Goal: Task Accomplishment & Management: Manage account settings

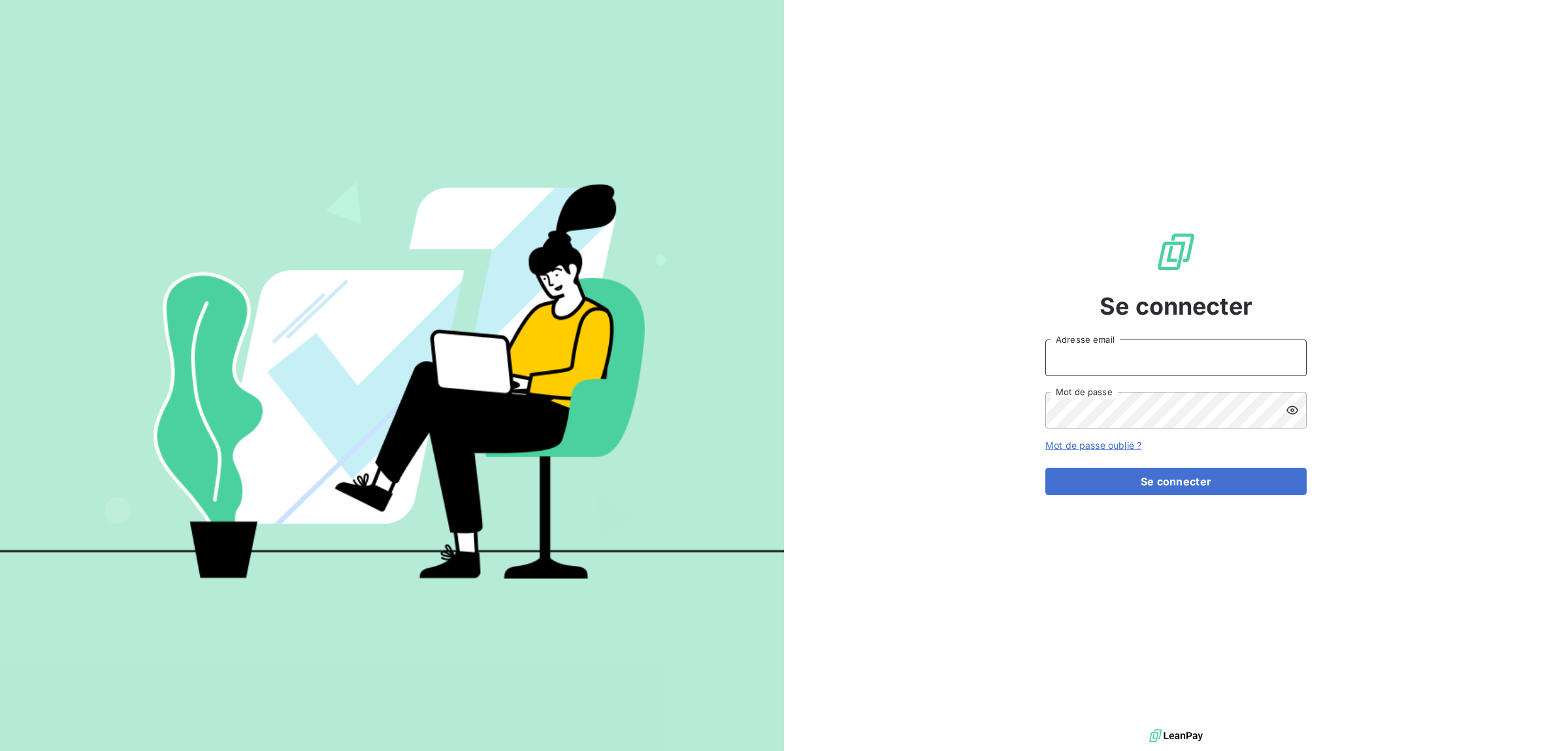
click at [1084, 361] on input "Adresse email" at bounding box center [1175, 358] width 261 height 36
type input "[EMAIL_ADDRESS][DOMAIN_NAME]"
click at [1045, 468] on button "Se connecter" at bounding box center [1175, 481] width 261 height 28
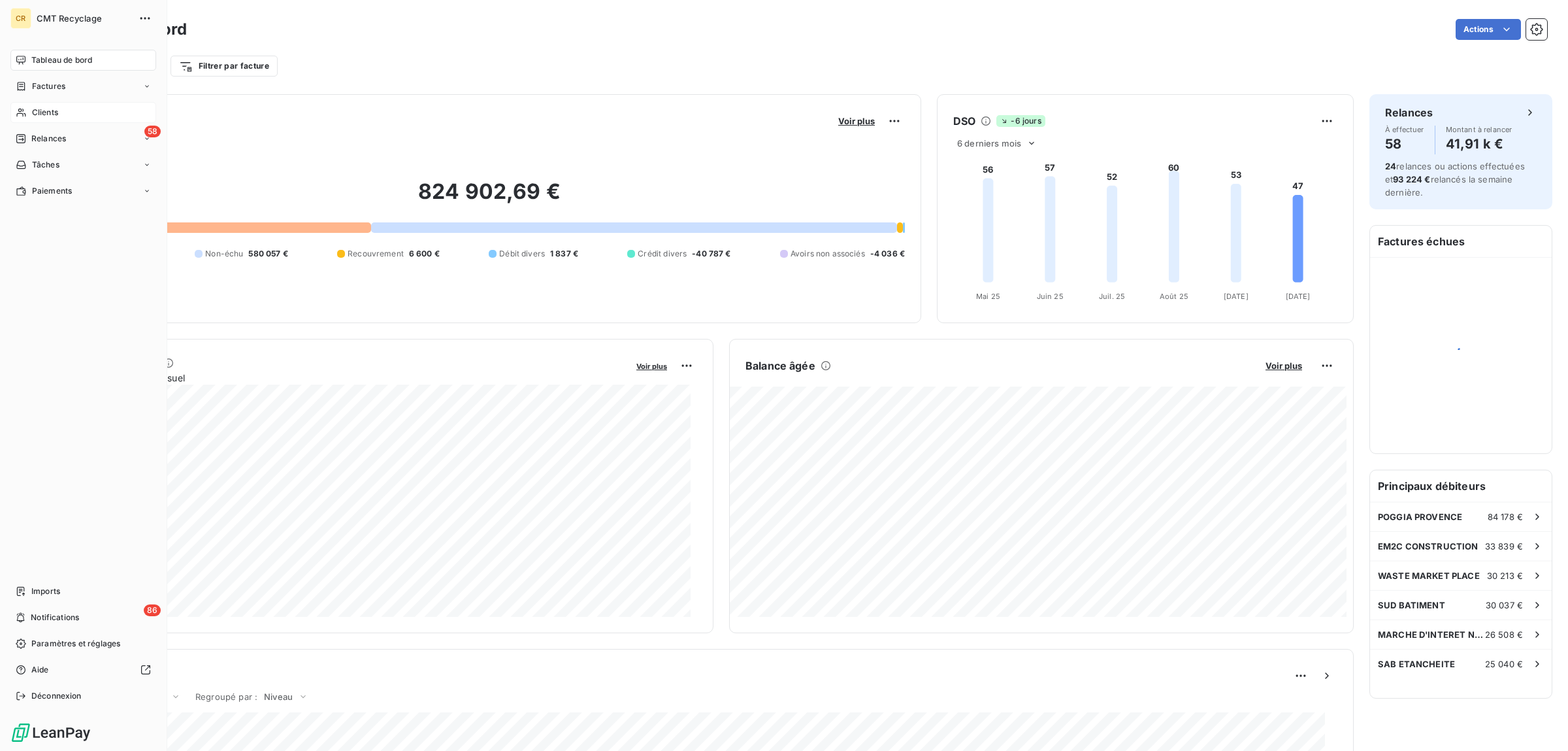
click at [47, 109] on span "Clients" at bounding box center [44, 112] width 26 height 11
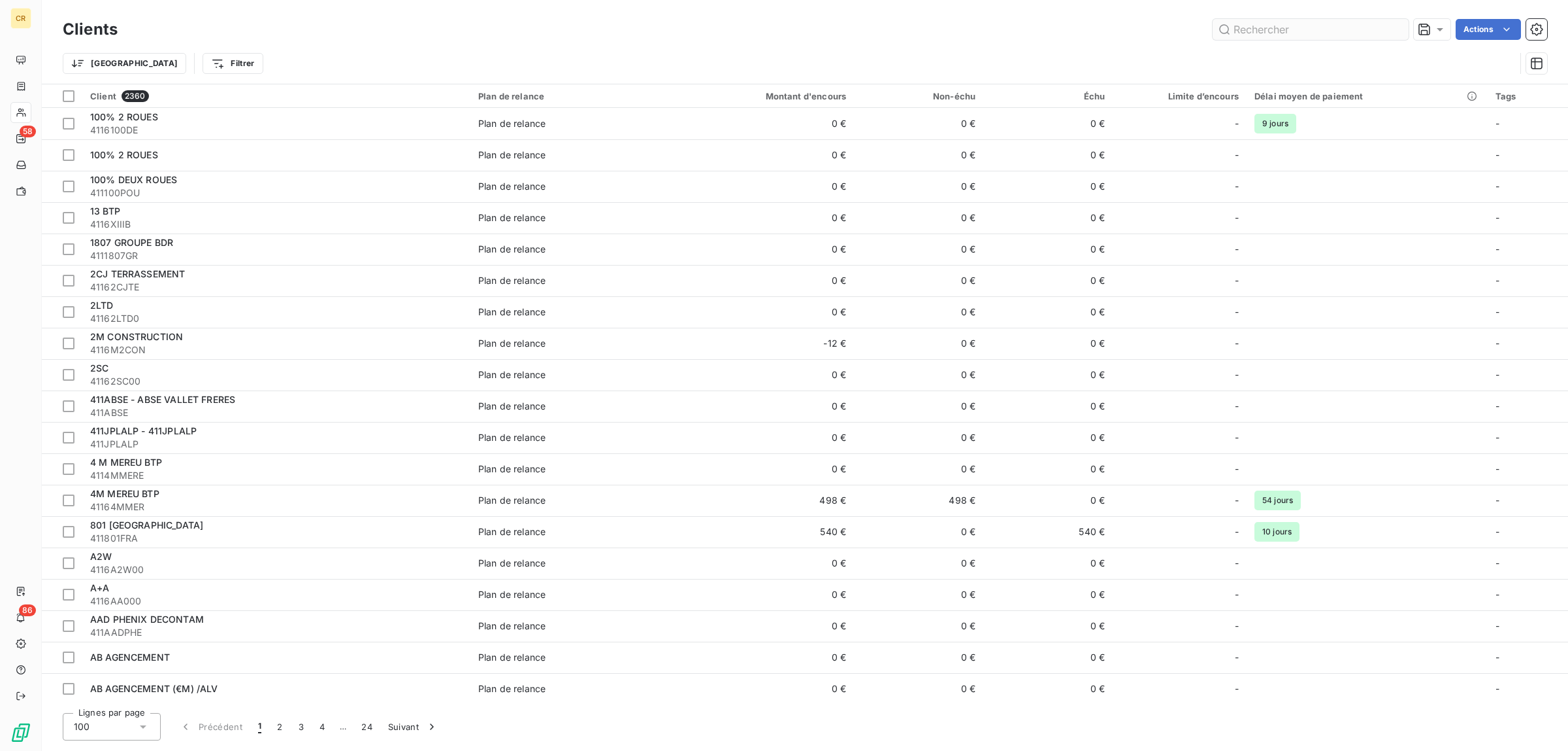
click at [1243, 28] on input "text" at bounding box center [1310, 30] width 196 height 21
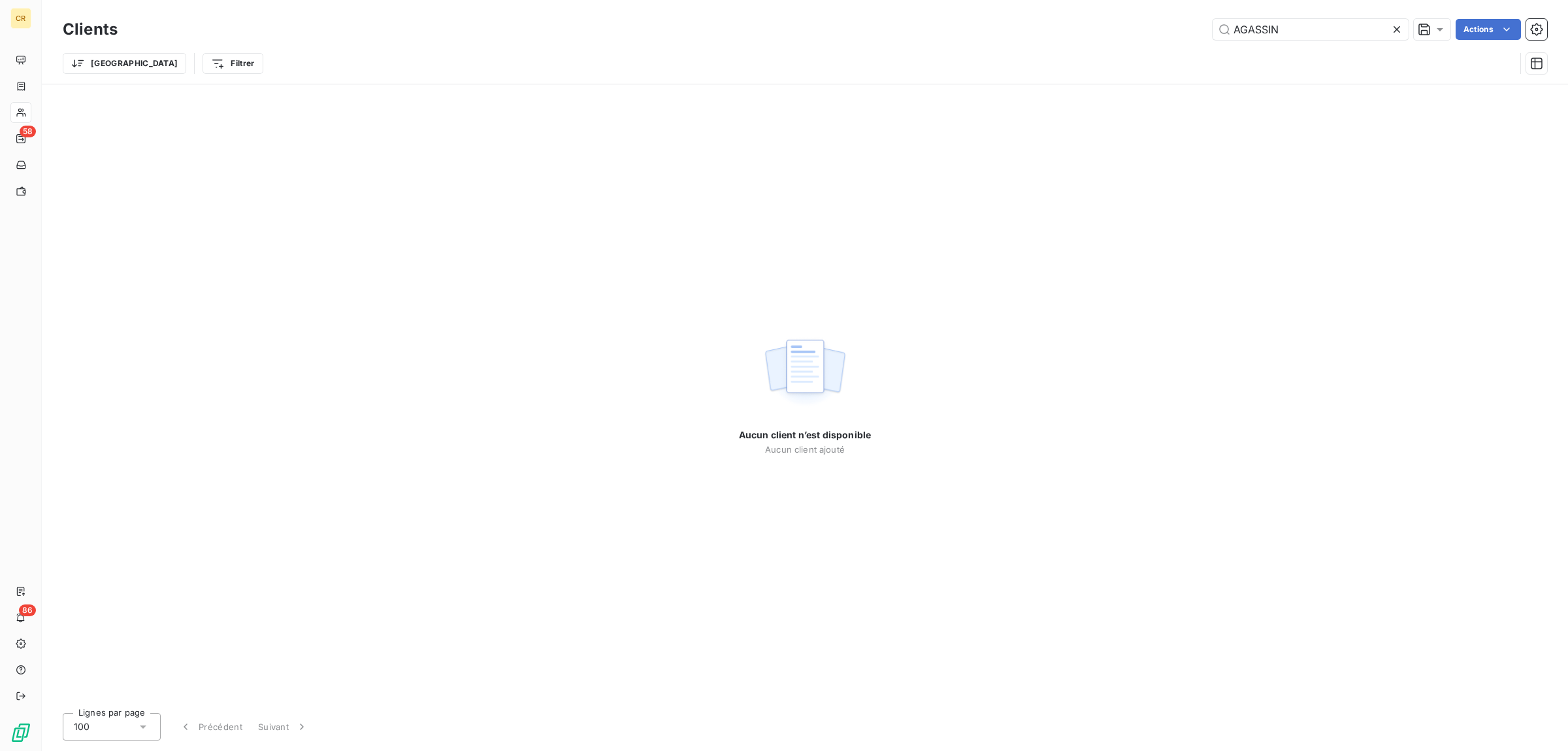
drag, startPoint x: 1295, startPoint y: 30, endPoint x: 1143, endPoint y: 30, distance: 152.0
click at [1143, 30] on div "AGASSIN Actions" at bounding box center [839, 30] width 1414 height 21
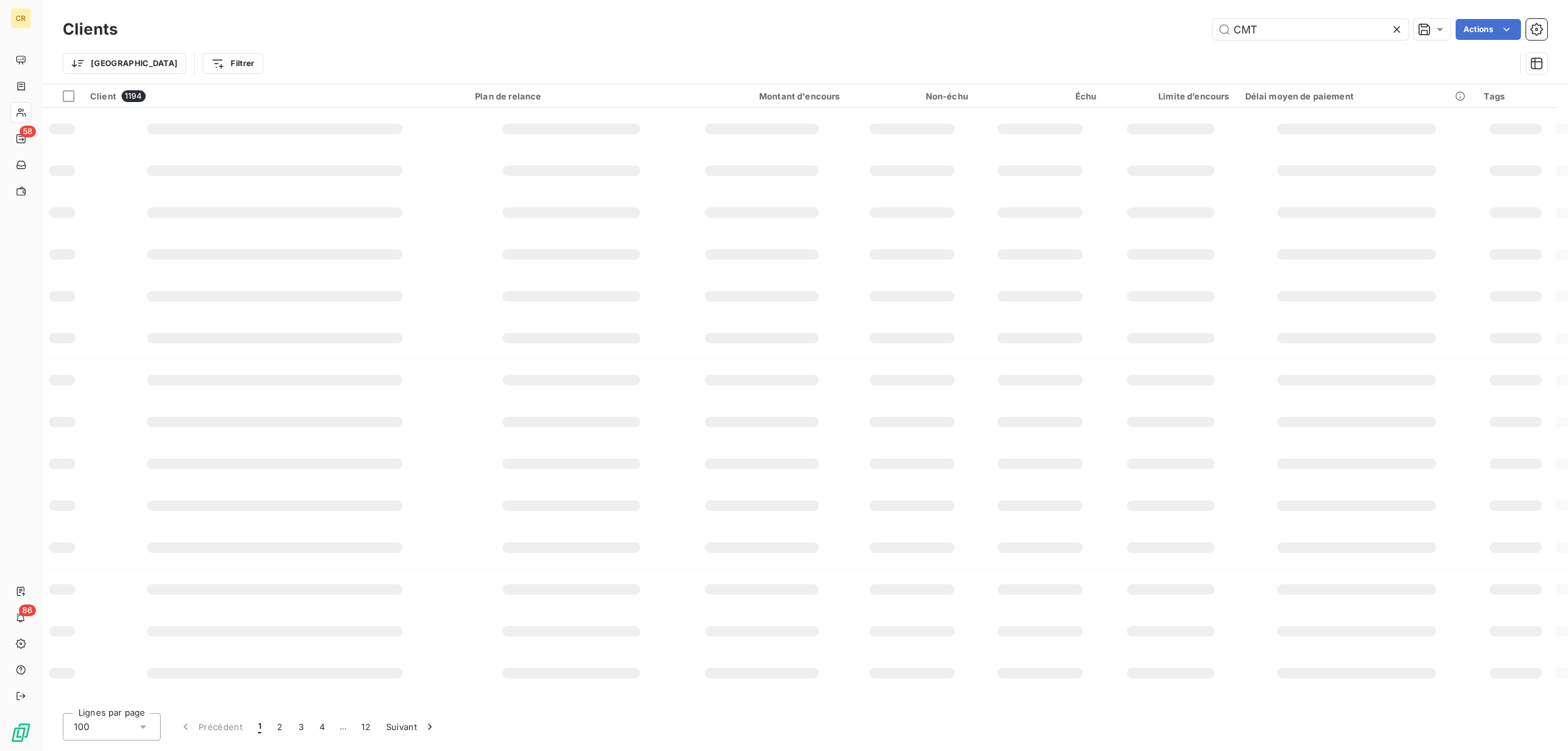
type input "CMT"
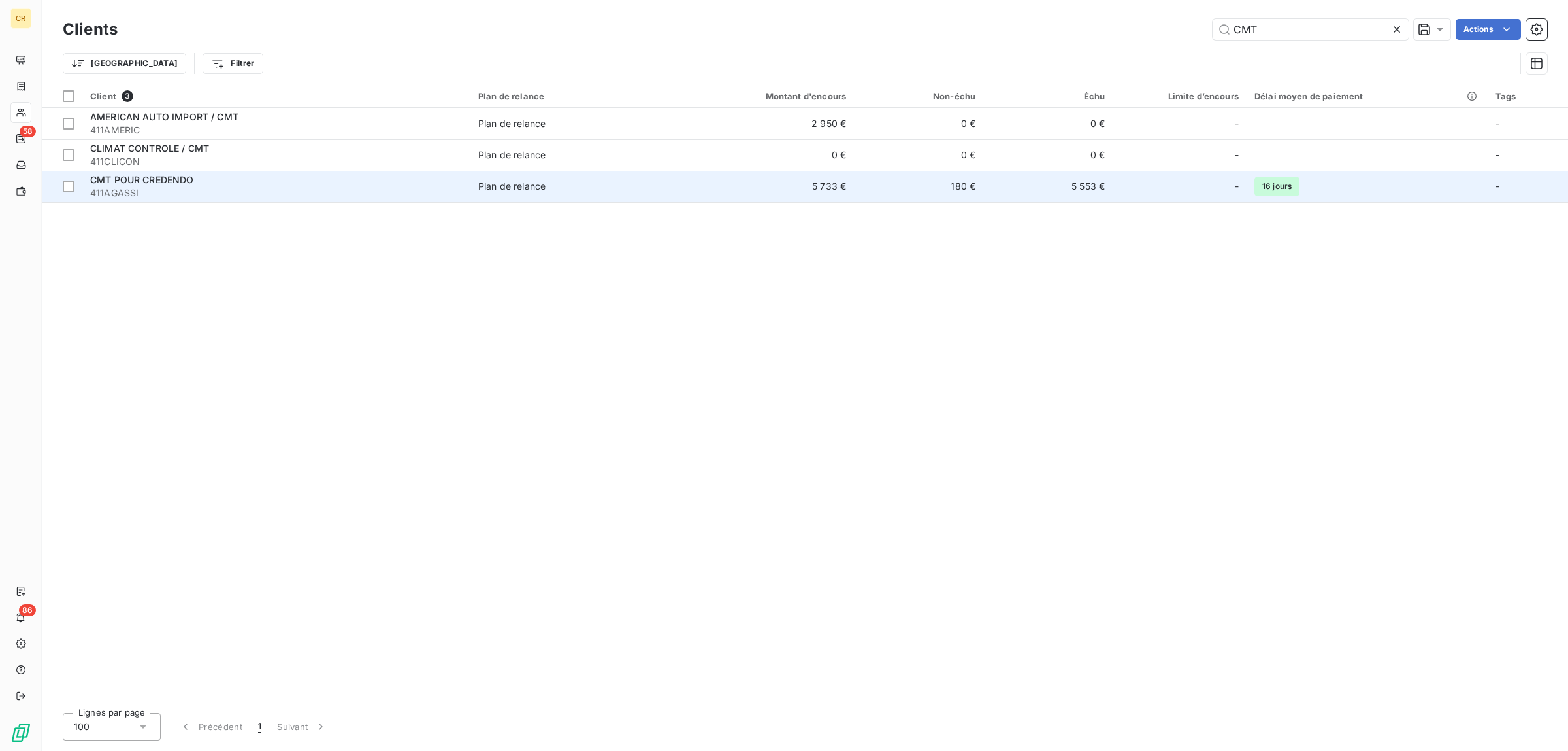
click at [109, 188] on span "411AGASSI" at bounding box center [276, 193] width 373 height 13
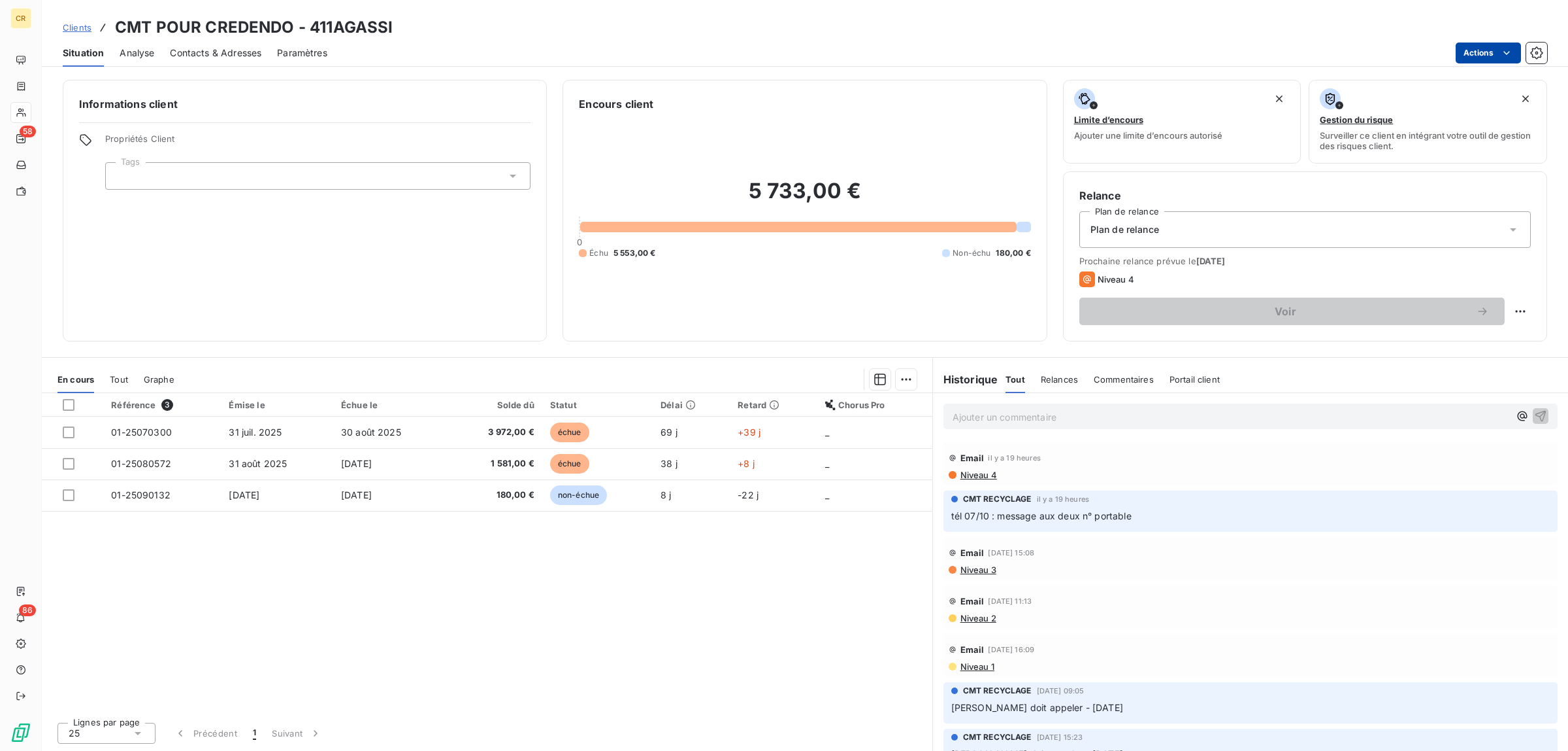
click at [1481, 51] on html "CR 58 86 Clients CMT POUR CREDENDO - 411AGASSI Situation Analyse Contacts & Adr…" at bounding box center [784, 375] width 1568 height 751
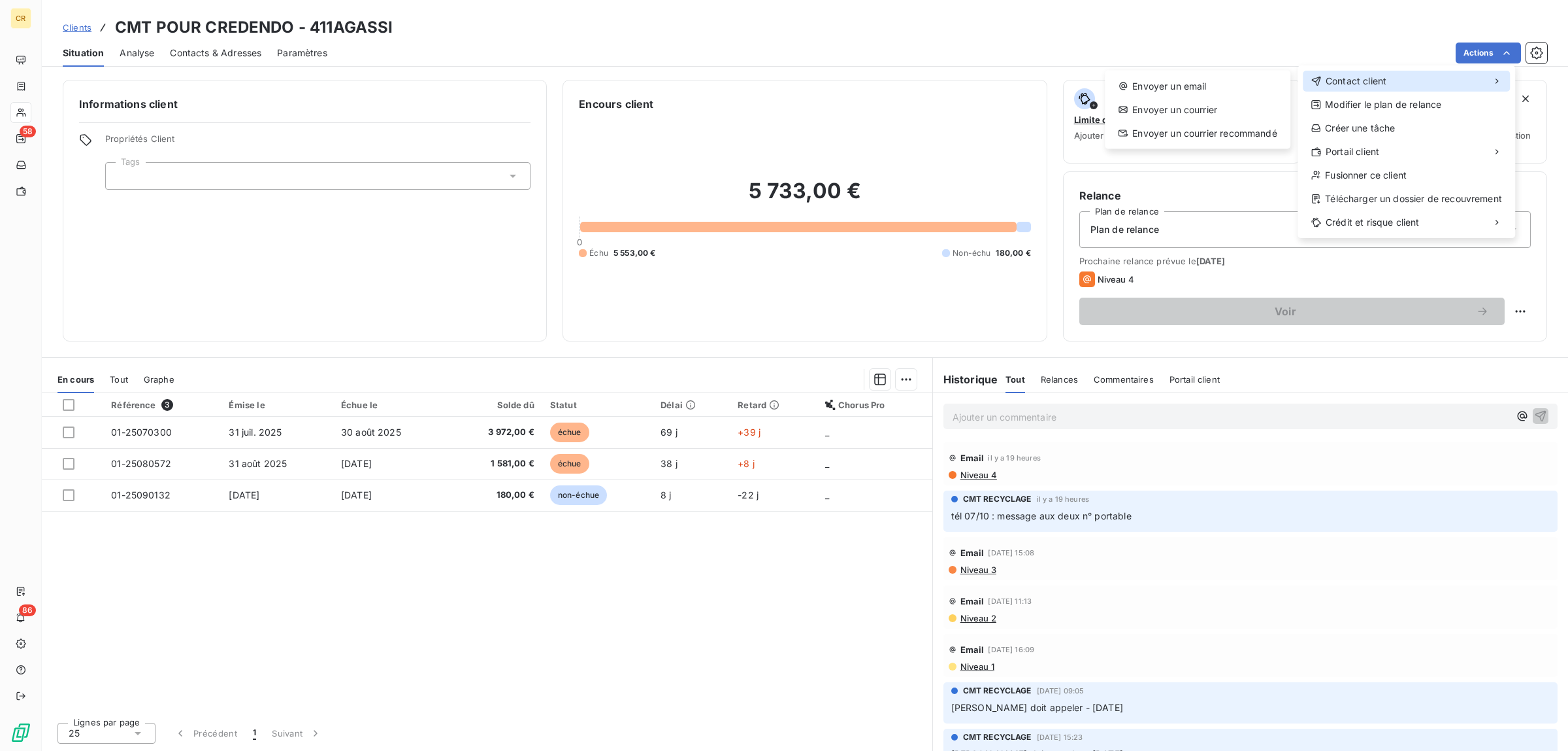
click at [1340, 86] on span "Contact client" at bounding box center [1357, 81] width 61 height 13
click at [1175, 87] on div "Envoyer un email" at bounding box center [1197, 86] width 175 height 21
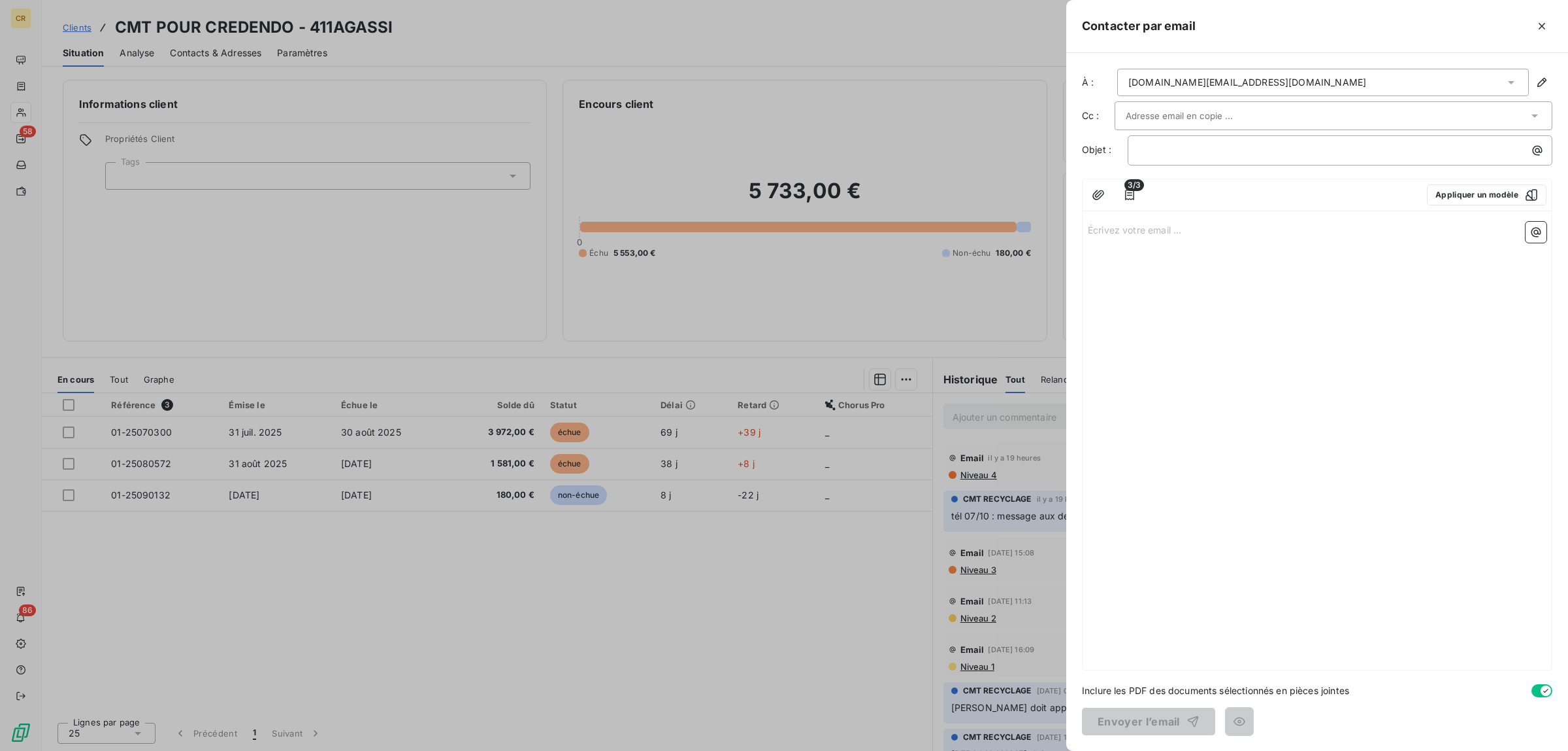
click at [1250, 83] on div "[DOMAIN_NAME][EMAIL_ADDRESS][DOMAIN_NAME]" at bounding box center [1323, 82] width 412 height 28
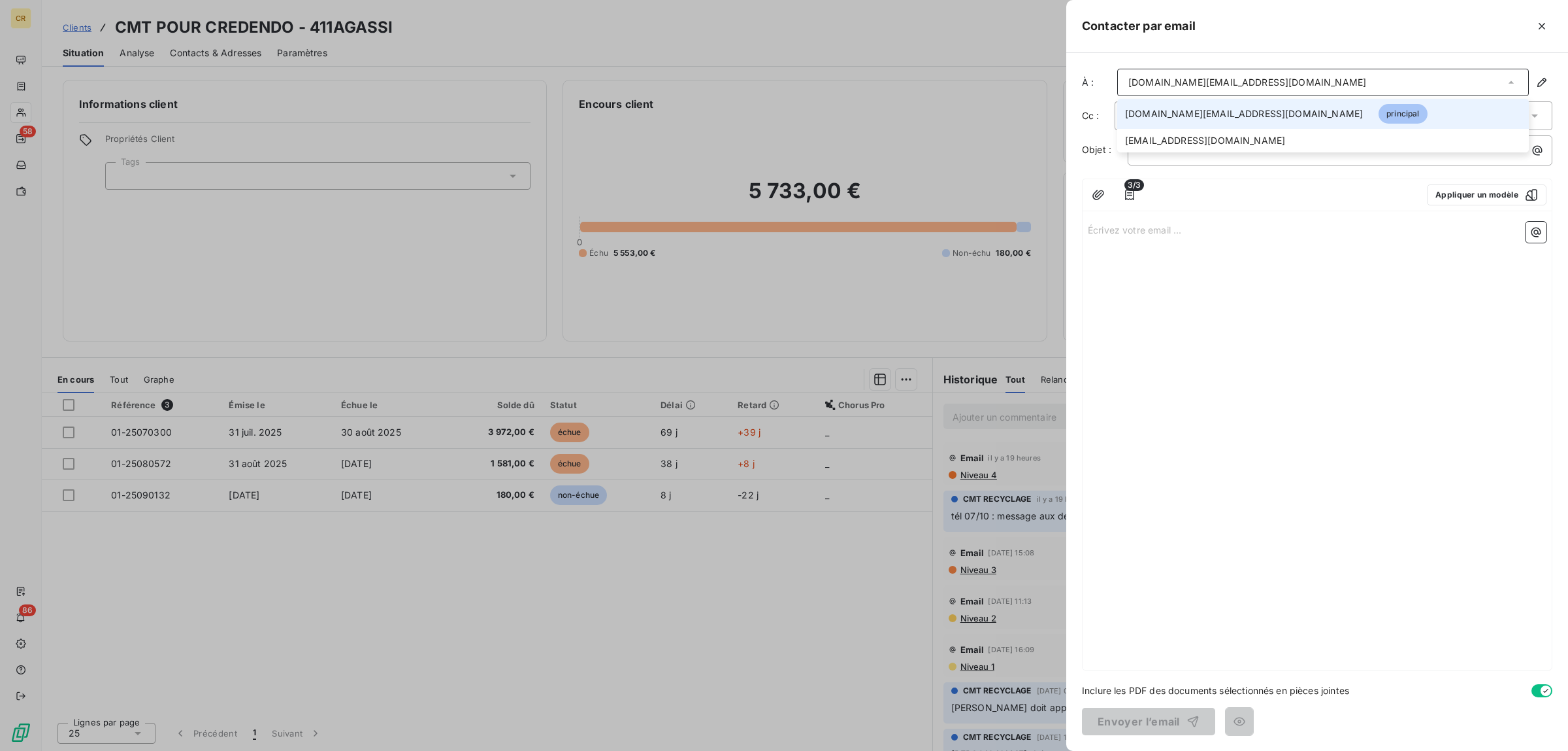
click at [1163, 110] on span "[DOMAIN_NAME][EMAIL_ADDRESS][DOMAIN_NAME]" at bounding box center [1244, 114] width 238 height 13
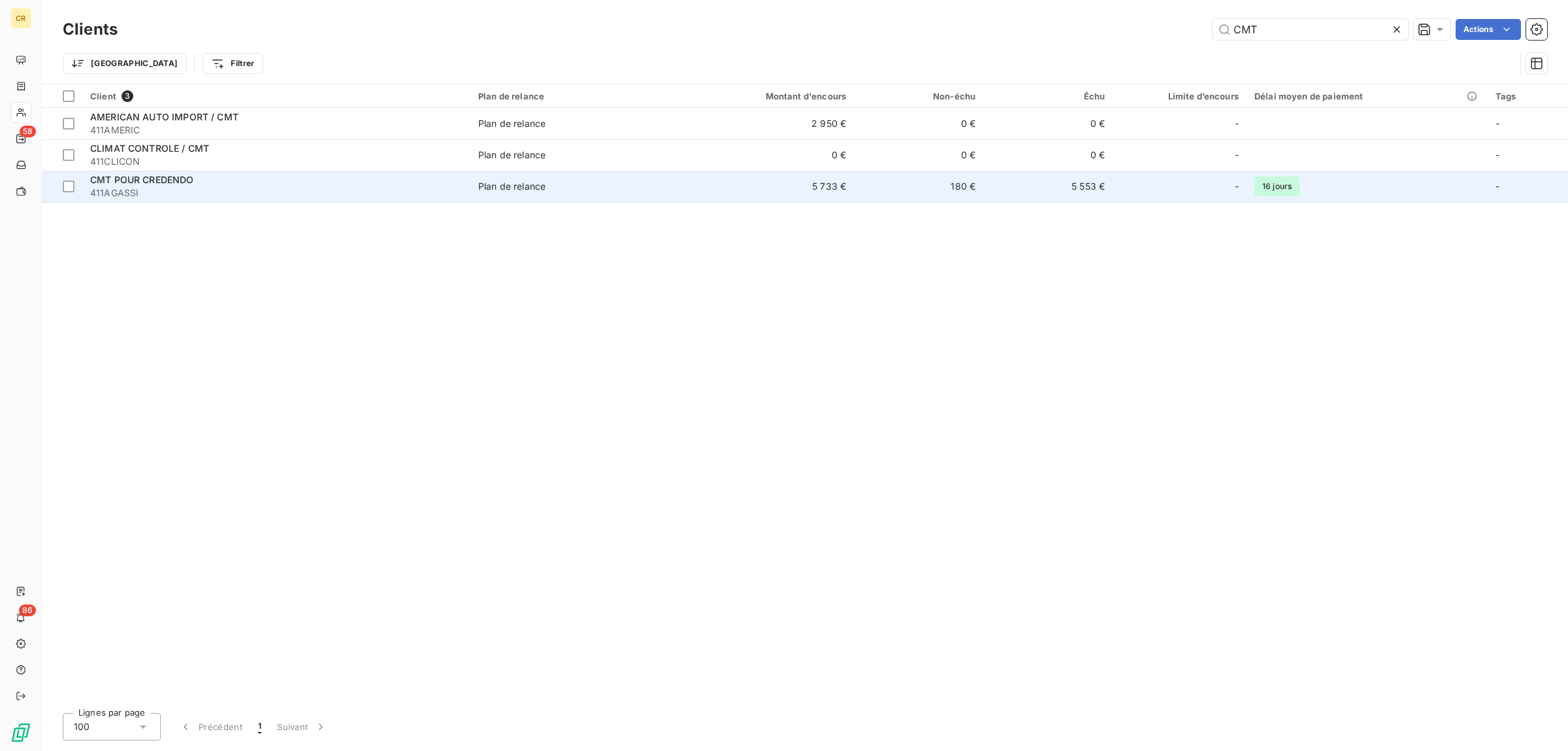
click at [103, 187] on span "411AGASSI" at bounding box center [276, 193] width 373 height 13
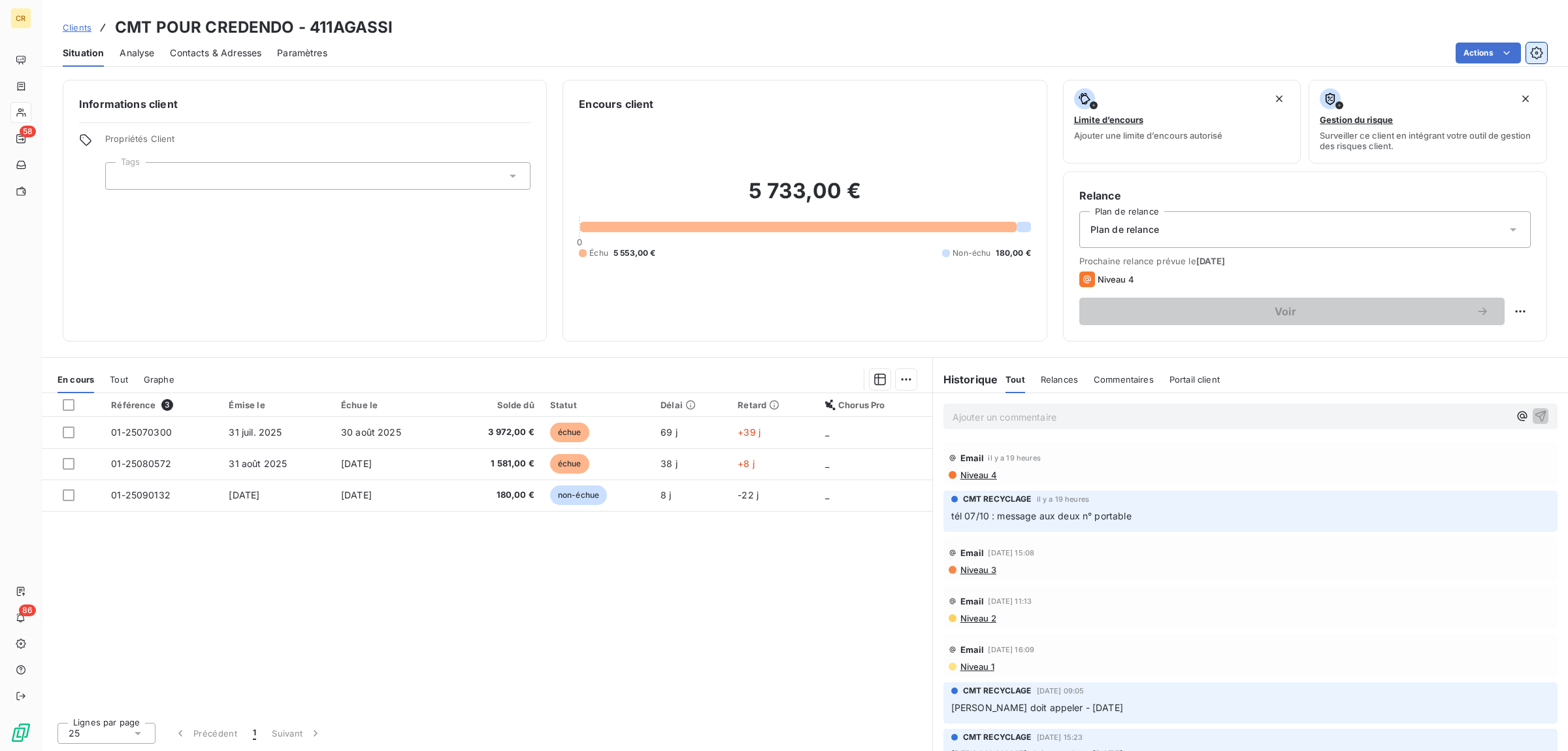
click at [1541, 50] on icon "button" at bounding box center [1536, 53] width 12 height 12
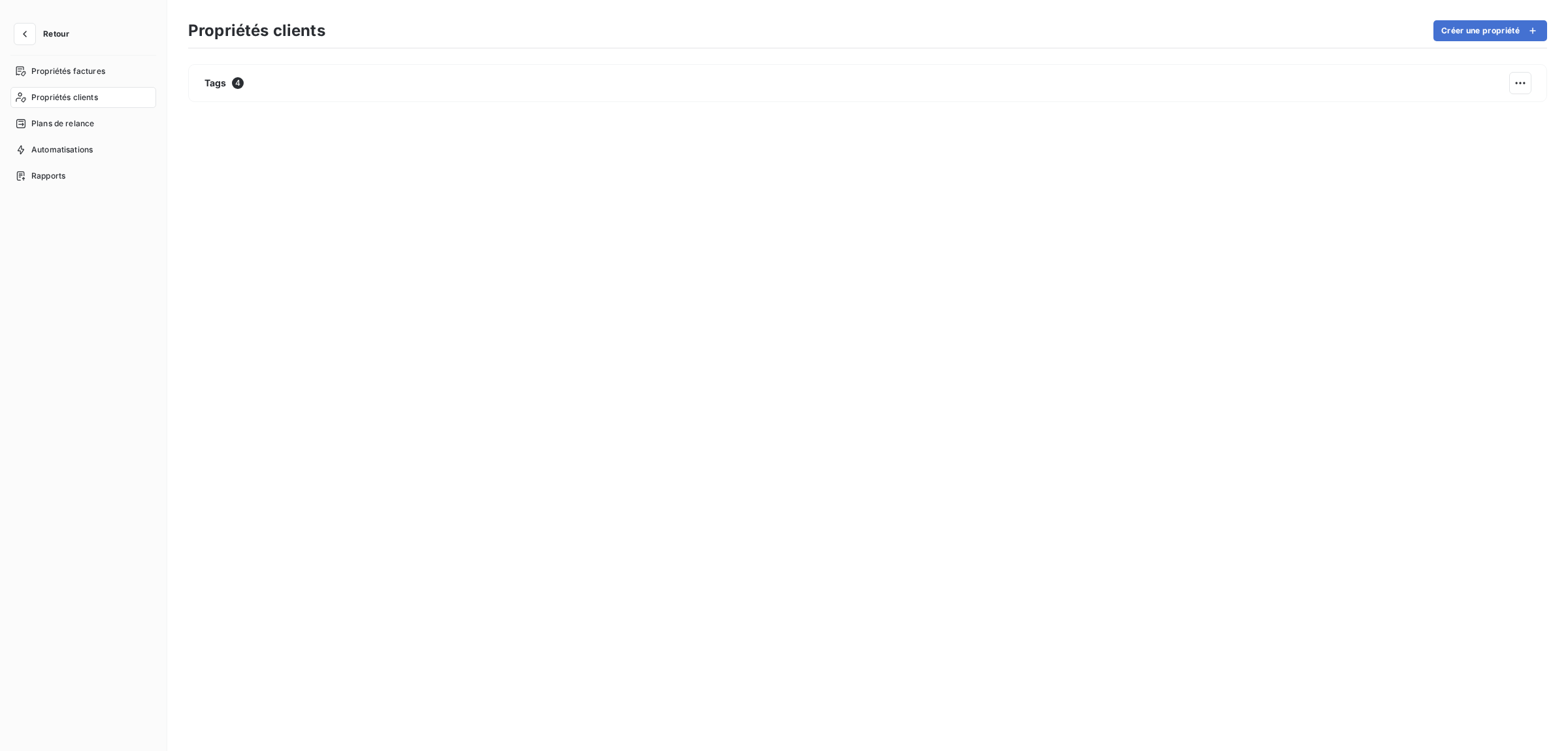
click at [49, 95] on span "Propriétés clients" at bounding box center [65, 98] width 67 height 11
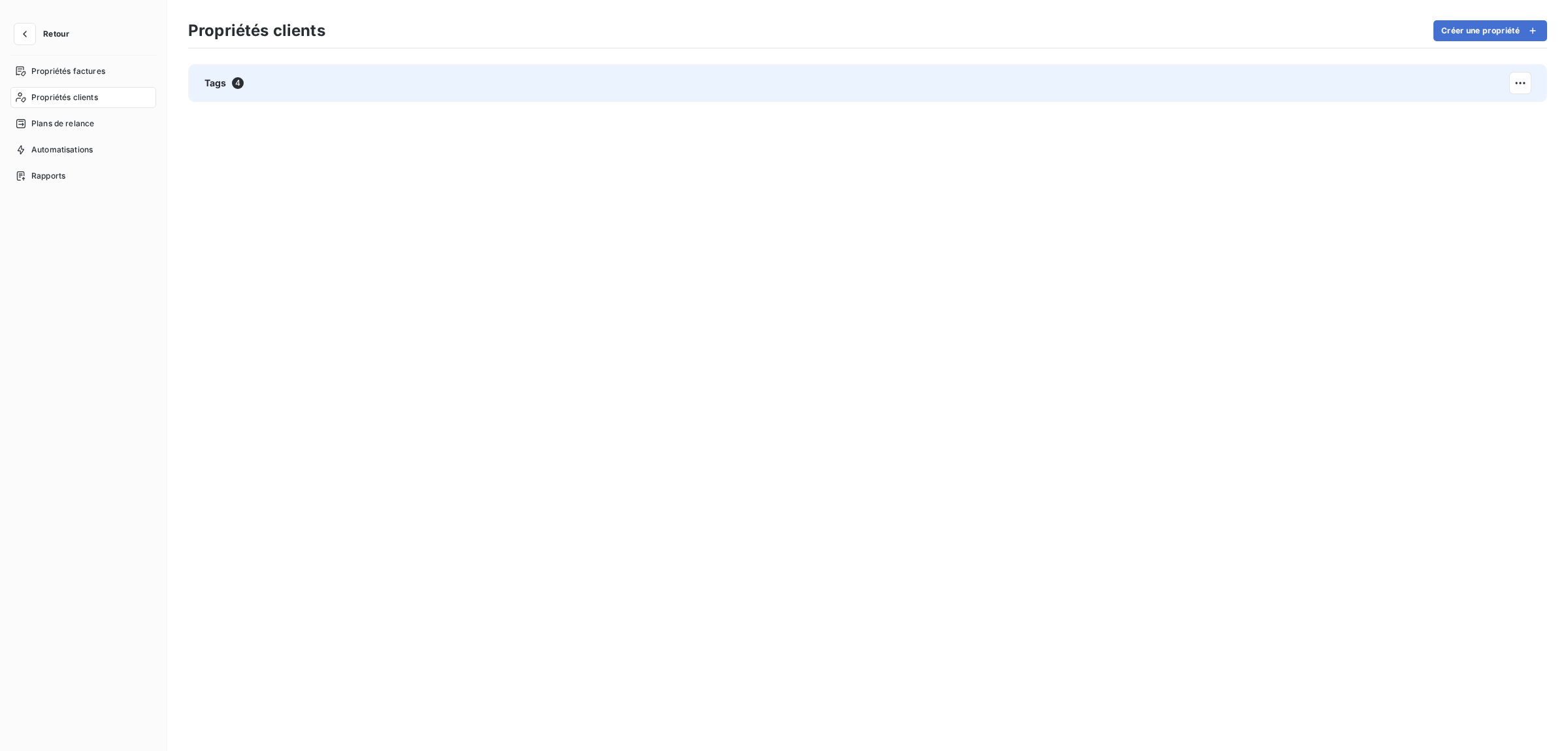
click at [228, 83] on div "Tags 4" at bounding box center [224, 83] width 39 height 13
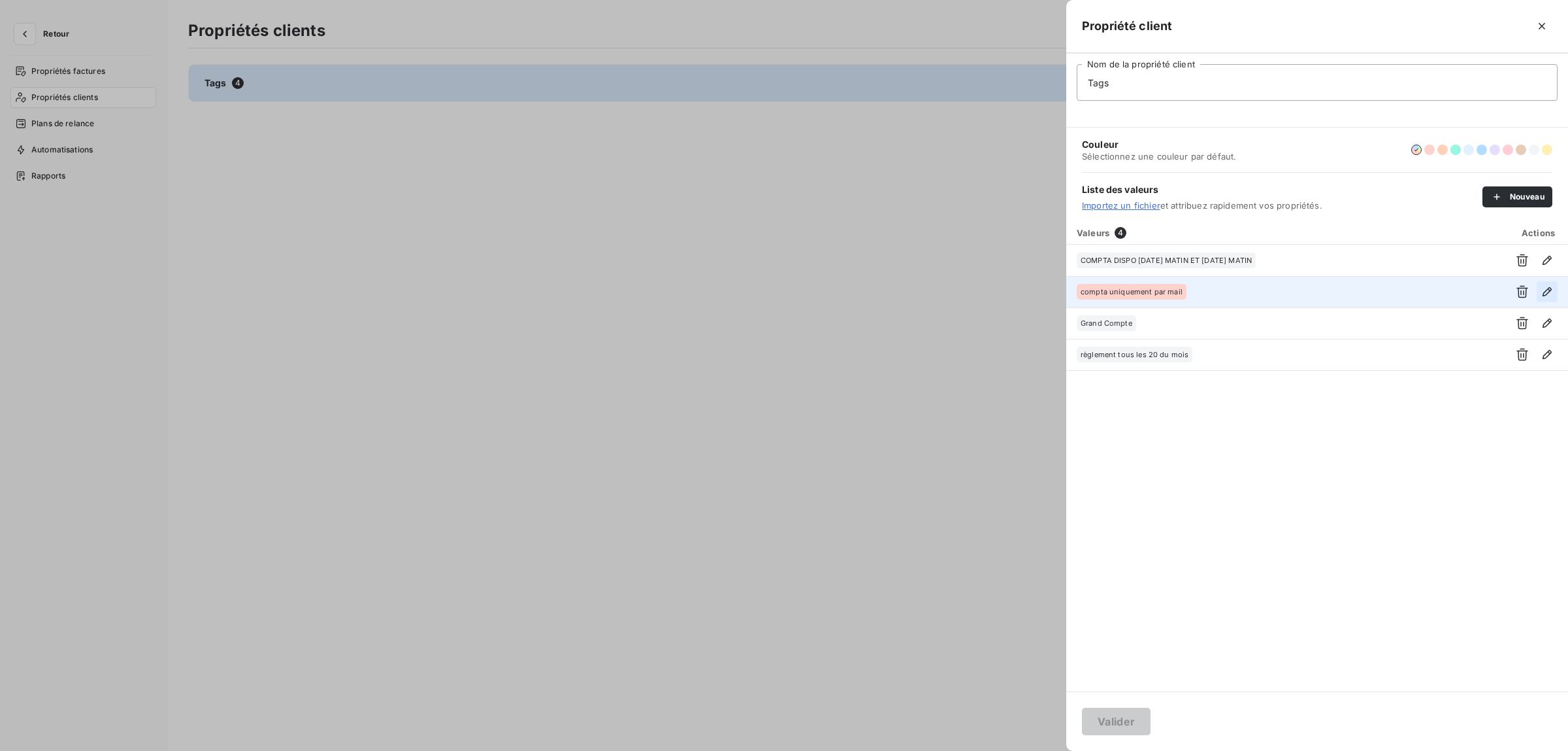
click at [1549, 291] on icon "button" at bounding box center [1548, 292] width 13 height 13
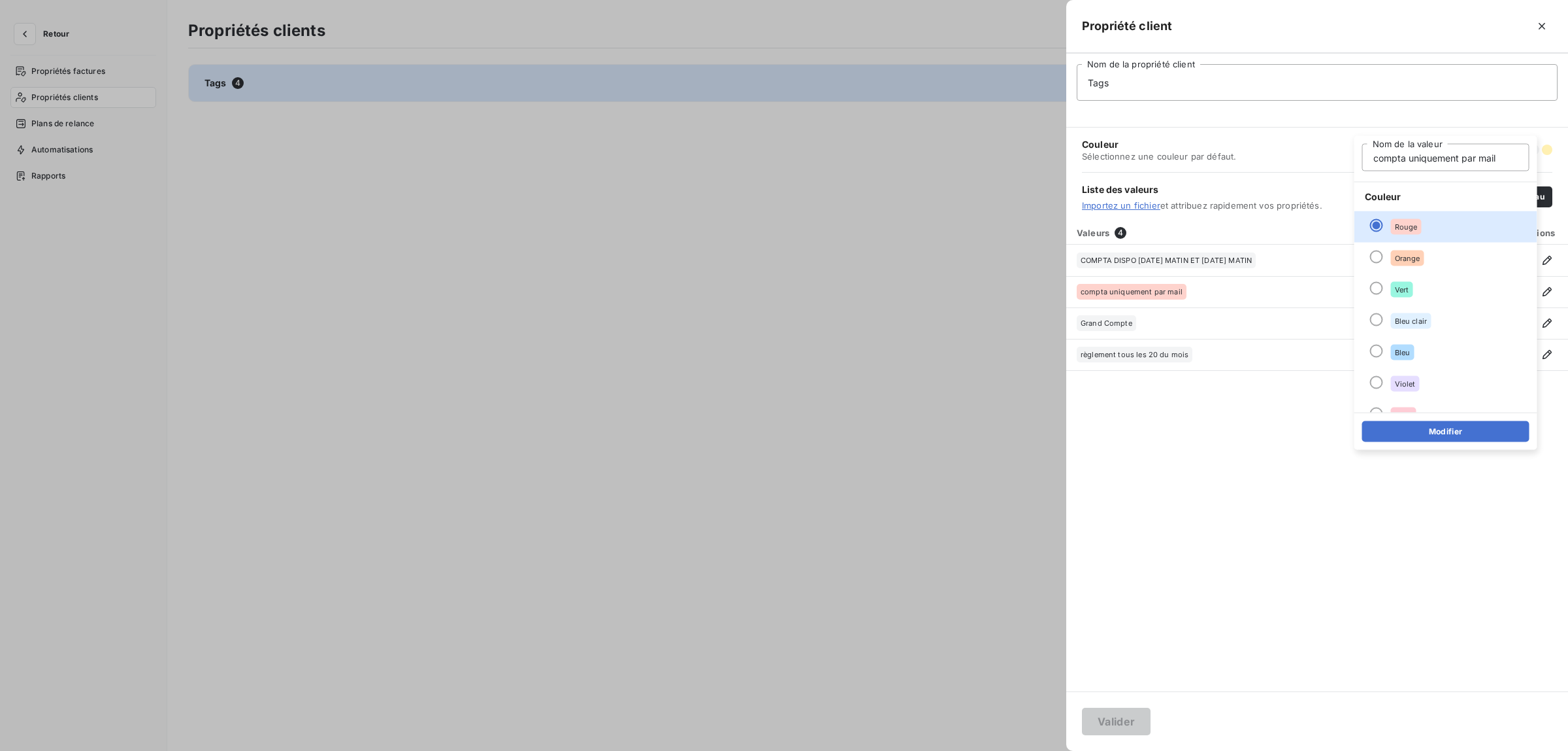
click at [1215, 507] on div "Valeurs 4 Actions COMPTA DISPO MARDI MATIN ET JEUDI MATIN compta uniquement par…" at bounding box center [1317, 455] width 502 height 470
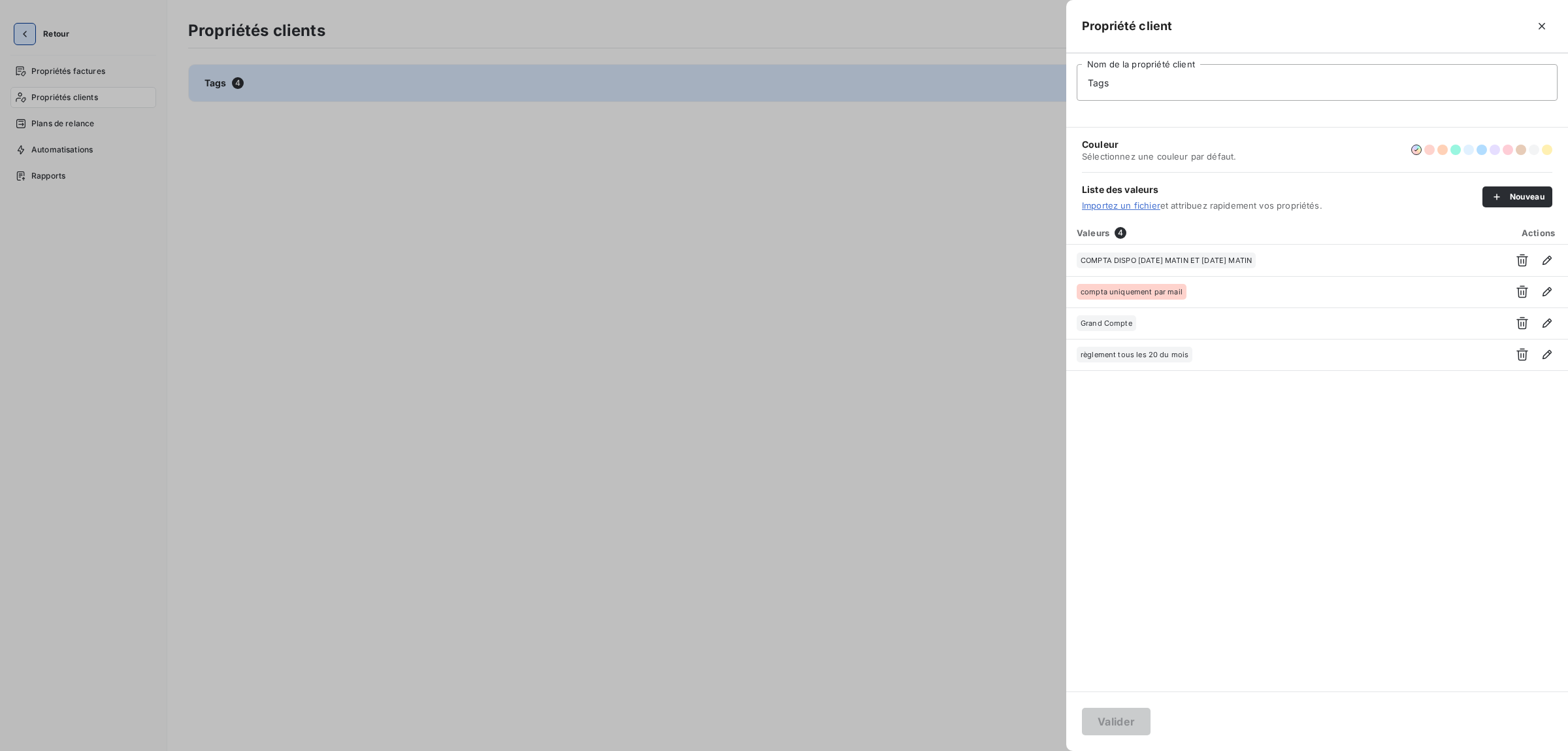
click at [24, 31] on div at bounding box center [784, 375] width 1568 height 751
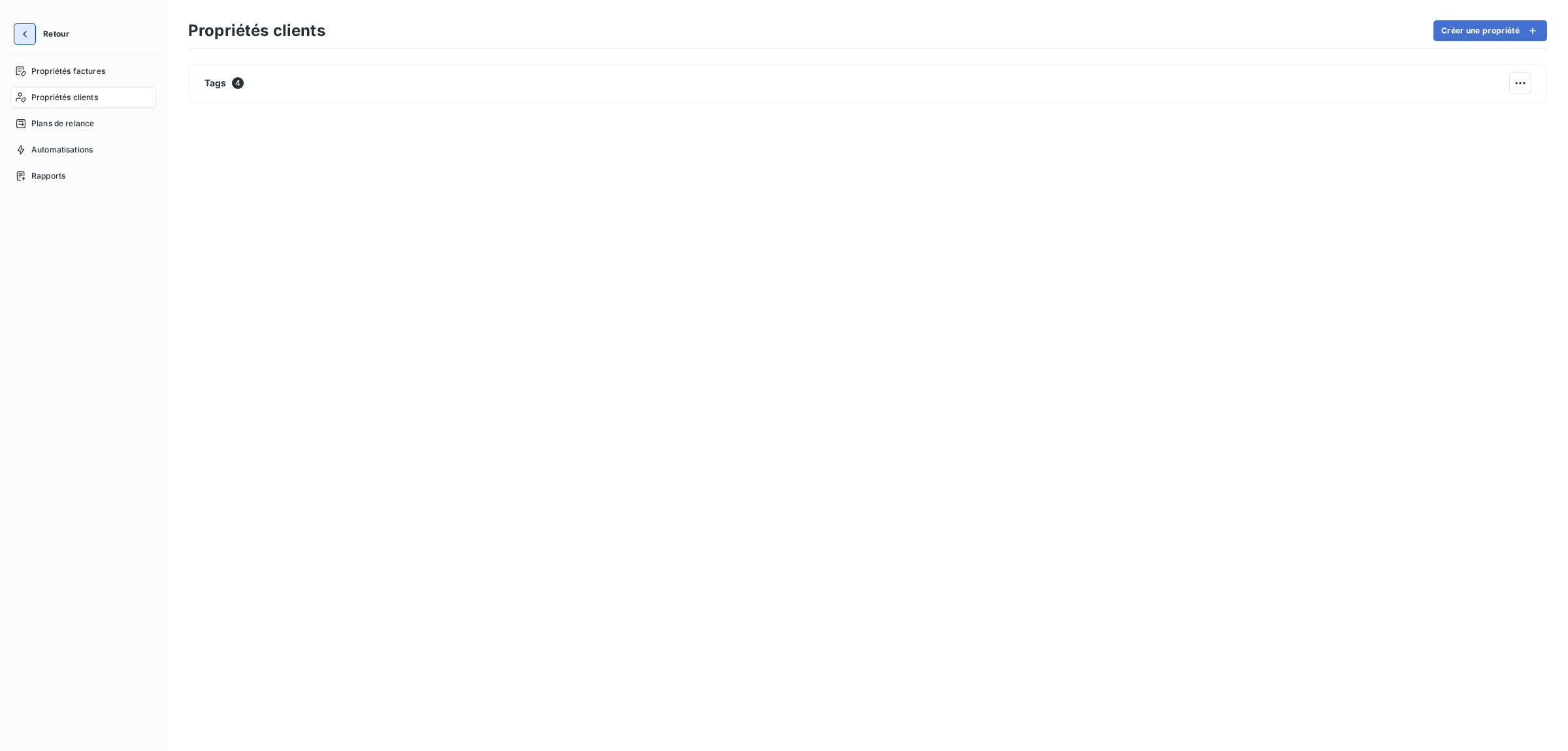
click at [24, 31] on icon "button" at bounding box center [25, 34] width 13 height 13
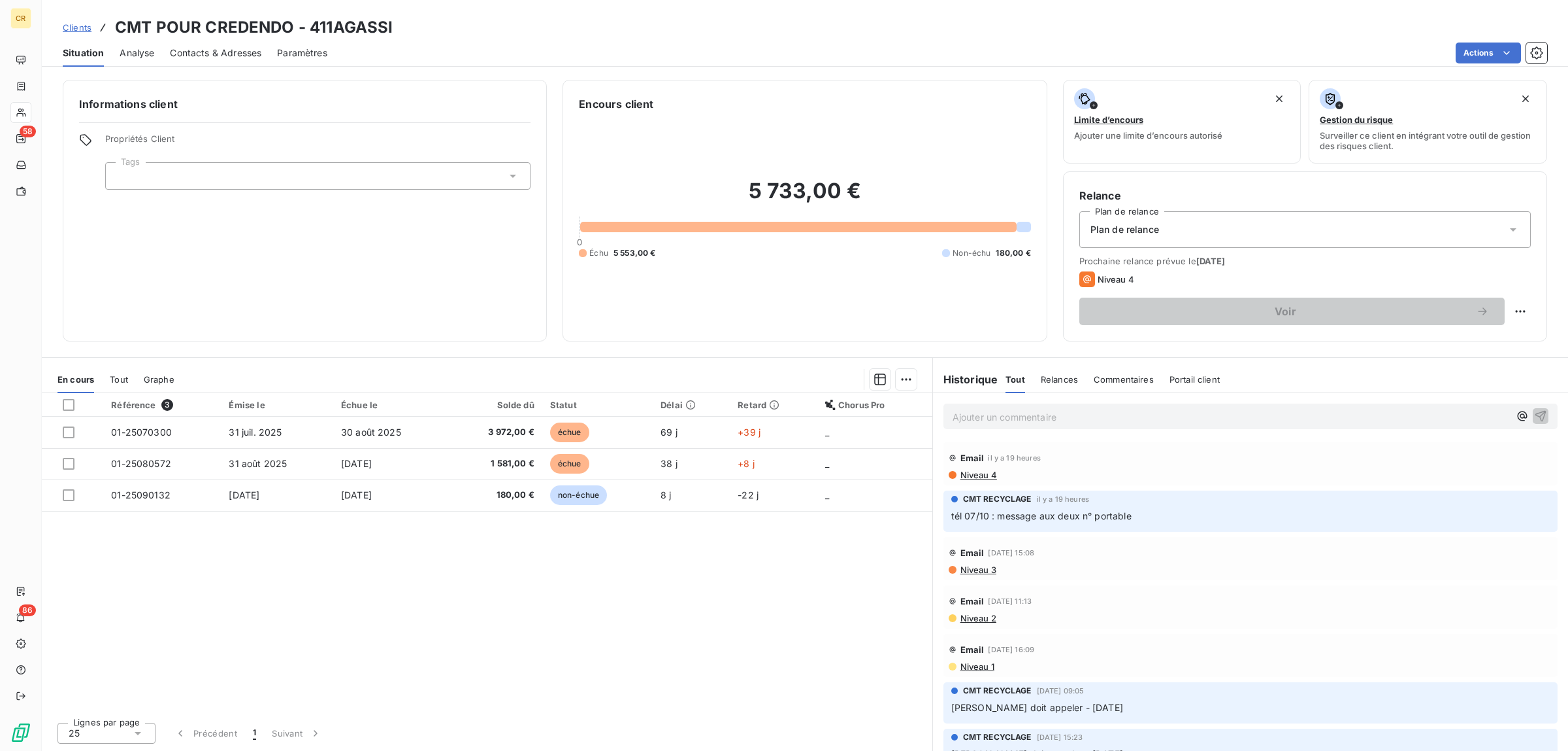
click at [802, 652] on div "Référence 3 Émise le Échue le Solde dû Statut Délai Retard Chorus Pro 01-250703…" at bounding box center [488, 552] width 891 height 319
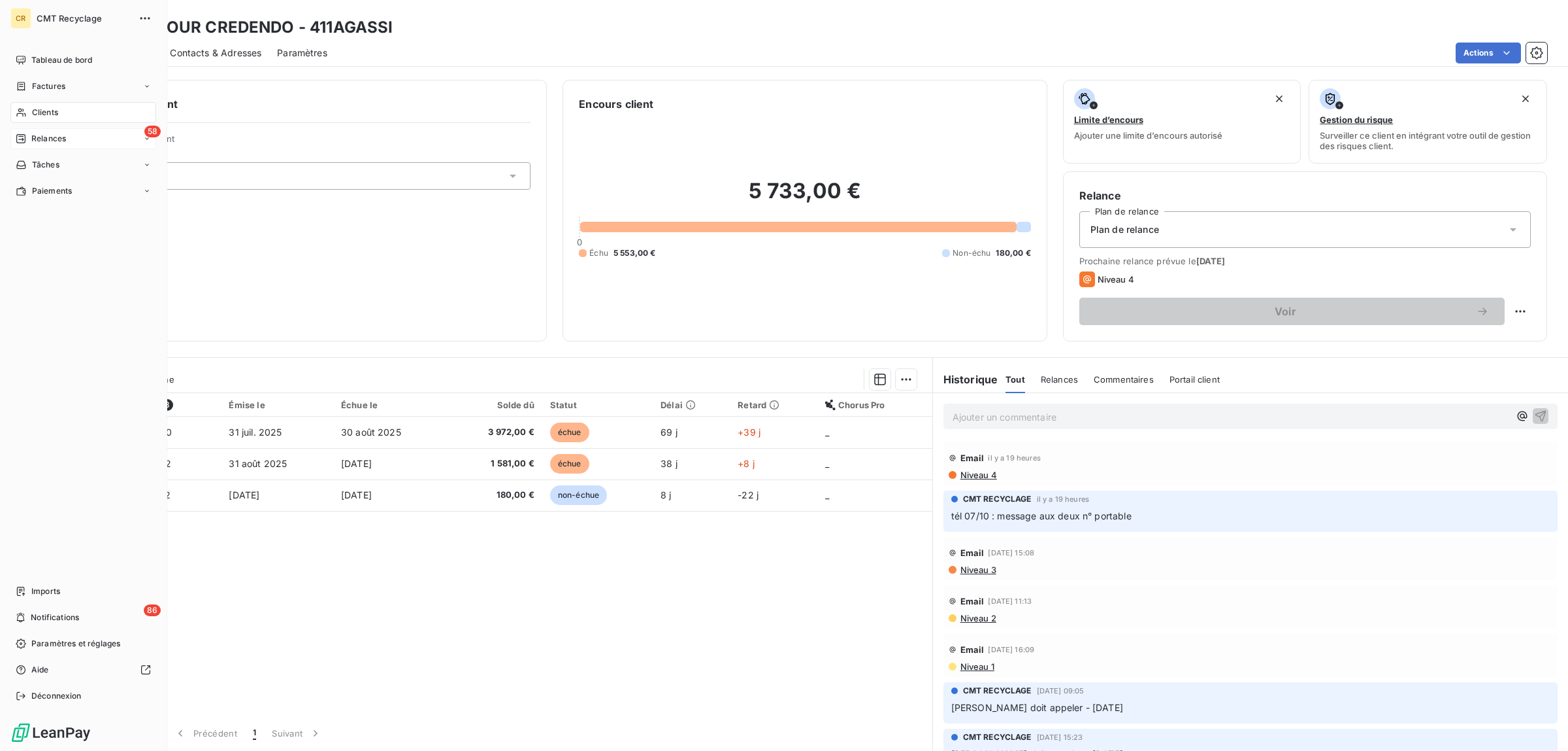
click at [54, 139] on span "Relances" at bounding box center [49, 139] width 34 height 11
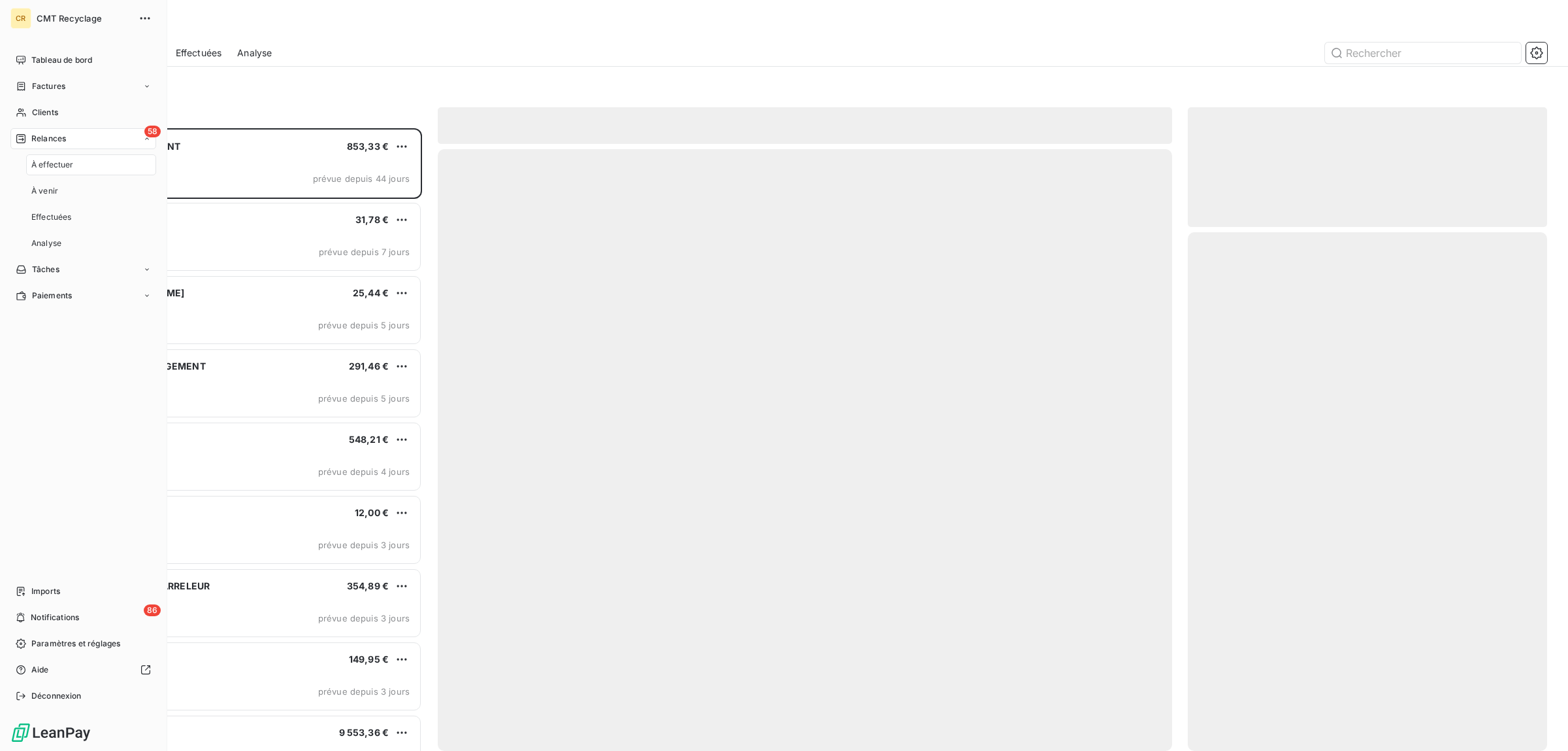
scroll to position [611, 347]
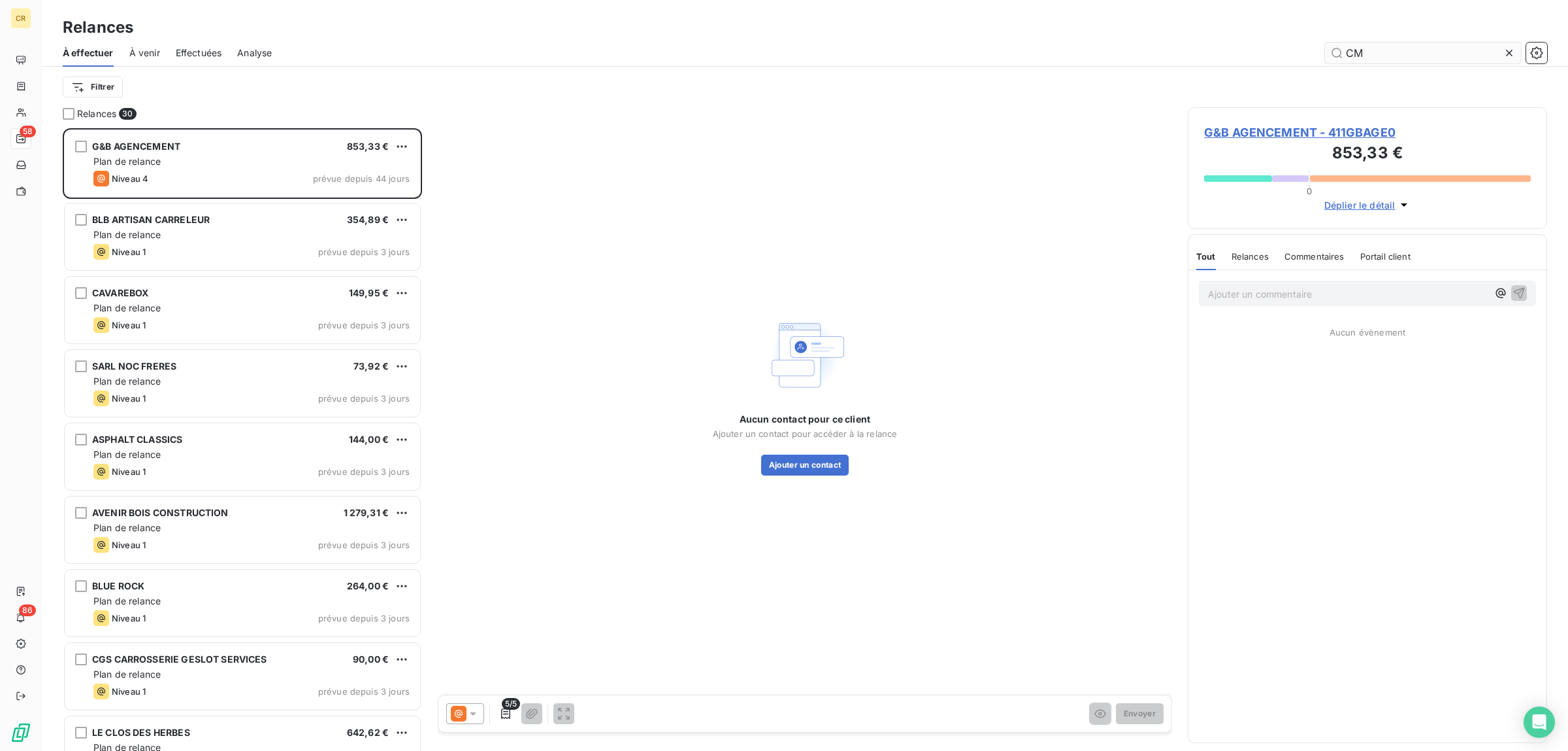
scroll to position [611, 347]
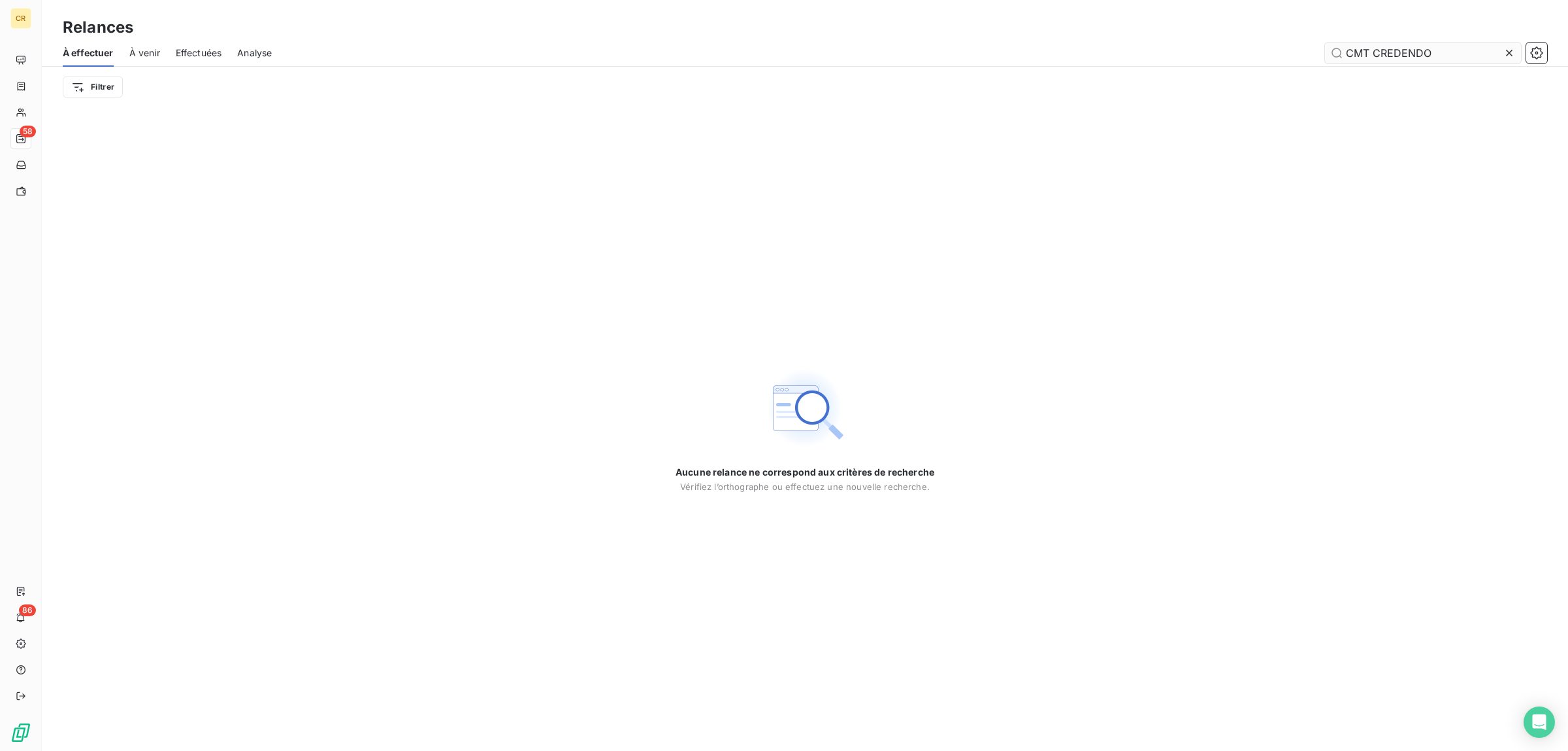
click at [1346, 53] on input "CMT CREDENDO" at bounding box center [1423, 53] width 196 height 21
drag, startPoint x: 1396, startPoint y: 59, endPoint x: 1096, endPoint y: 67, distance: 300.1
click at [1096, 67] on div "À effectuer À venir Effectuées Analyse CREDENDO Filtrer" at bounding box center [805, 73] width 1526 height 68
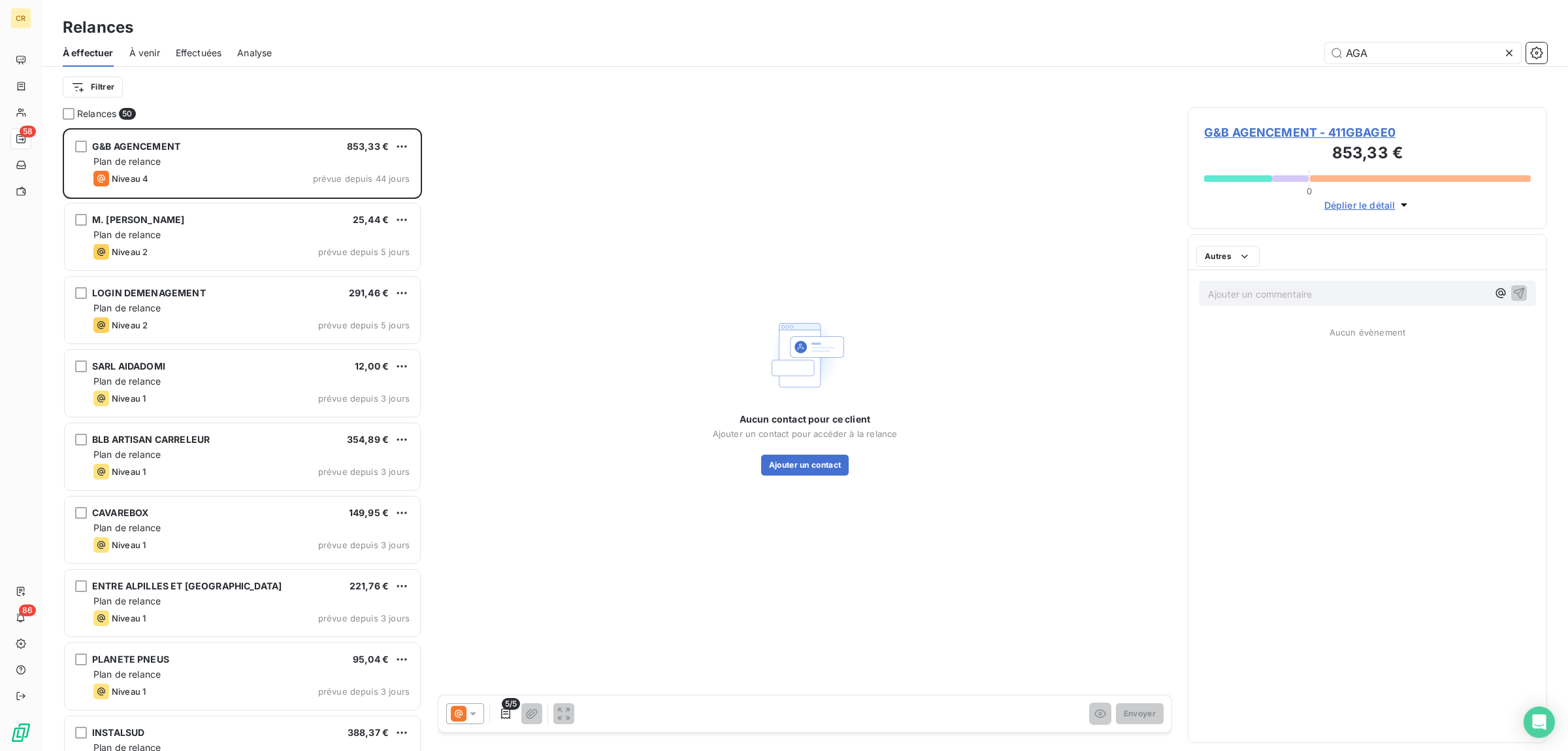
scroll to position [611, 347]
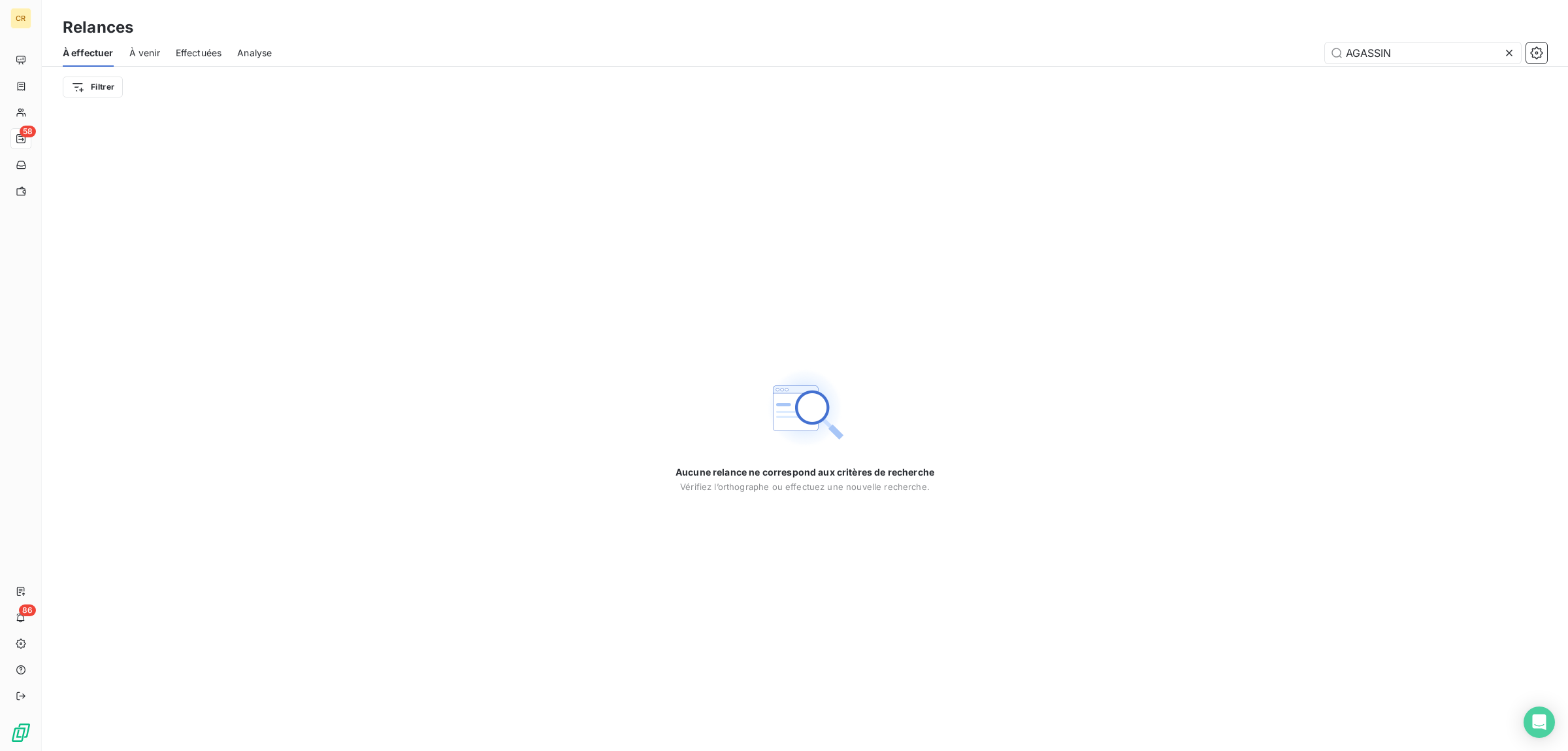
type input "AGASSIN"
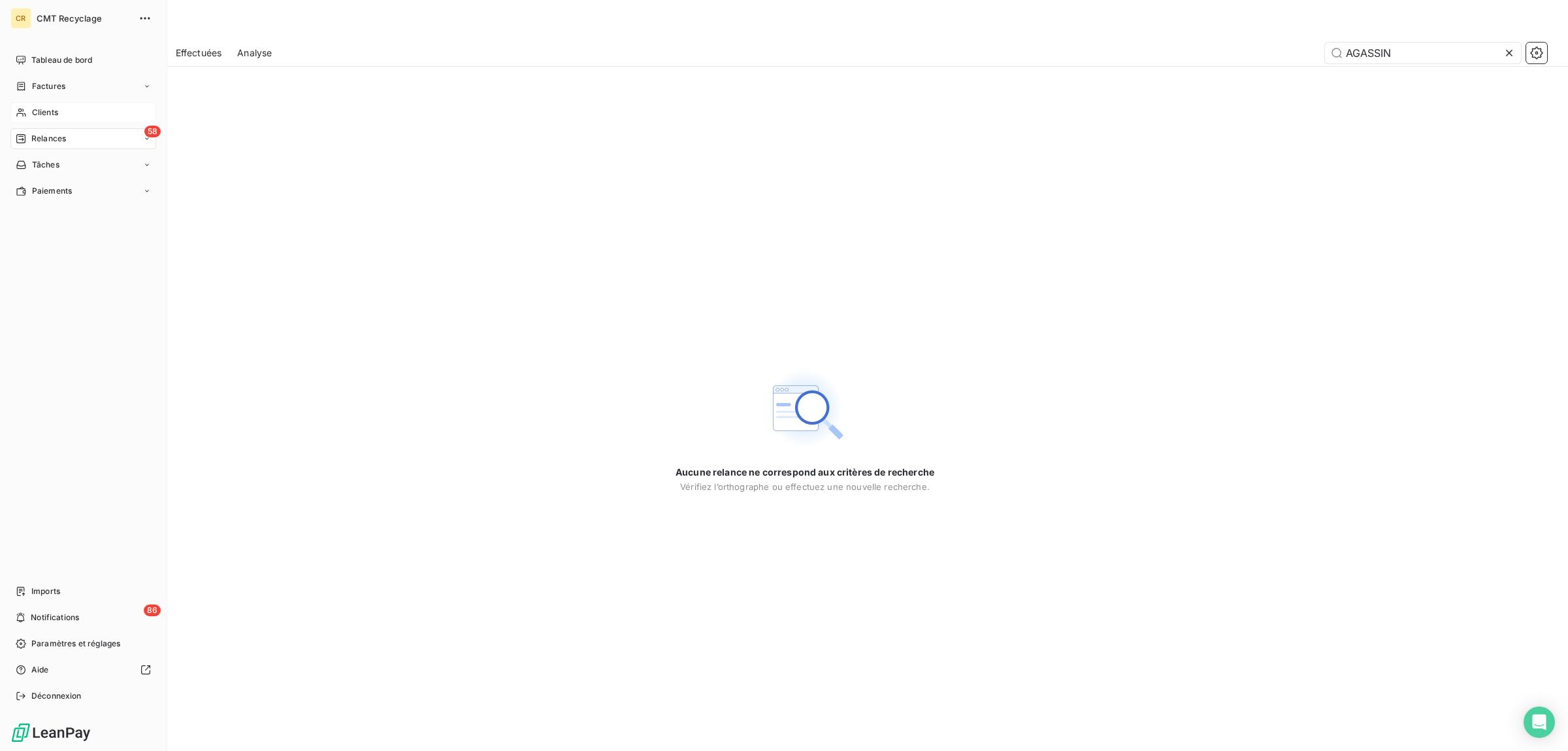
click at [53, 115] on span "Clients" at bounding box center [44, 112] width 26 height 11
click at [51, 106] on span "Clients" at bounding box center [44, 112] width 26 height 11
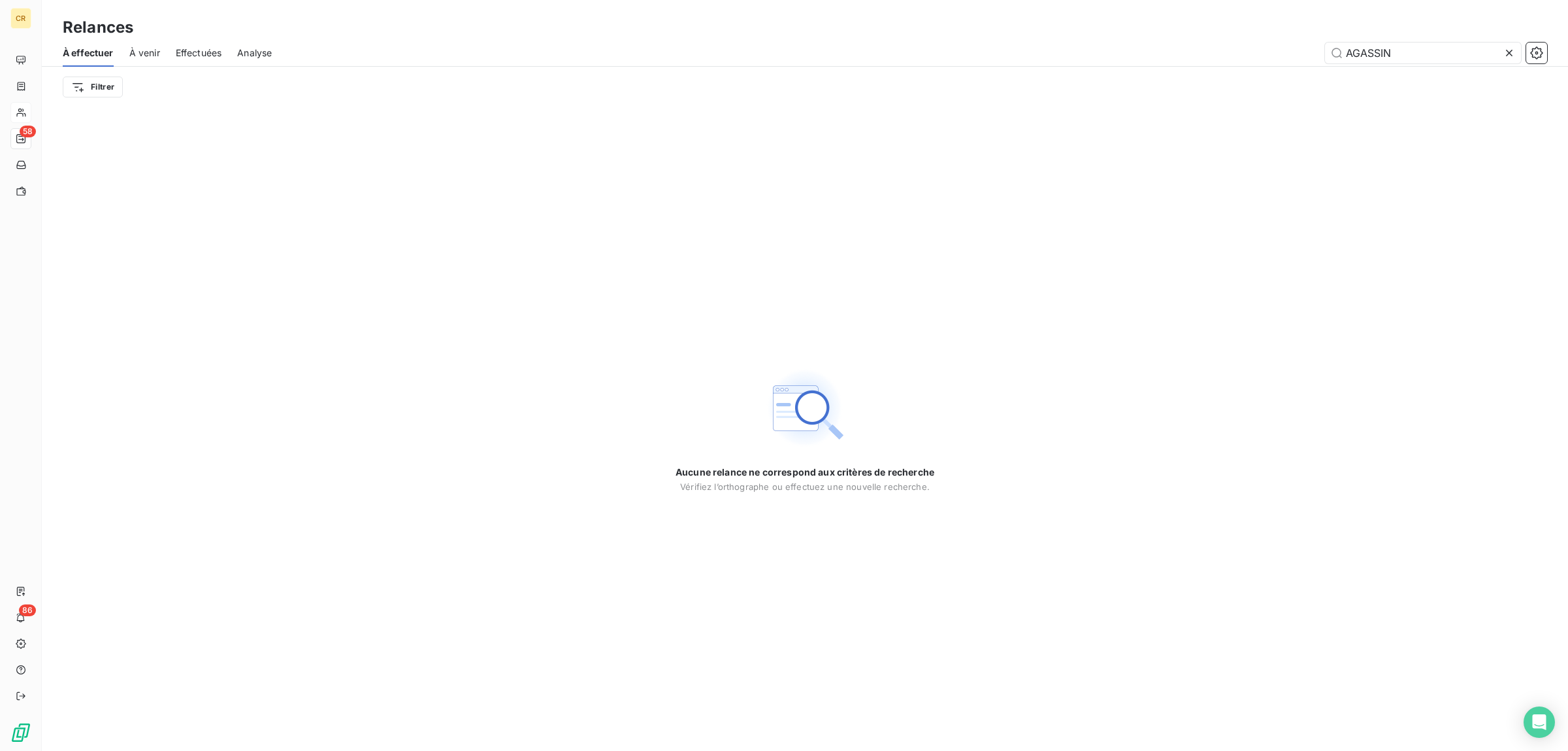
click at [1505, 53] on icon at bounding box center [1510, 54] width 13 height 13
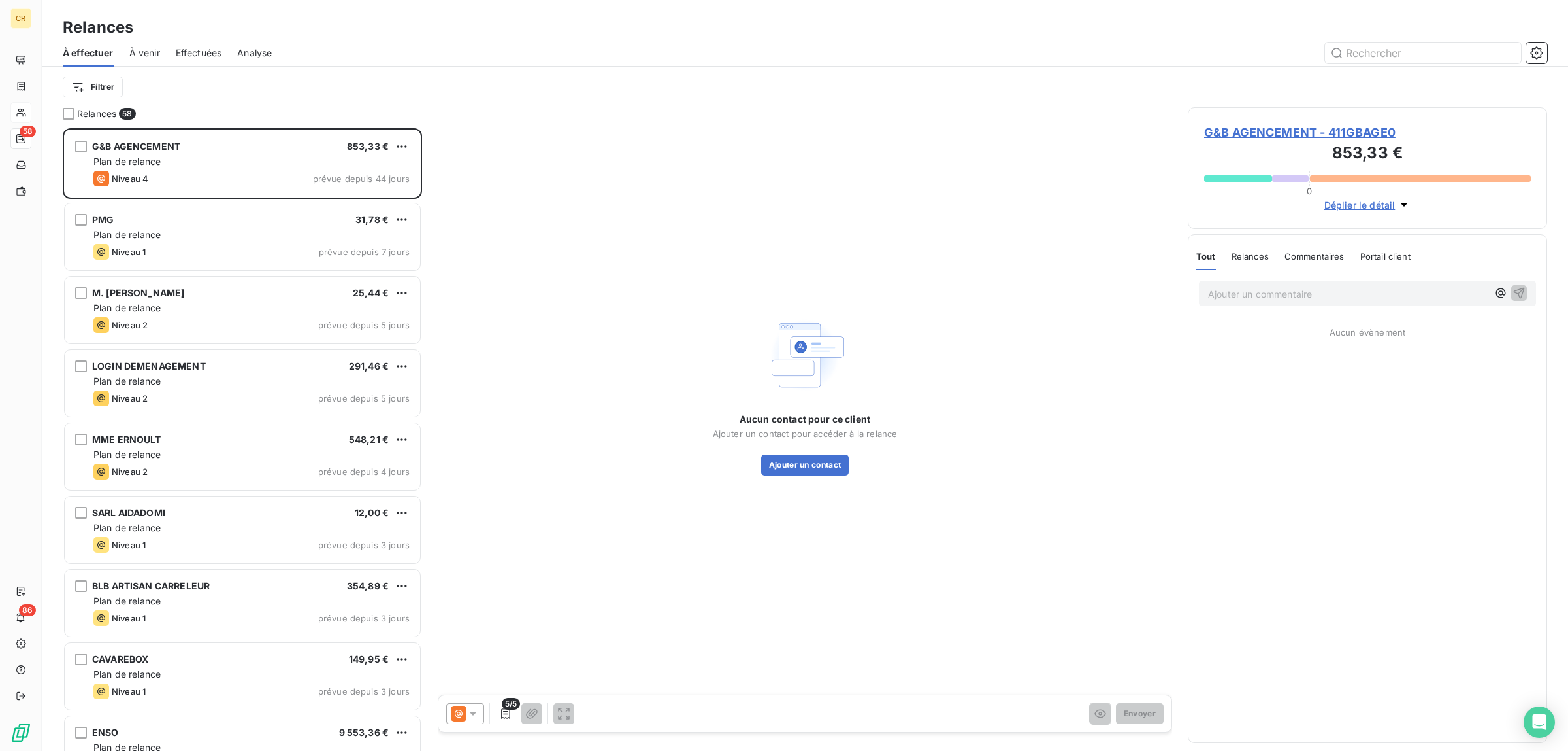
scroll to position [611, 347]
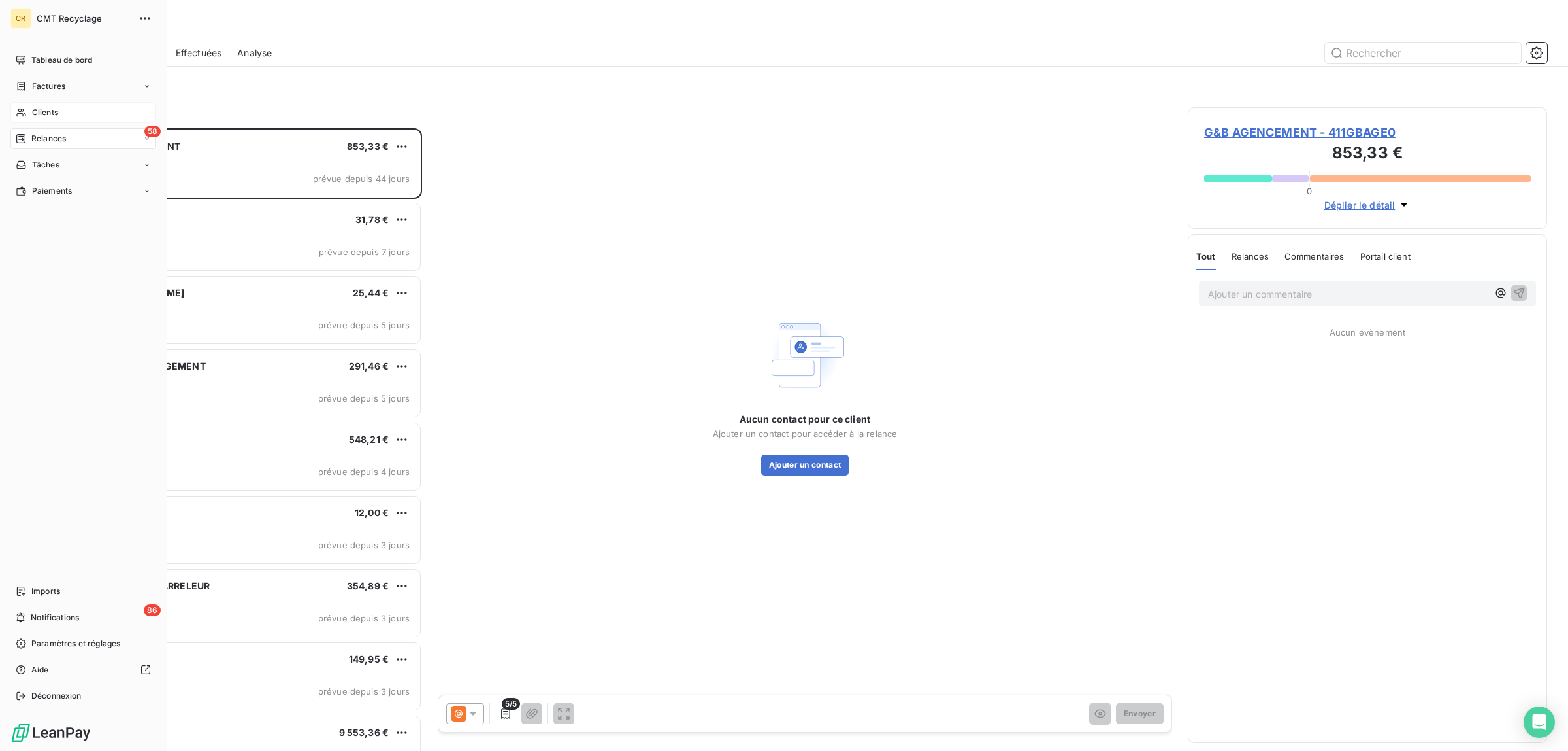
click at [41, 110] on span "Clients" at bounding box center [44, 112] width 26 height 11
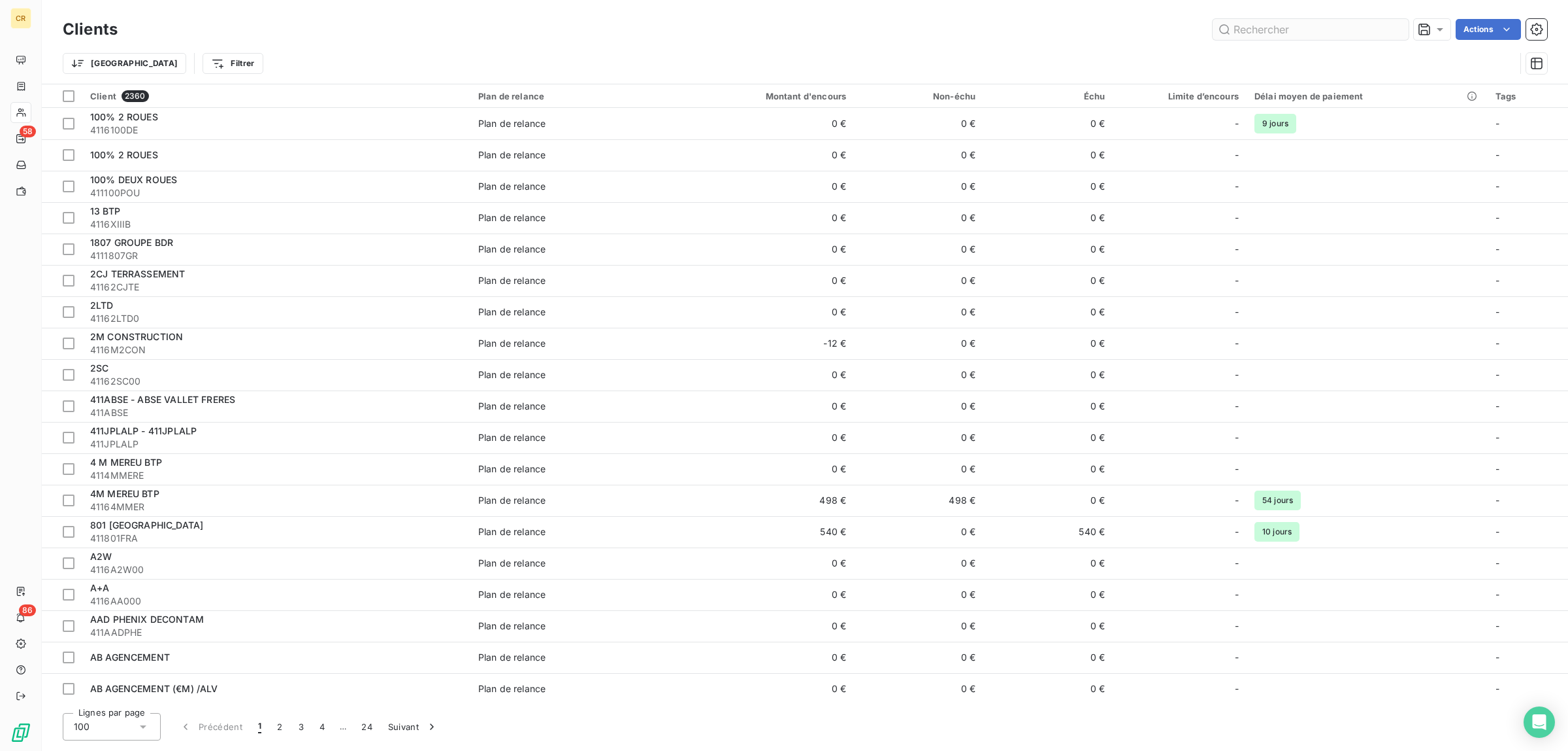
click at [1303, 30] on input "text" at bounding box center [1310, 30] width 196 height 21
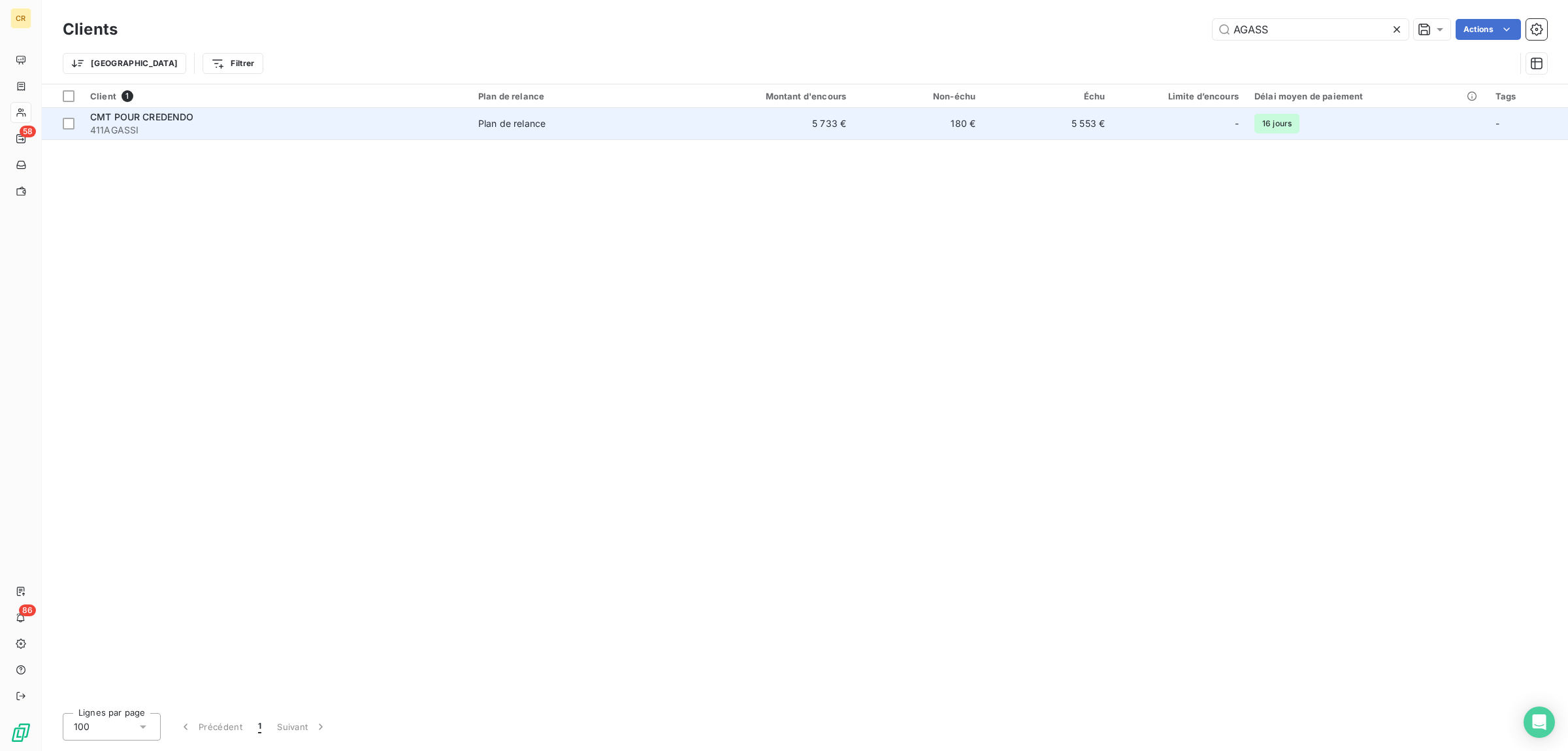
type input "AGASS"
click at [122, 121] on span "CMT POUR CREDENDO" at bounding box center [142, 117] width 104 height 11
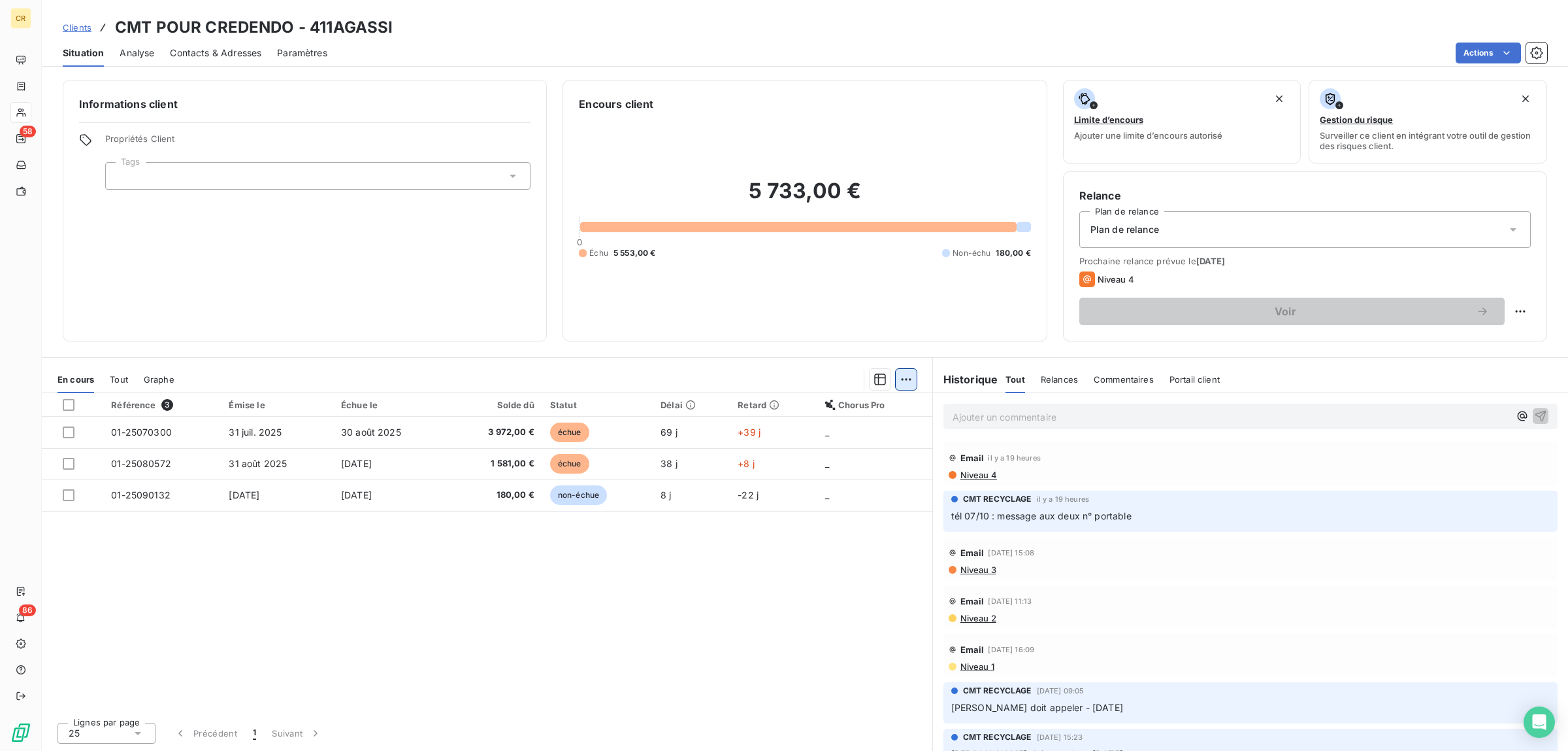
click at [905, 379] on html "CR 58 86 Clients CMT POUR CREDENDO - 411AGASSI Situation Analyse Contacts & Adr…" at bounding box center [784, 375] width 1568 height 751
click at [1062, 376] on html "CR 58 86 Clients CMT POUR CREDENDO - 411AGASSI Situation Analyse Contacts & Adr…" at bounding box center [784, 375] width 1568 height 751
click at [1056, 383] on span "Relances" at bounding box center [1059, 379] width 37 height 11
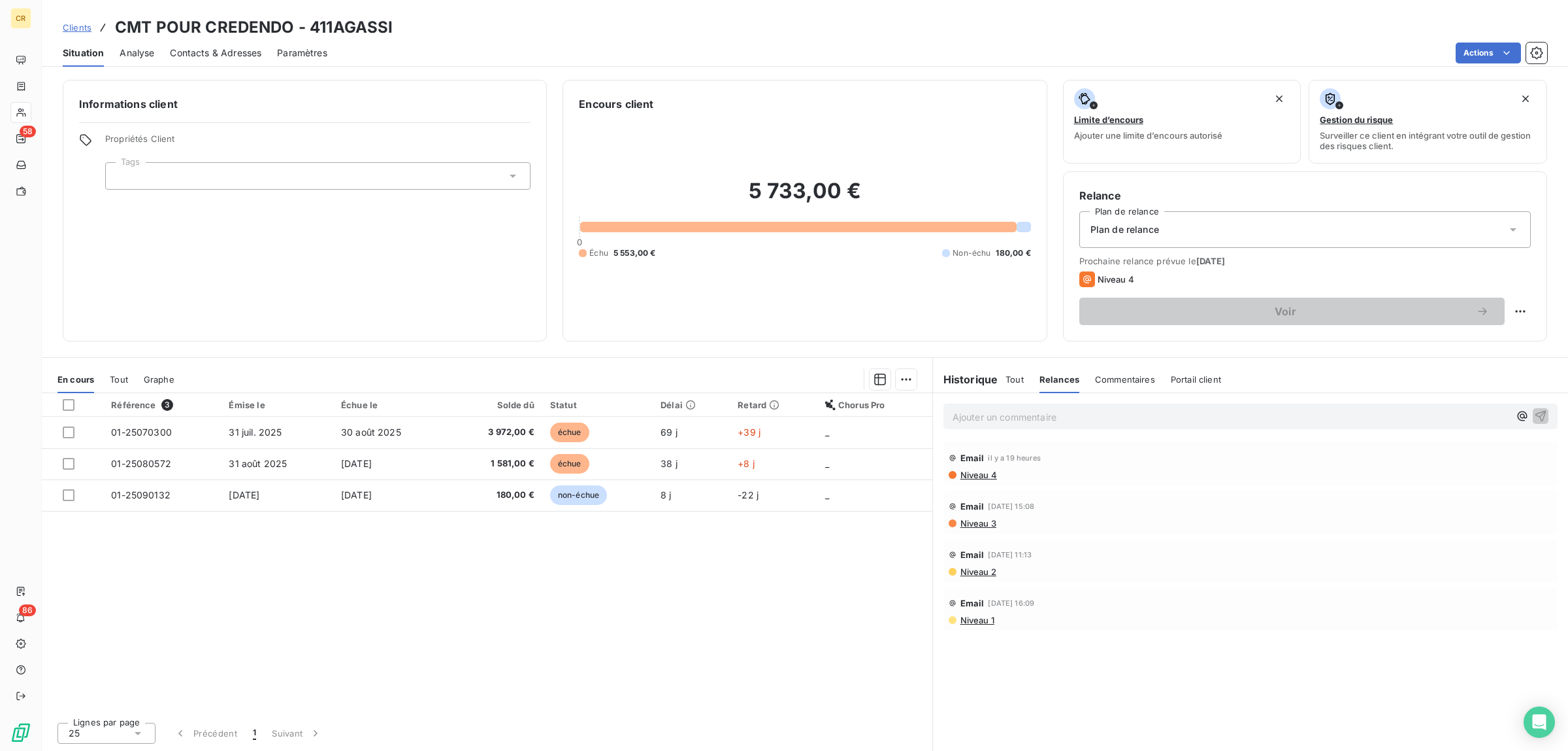
click at [1008, 383] on span "Tout" at bounding box center [1014, 379] width 18 height 11
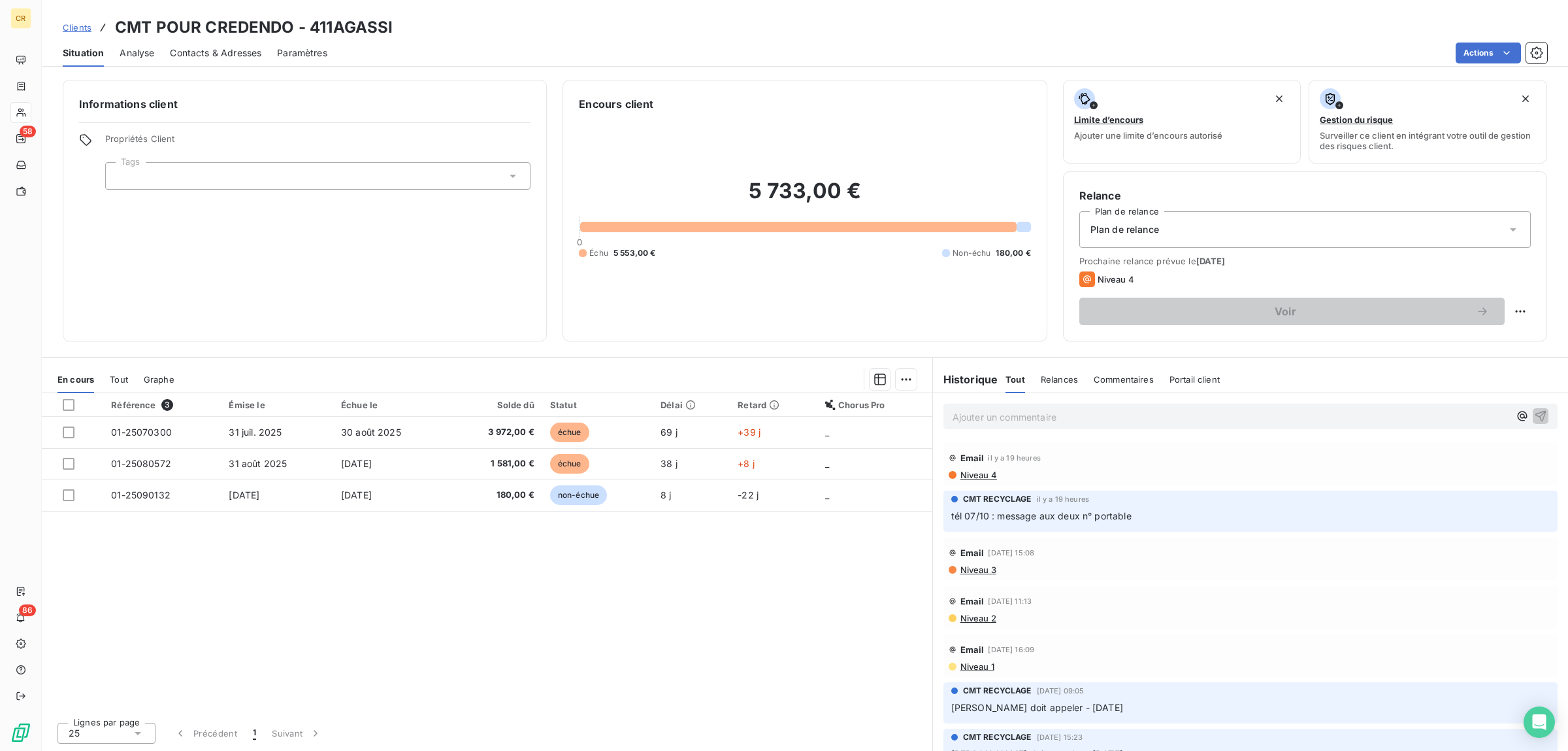
click at [1514, 227] on icon at bounding box center [1514, 230] width 13 height 13
click at [1514, 315] on html "CR 58 86 Clients CMT POUR CREDENDO - 411AGASSI Situation Analyse Contacts & Adr…" at bounding box center [784, 375] width 1568 height 751
click at [1484, 341] on div "Replanifier cette action" at bounding box center [1465, 340] width 117 height 21
select select "9"
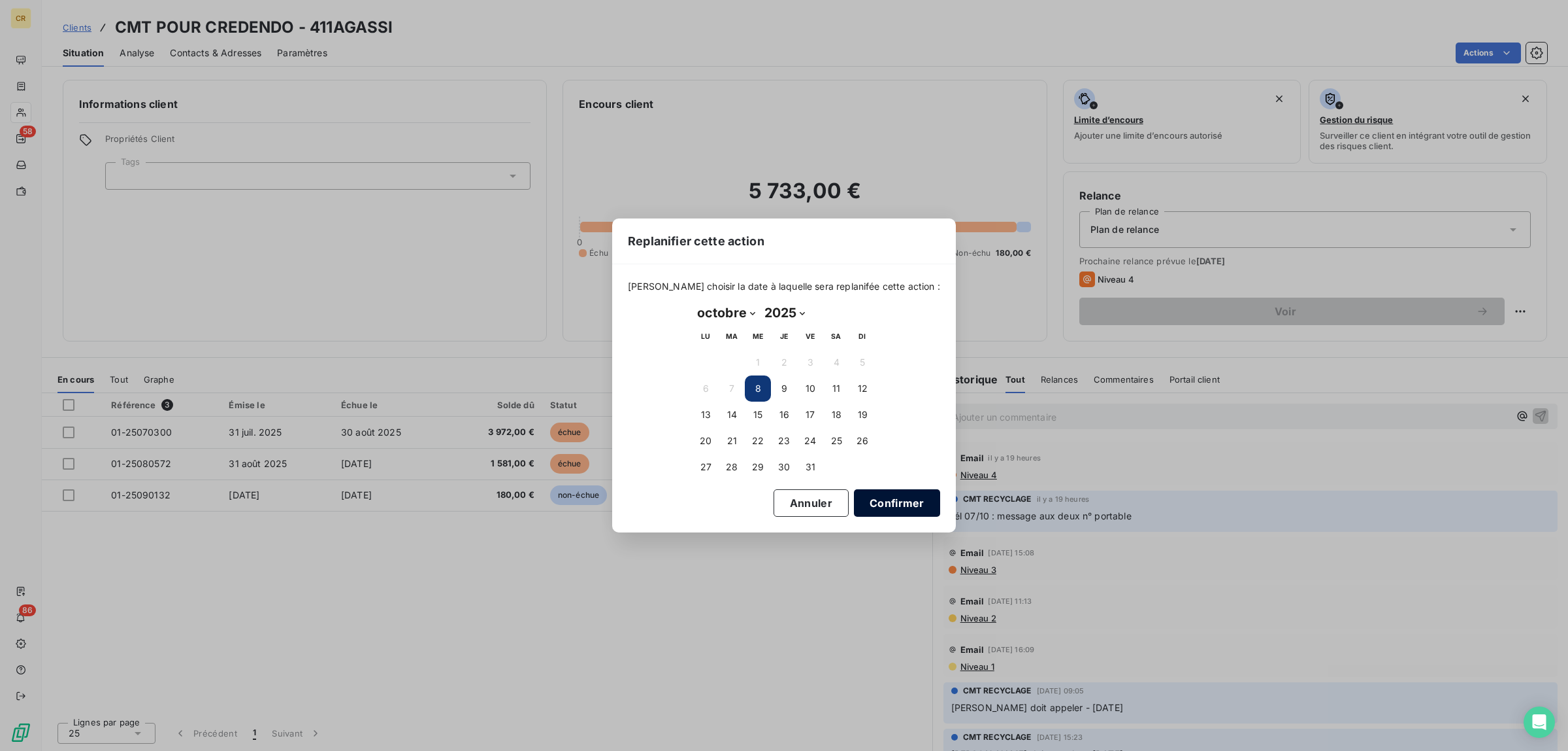
click at [894, 502] on button "Confirmer" at bounding box center [897, 502] width 86 height 28
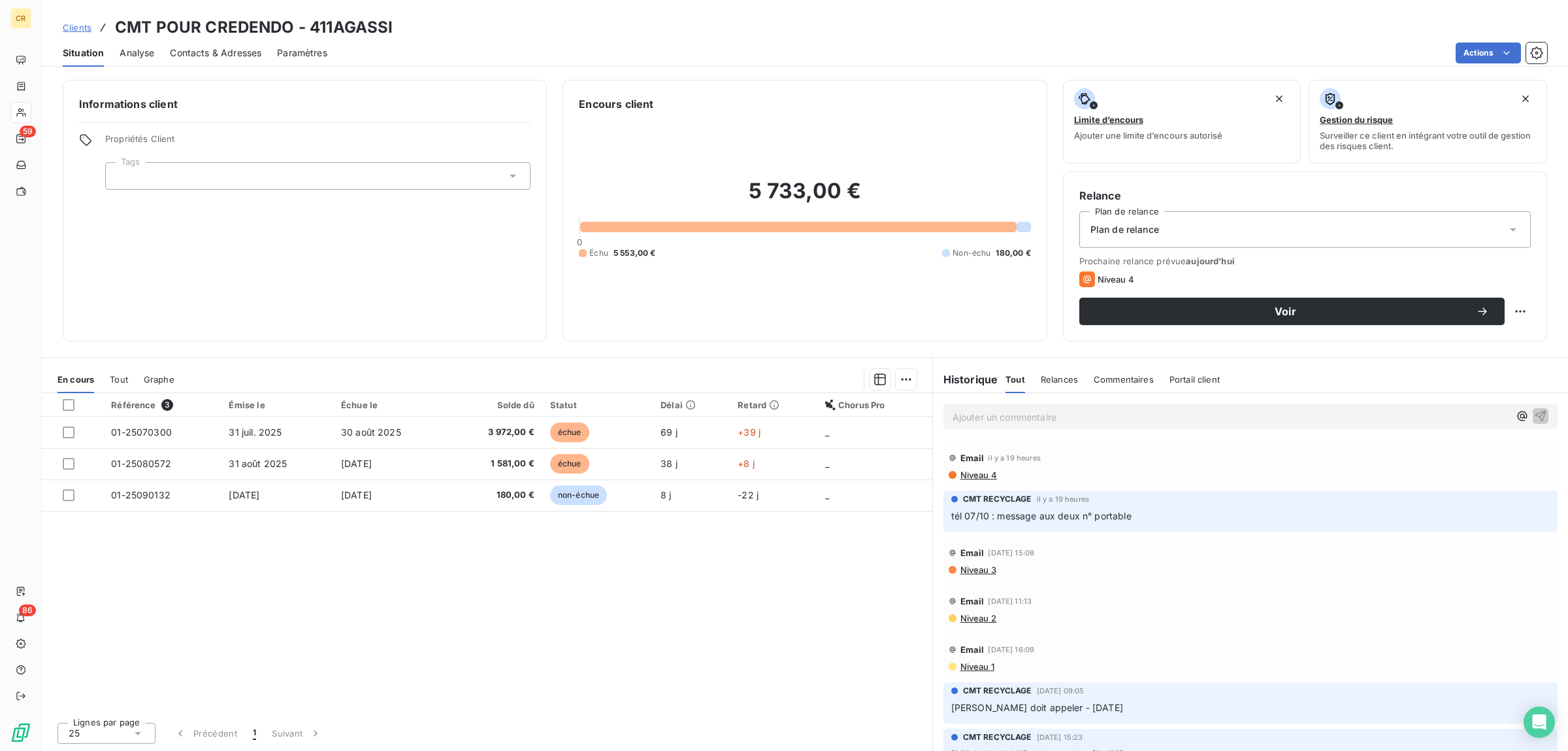
click at [227, 50] on span "Contacts & Adresses" at bounding box center [216, 54] width 92 height 13
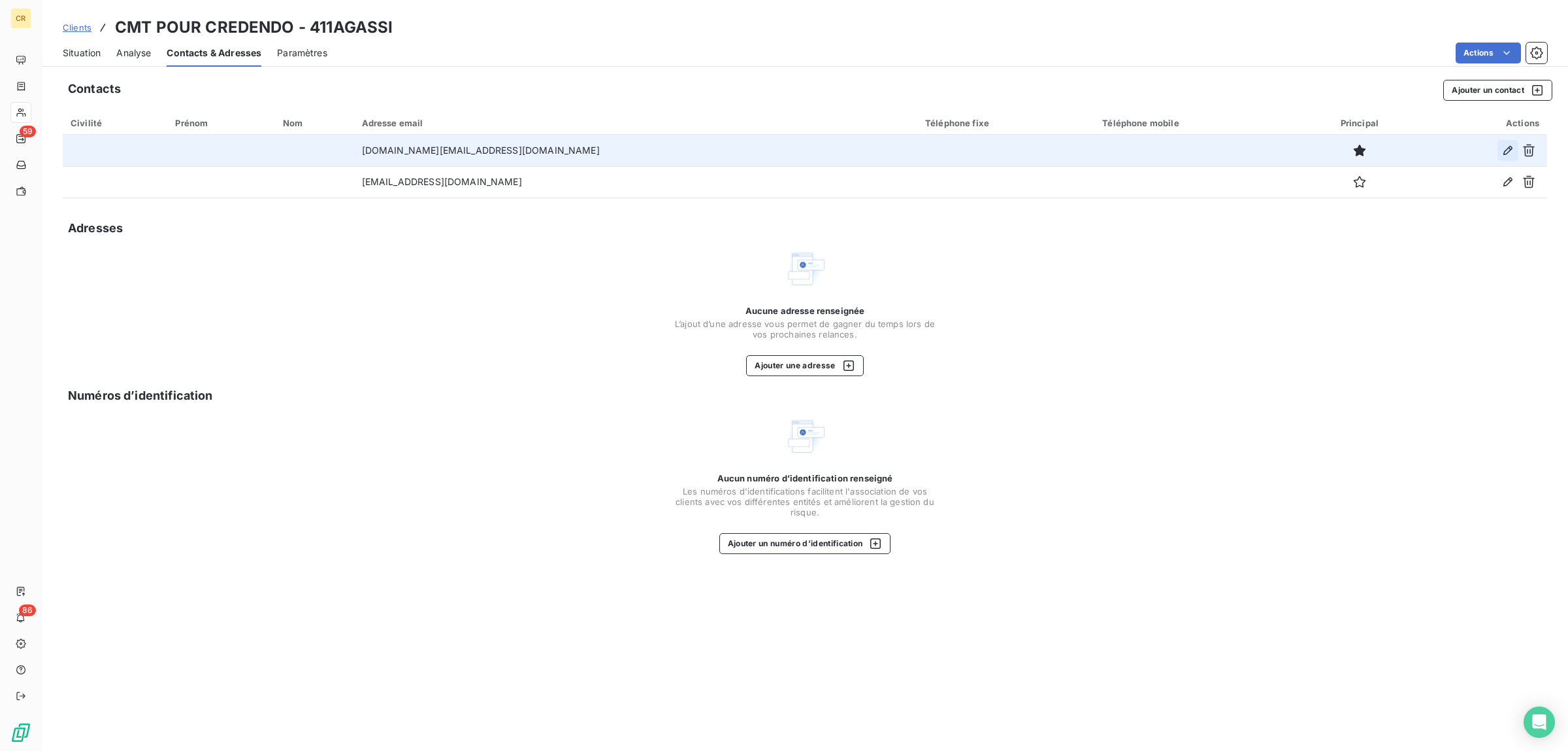
click at [1508, 149] on icon "button" at bounding box center [1508, 150] width 13 height 13
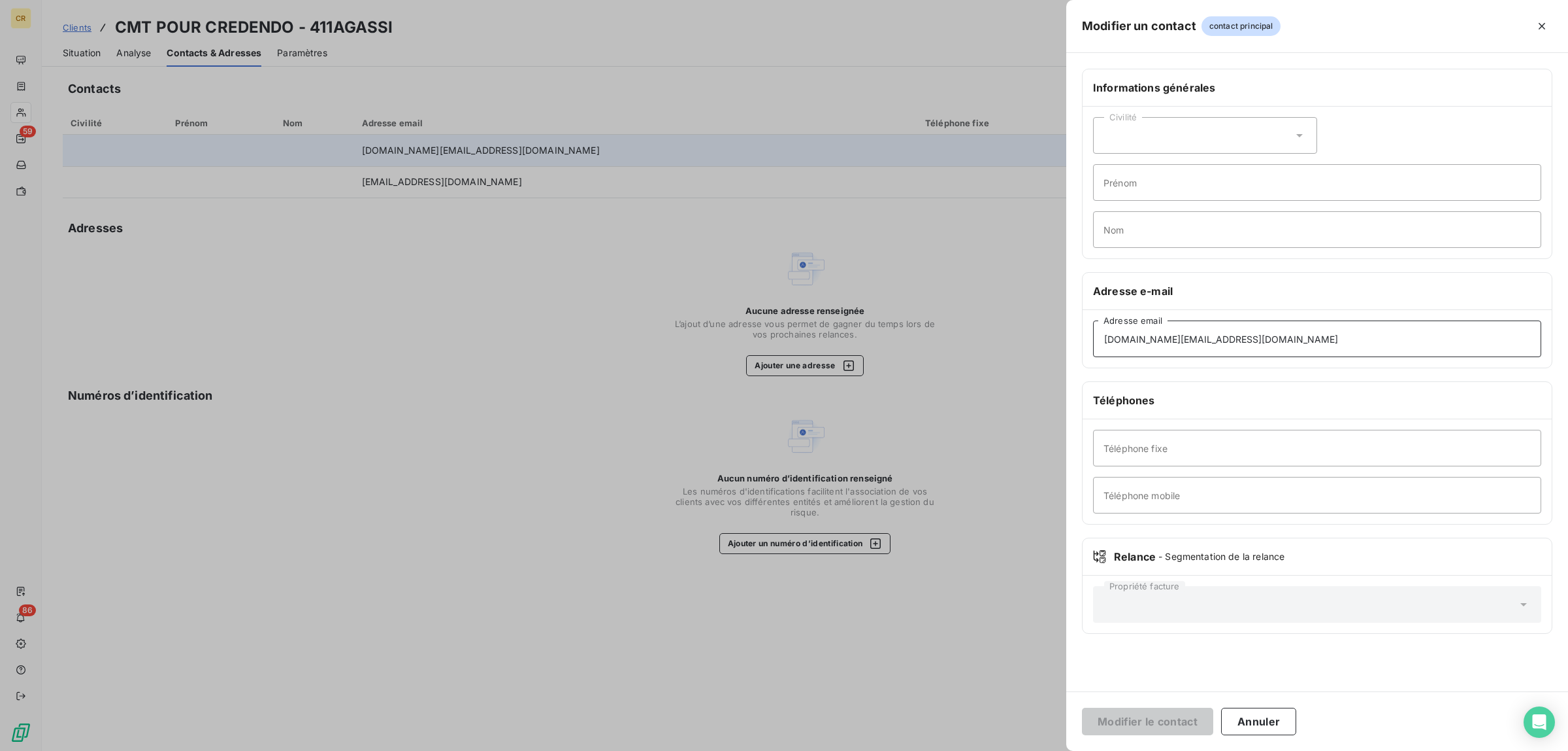
drag, startPoint x: 1229, startPoint y: 343, endPoint x: 947, endPoint y: 336, distance: 282.1
click at [952, 750] on div "Modifier un contact contact principal Informations générales Civilité Prénom No…" at bounding box center [784, 751] width 1568 height 0
paste input "juliasouplet@cmtconse"
type input "[EMAIL_ADDRESS][DOMAIN_NAME]"
click at [1144, 724] on button "Modifier le contact" at bounding box center [1147, 720] width 131 height 28
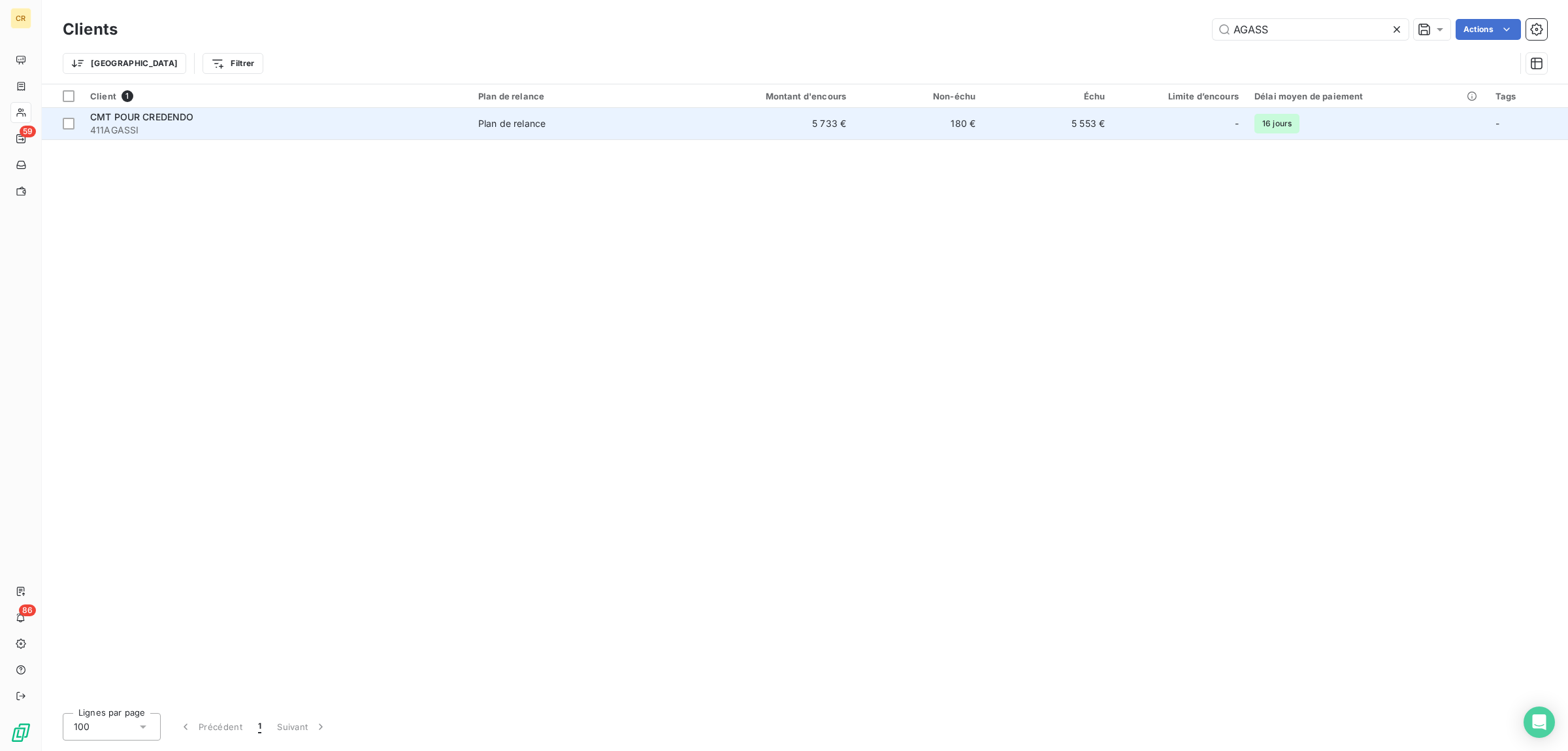
click at [263, 120] on div "CMT POUR CREDENDO" at bounding box center [276, 117] width 373 height 13
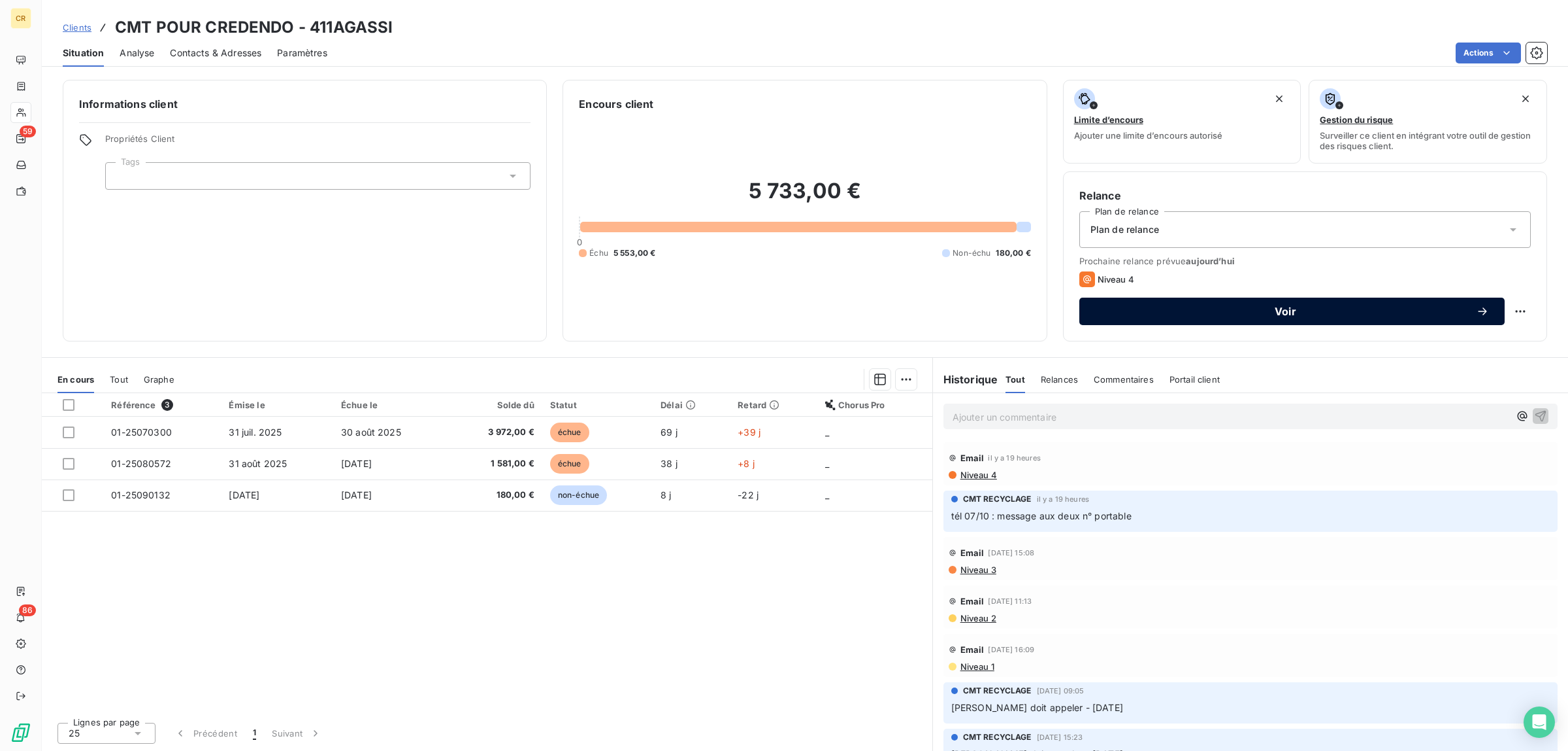
click at [1263, 309] on span "Voir" at bounding box center [1285, 311] width 381 height 11
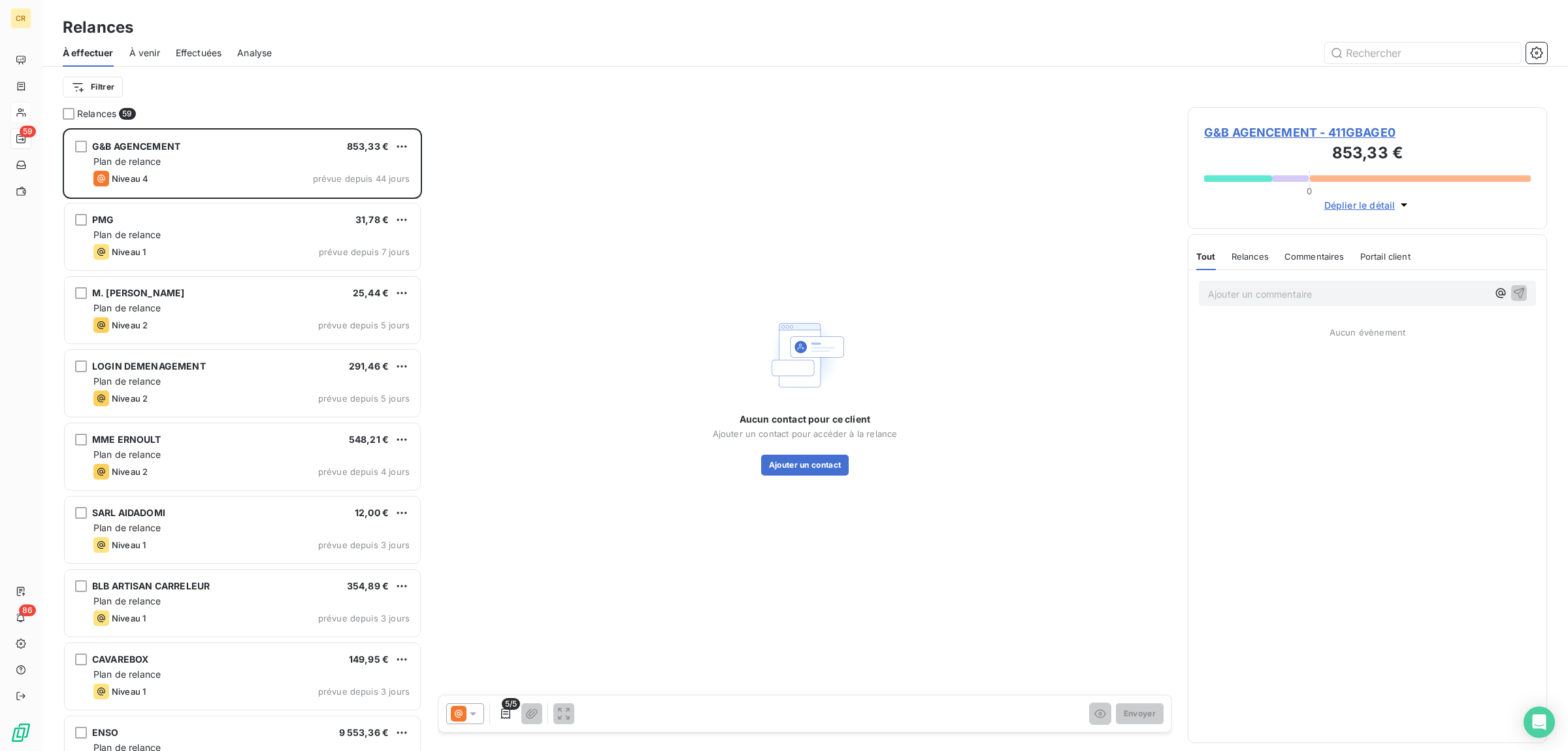
scroll to position [611, 347]
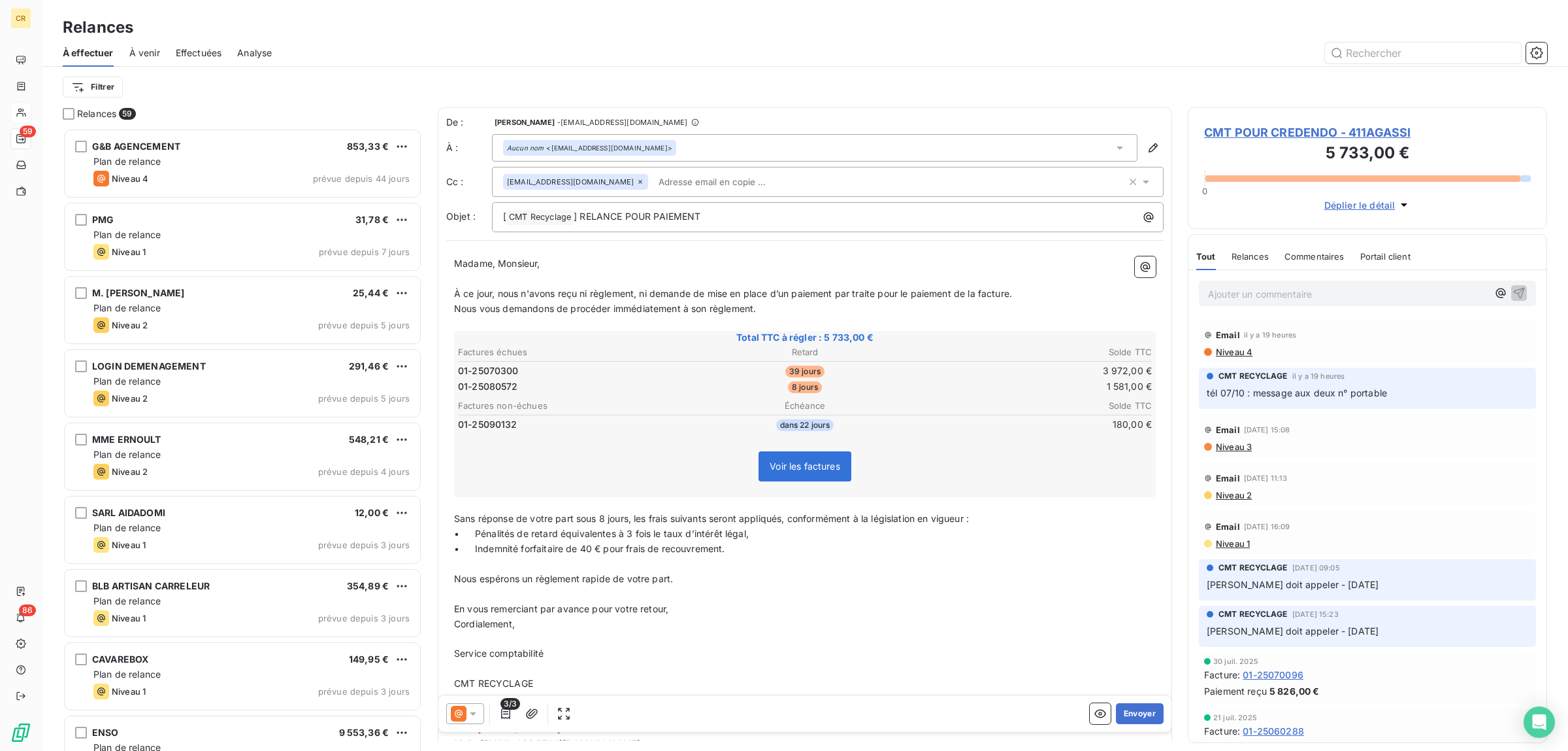
click at [468, 716] on icon at bounding box center [473, 714] width 13 height 13
click at [733, 602] on p "En vous remerciant par avance pour votre retour," at bounding box center [805, 609] width 702 height 15
drag, startPoint x: 503, startPoint y: 265, endPoint x: 599, endPoint y: 254, distance: 96.6
click at [599, 254] on div "Madame, Monsieur, ﻿ À ce jour, nous n'avons reçu ni règlement, ni demande de mi…" at bounding box center [805, 519] width 717 height 541
click at [478, 714] on icon at bounding box center [473, 714] width 13 height 13
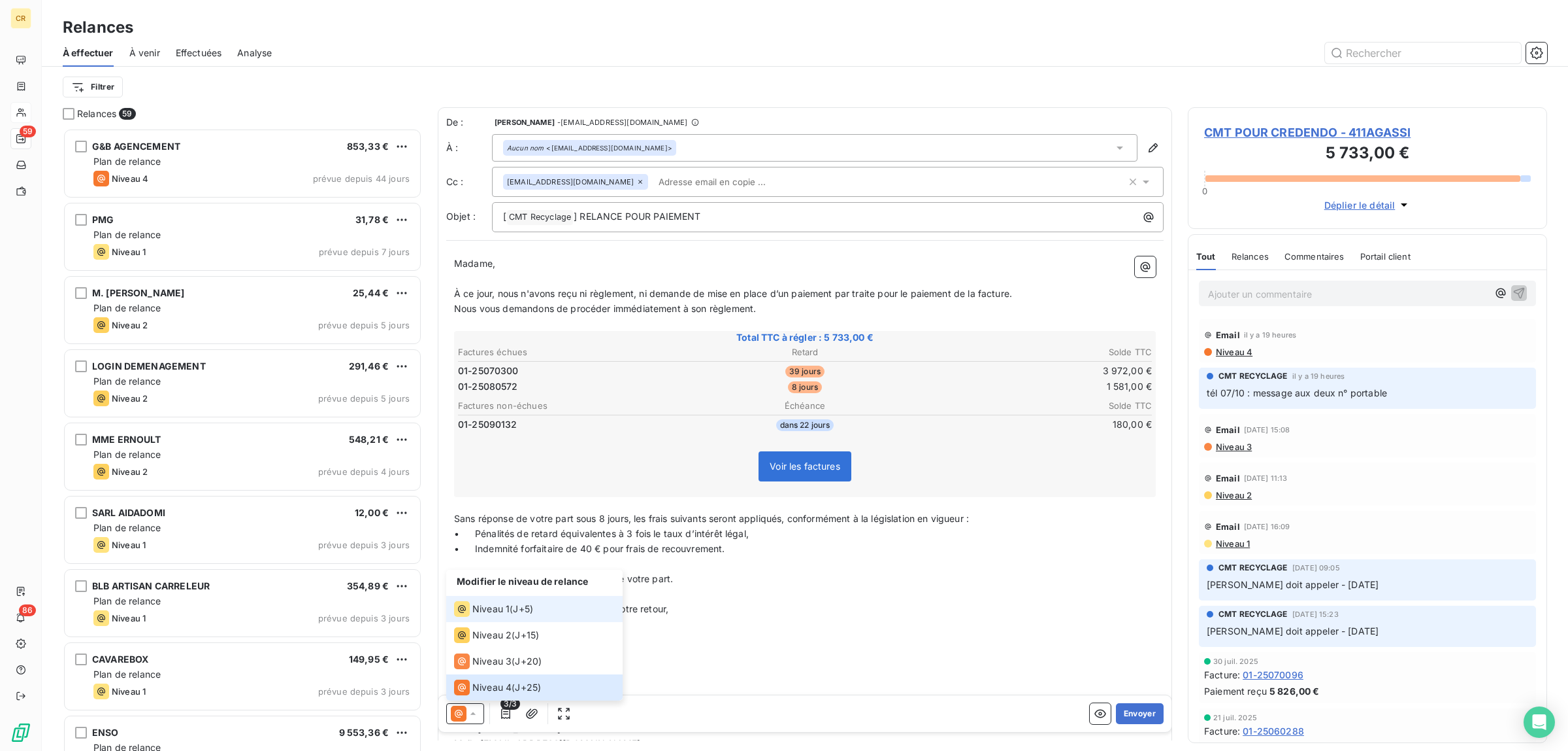
click at [505, 606] on span "Niveau 1" at bounding box center [490, 608] width 37 height 13
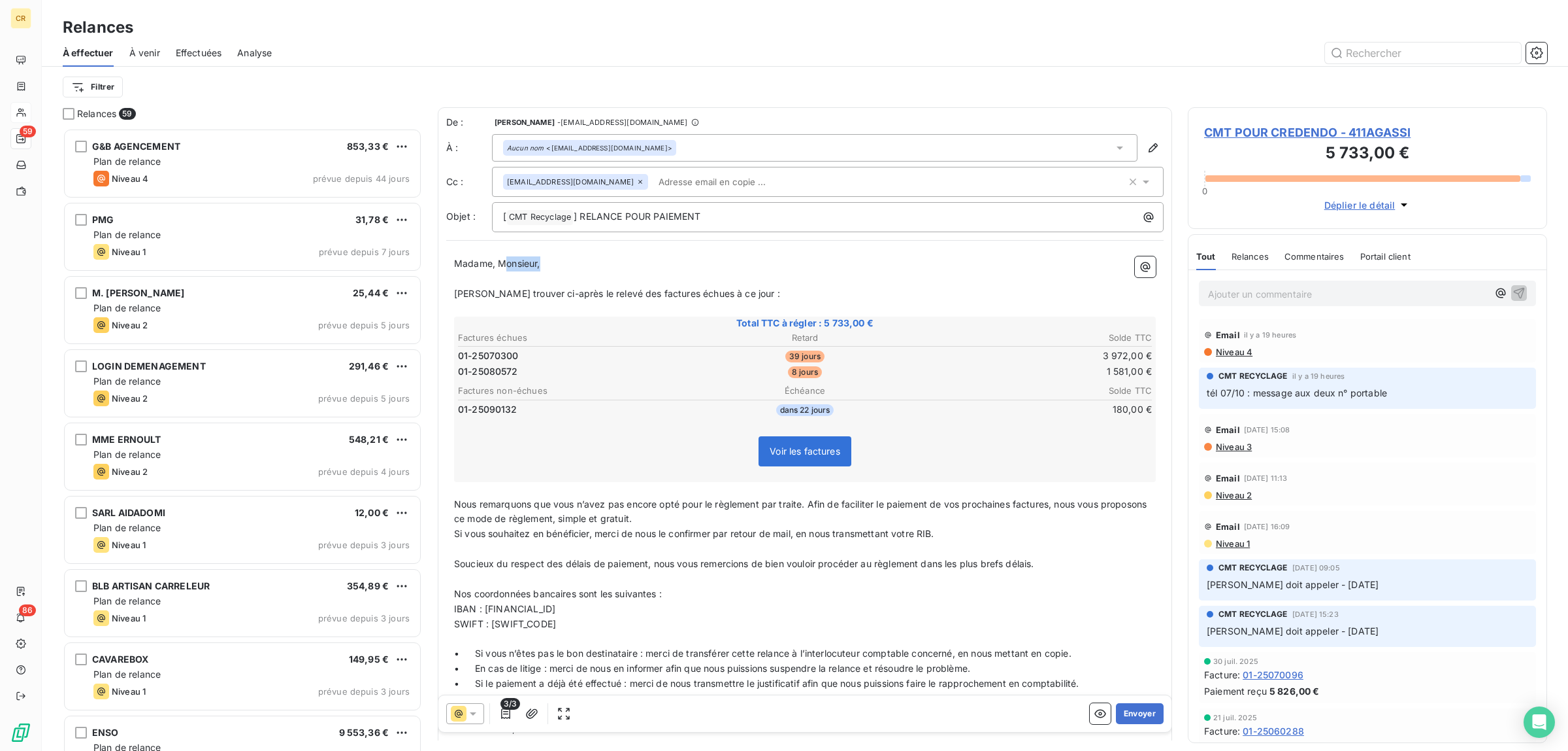
drag, startPoint x: 507, startPoint y: 256, endPoint x: 583, endPoint y: 253, distance: 76.1
click at [583, 253] on div "Madame, Monsieur, ﻿ [PERSON_NAME] trouver ci-après le relevé des factures échue…" at bounding box center [805, 571] width 717 height 645
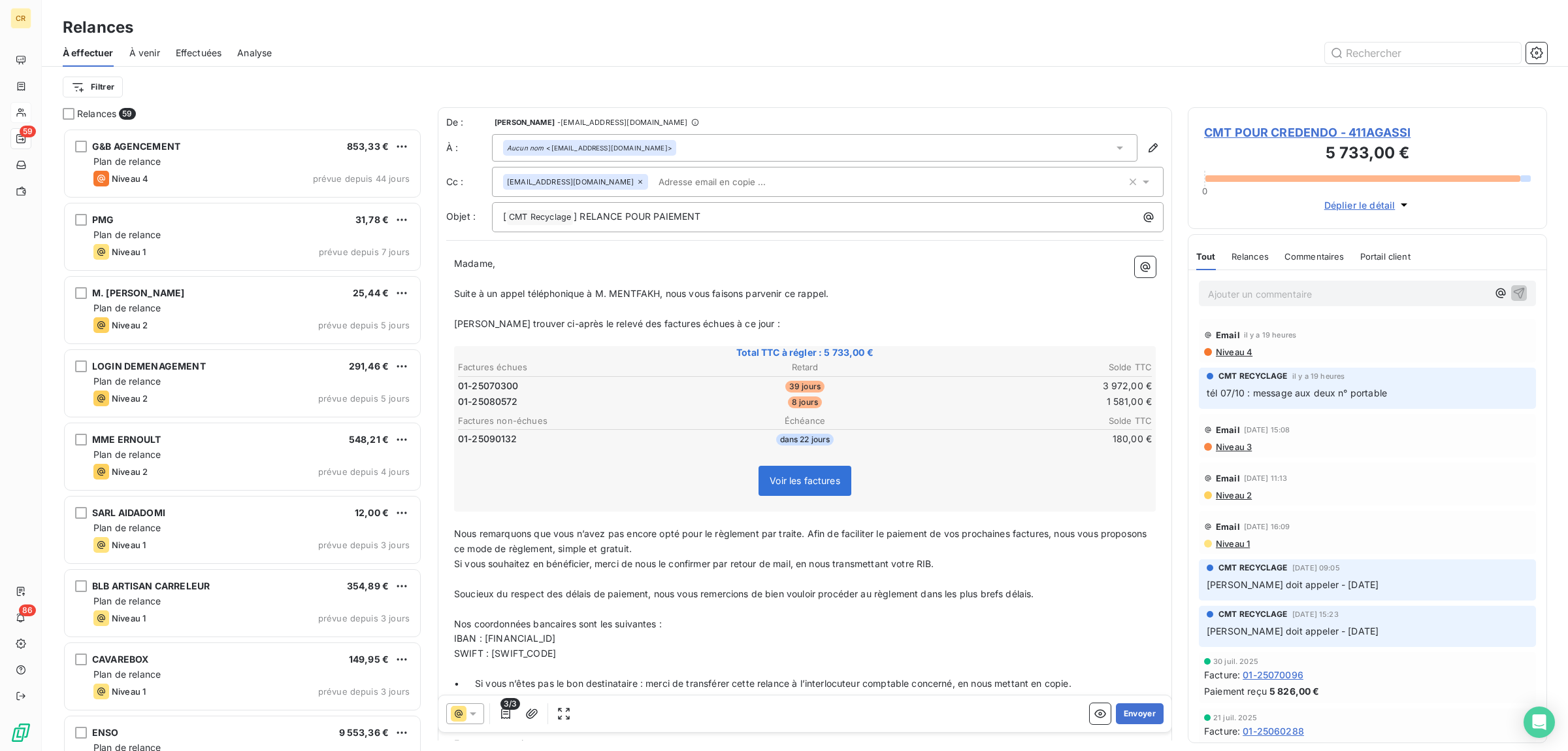
click at [609, 298] on span "Suite à un appel téléphonique à M. MENTFAKH, nous vous faisons parvenir ce rapp…" at bounding box center [642, 294] width 375 height 11
click at [840, 295] on span "Suite à un appel téléphonique à [PERSON_NAME], nous vous faisons parvenir ce ra…" at bounding box center [647, 294] width 386 height 11
click at [1126, 181] on icon "button" at bounding box center [1133, 182] width 13 height 13
click at [451, 259] on div "Madame, ﻿ Suite à un appel téléphonique à [PERSON_NAME], nous vous faisons parv…" at bounding box center [805, 584] width 717 height 674
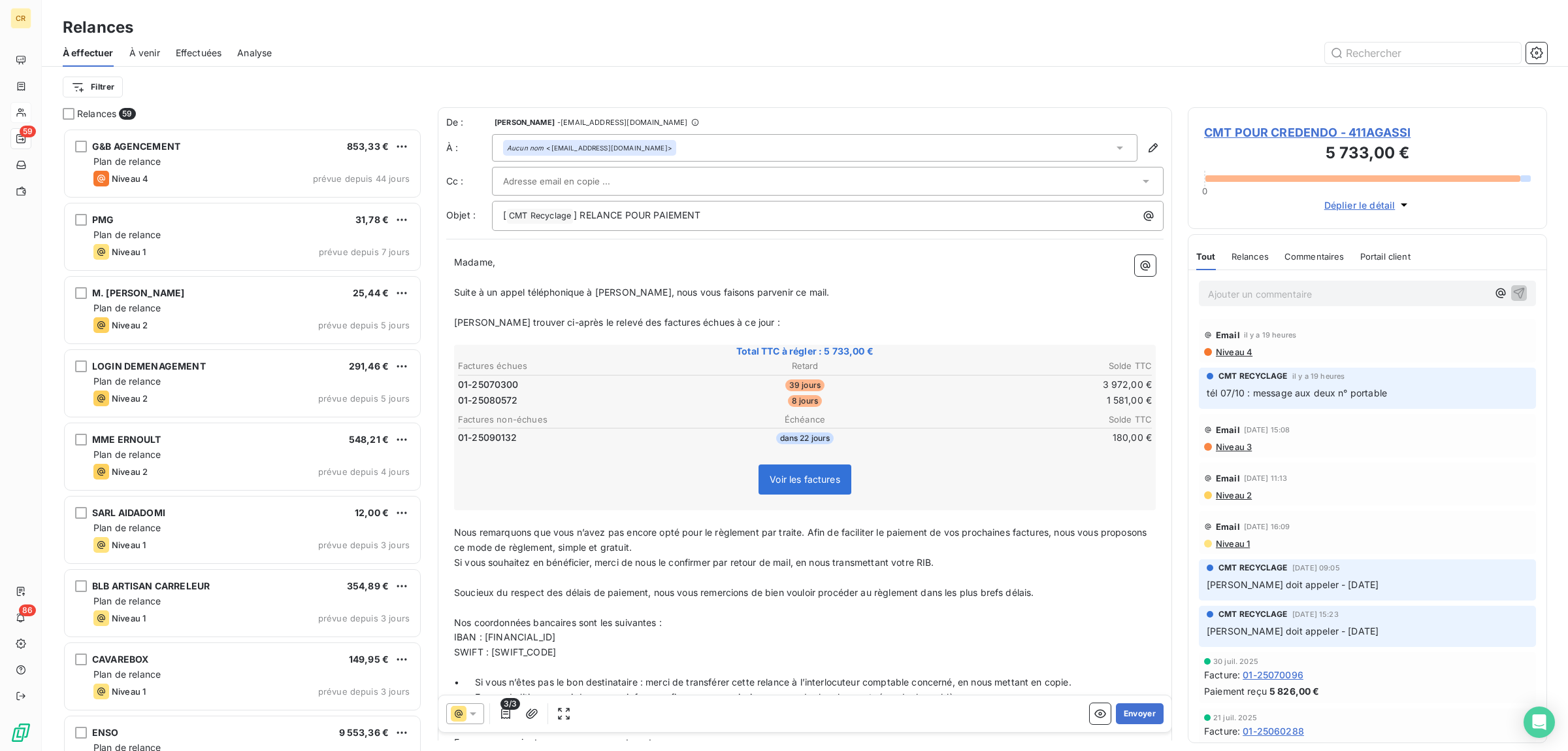
click at [489, 260] on span "Madame," at bounding box center [474, 262] width 41 height 11
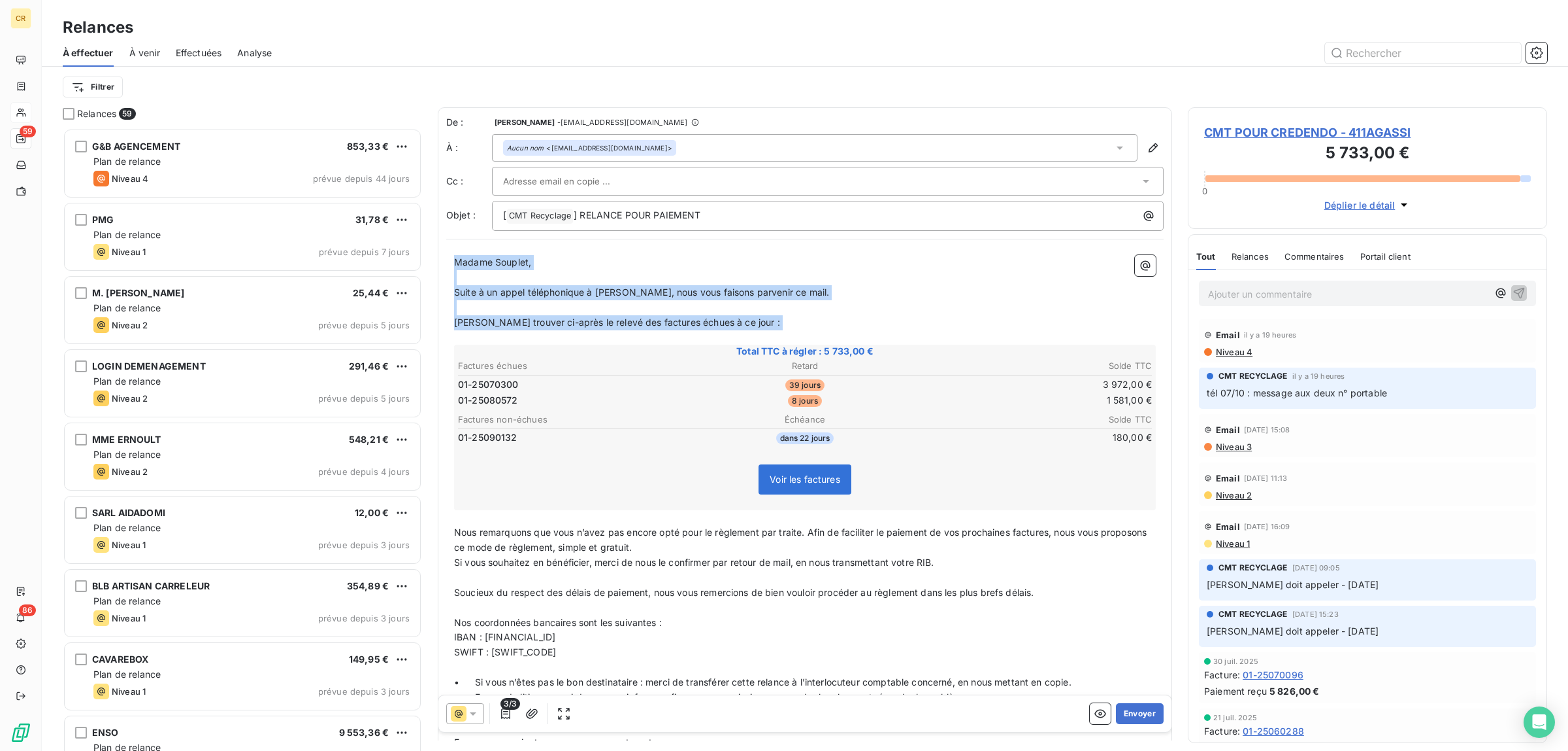
drag, startPoint x: 457, startPoint y: 260, endPoint x: 756, endPoint y: 331, distance: 307.3
click at [756, 331] on div "Madame Souplet, ﻿ Suite à un appel téléphonique à [PERSON_NAME], nous vous fais…" at bounding box center [805, 585] width 702 height 659
copy div "Madame Souplet, ﻿ Suite à un appel téléphonique à [PERSON_NAME], nous vous fais…"
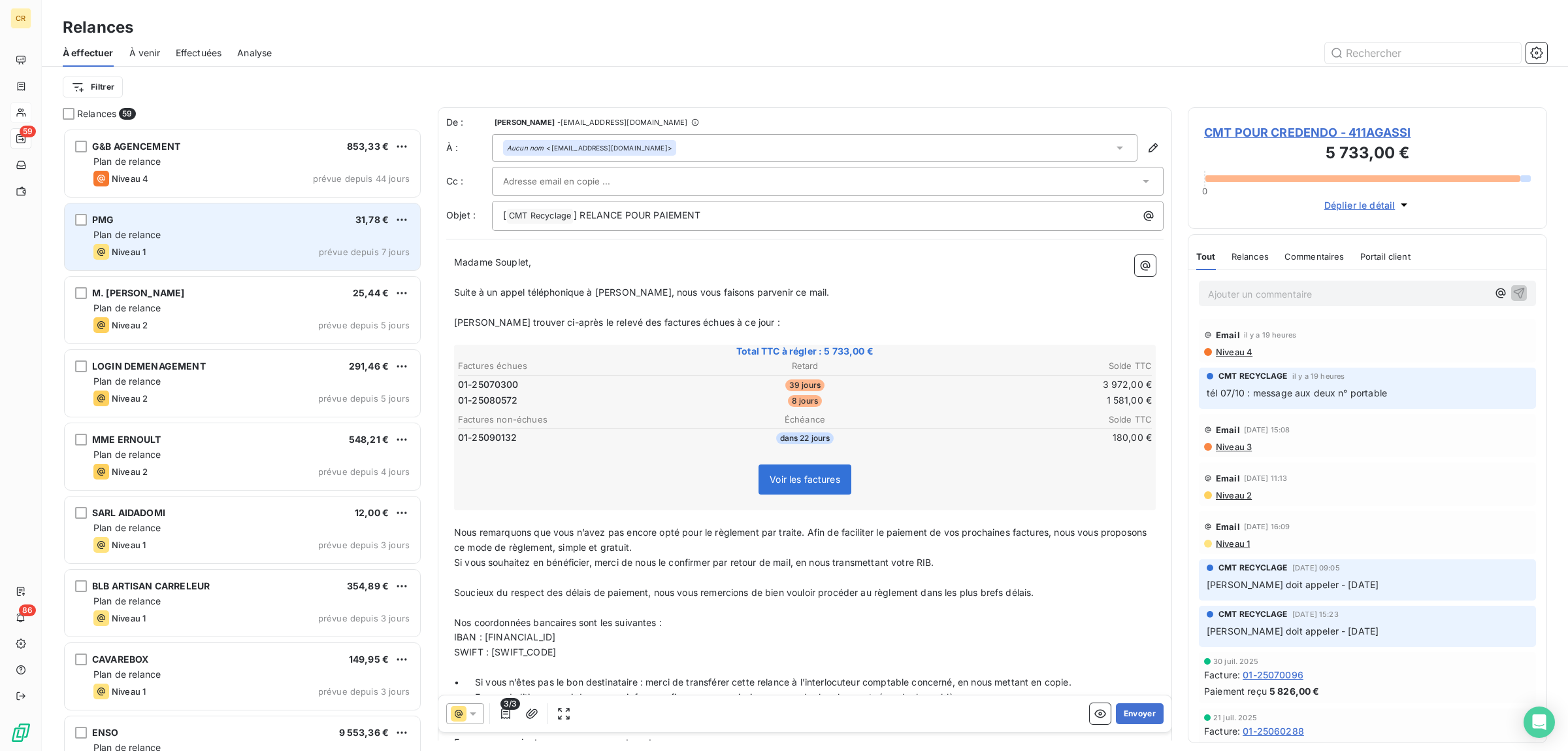
drag, startPoint x: 868, startPoint y: 286, endPoint x: 419, endPoint y: 235, distance: 451.9
click at [419, 235] on div "Relances 59 G&B AGENCEMENT 853,33 € Plan de relance Niveau 4 prévue depuis 44 j…" at bounding box center [805, 429] width 1526 height 643
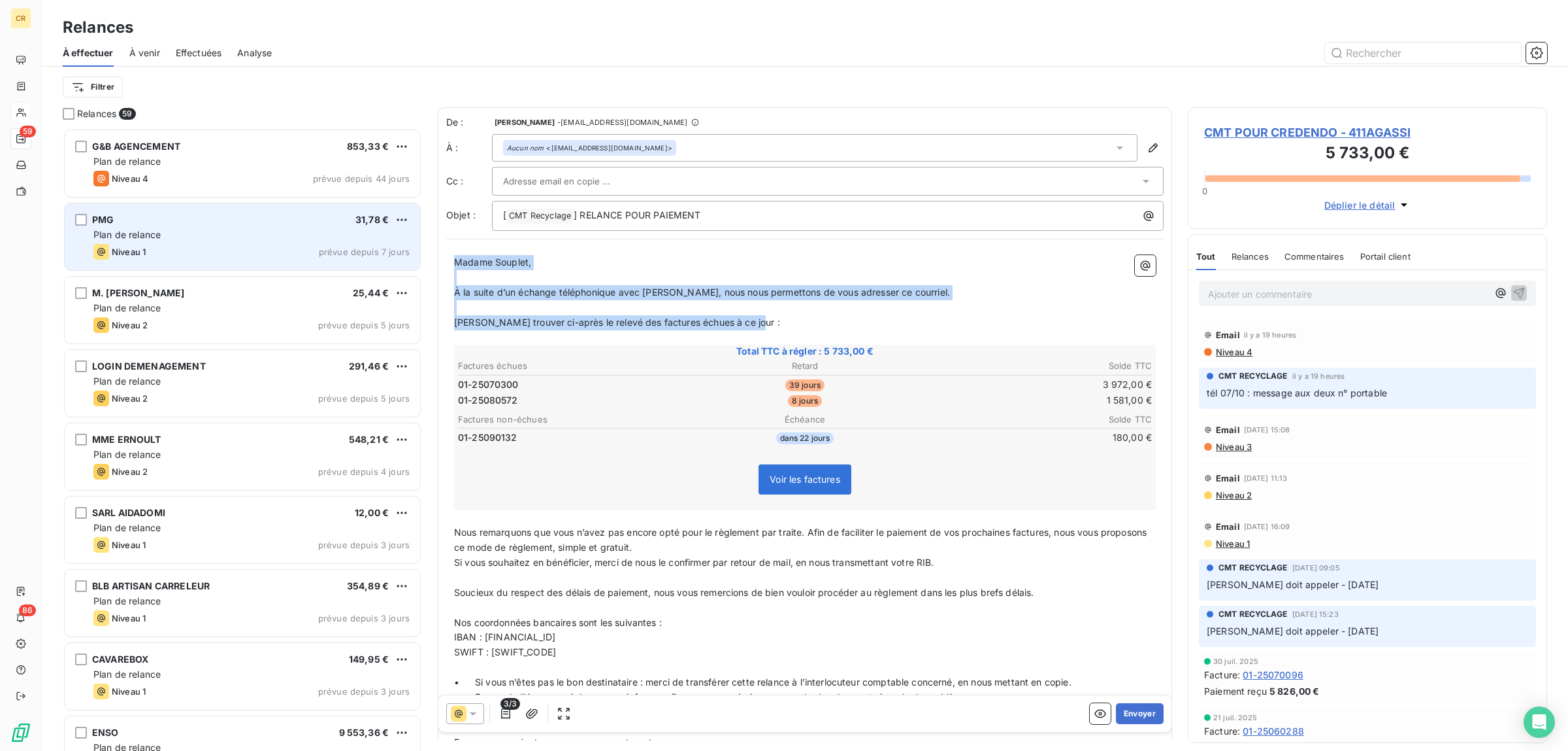
drag, startPoint x: 753, startPoint y: 323, endPoint x: 400, endPoint y: 267, distance: 357.4
click at [400, 267] on div "Relances 59 G&B AGENCEMENT 853,33 € Plan de relance Niveau 4 prévue depuis 44 j…" at bounding box center [805, 429] width 1526 height 643
copy div "Madame [PERSON_NAME], ﻿ À la suite d’un échange téléphonique avec [PERSON_NAME]…"
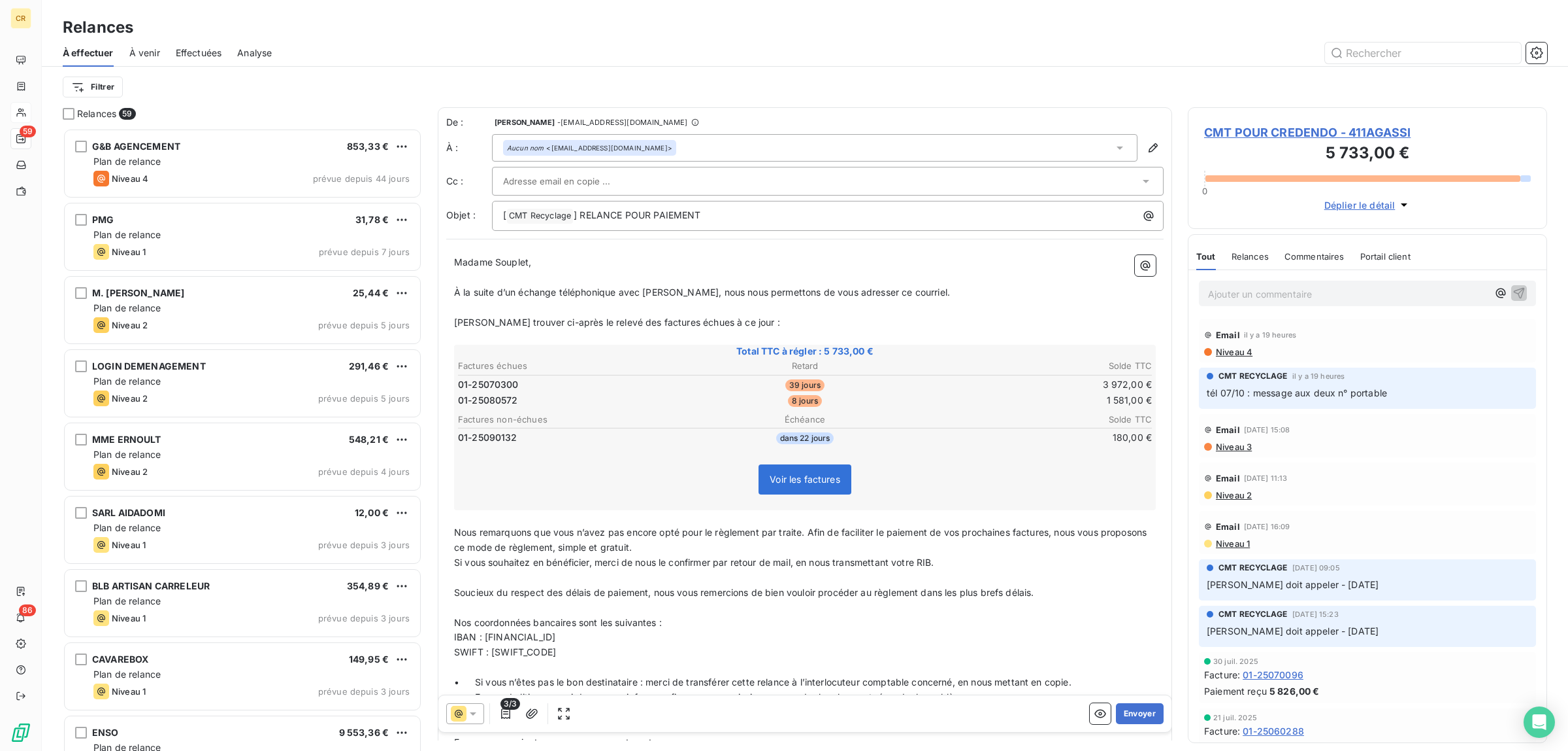
click at [1246, 296] on p "Ajouter un commentaire ﻿" at bounding box center [1348, 294] width 280 height 16
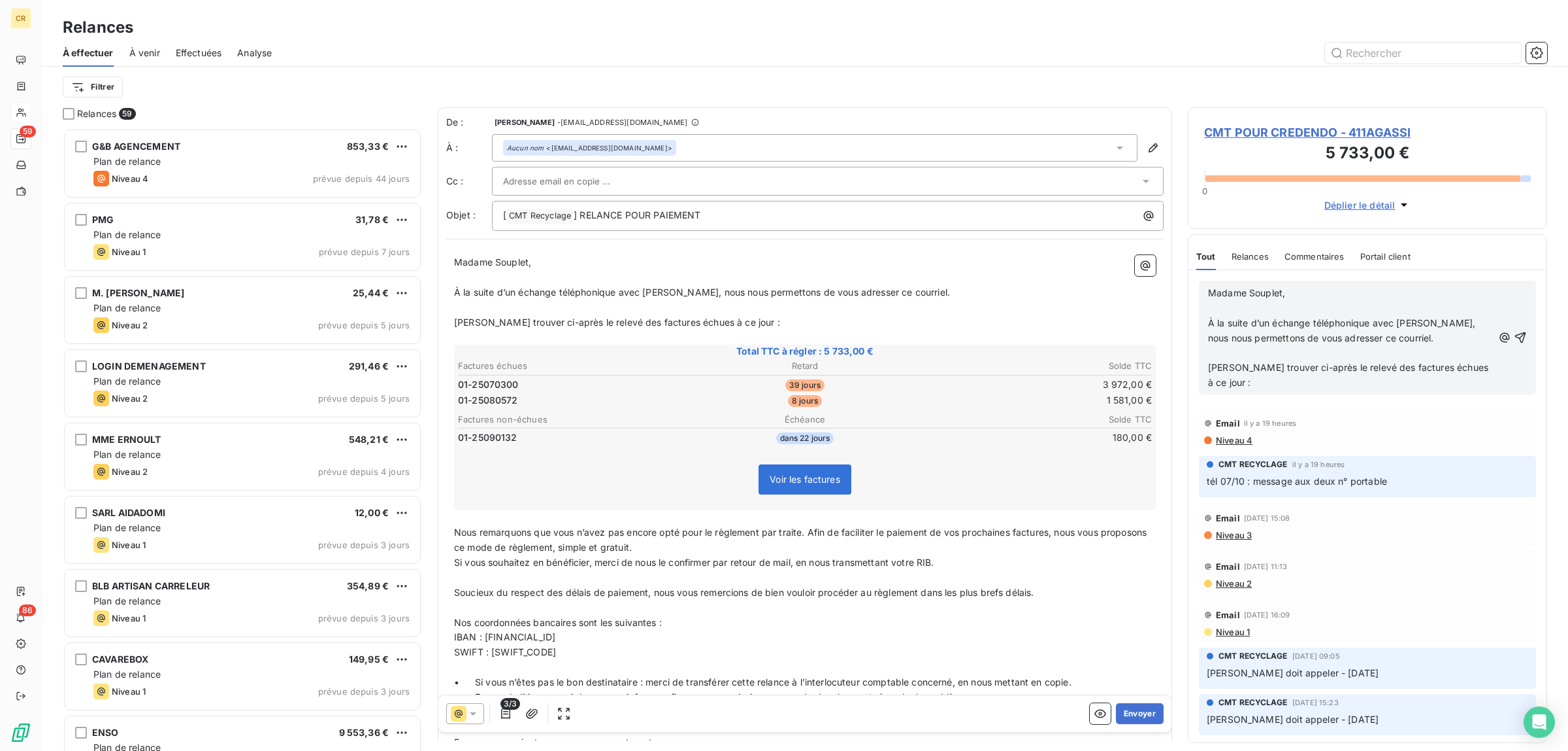
click at [1265, 346] on p "À la suite d’un échange téléphonique avec [PERSON_NAME], nous nous permettons d…" at bounding box center [1351, 330] width 285 height 30
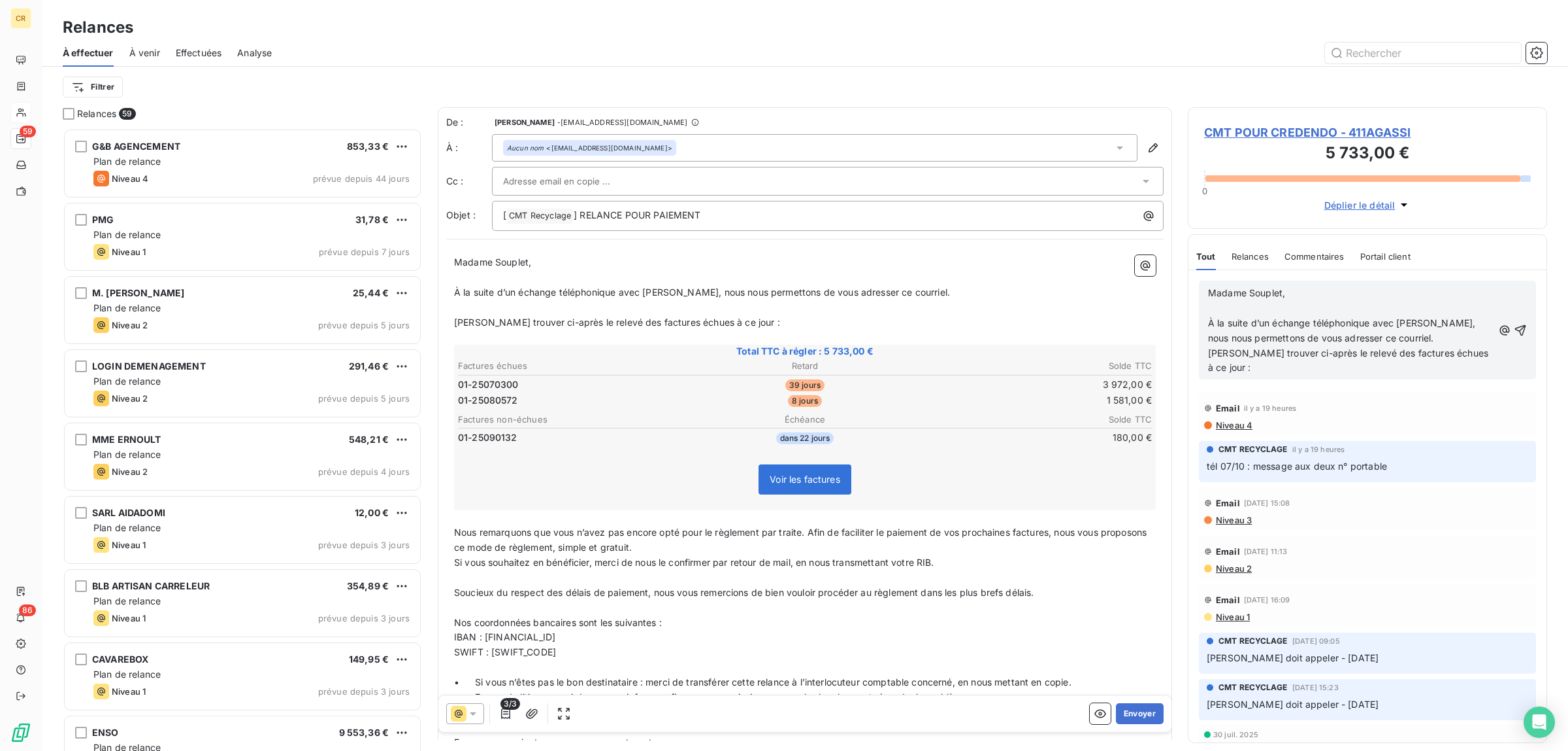
click at [1230, 373] on span "[PERSON_NAME] trouver ci-après le relevé des factures échues à ce jour :" at bounding box center [1350, 360] width 283 height 26
click at [1297, 289] on p "Madame Souplet," at bounding box center [1351, 294] width 285 height 15
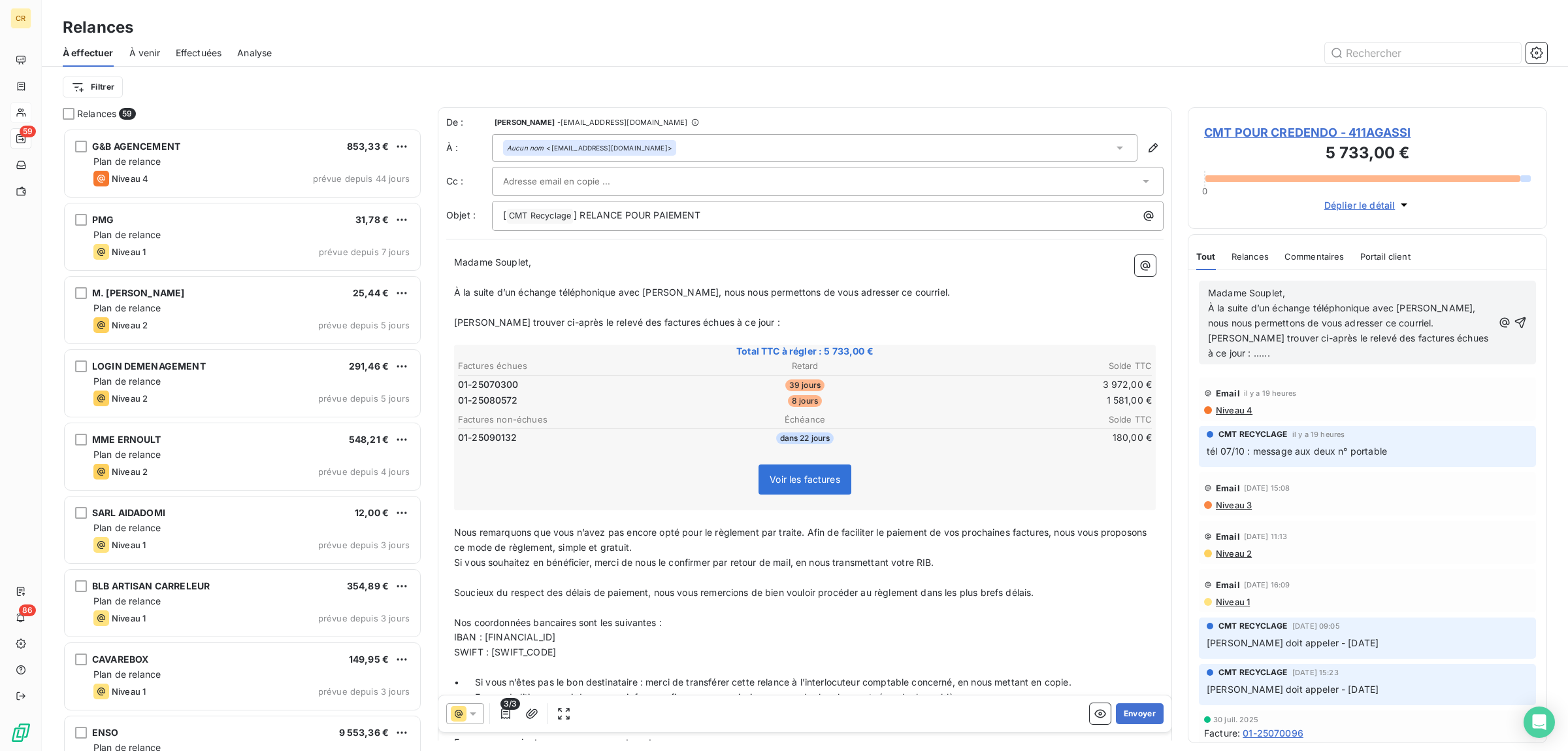
click at [1209, 295] on span "Madame Souplet," at bounding box center [1247, 293] width 77 height 11
click at [1135, 714] on button "Envoyer" at bounding box center [1140, 714] width 48 height 21
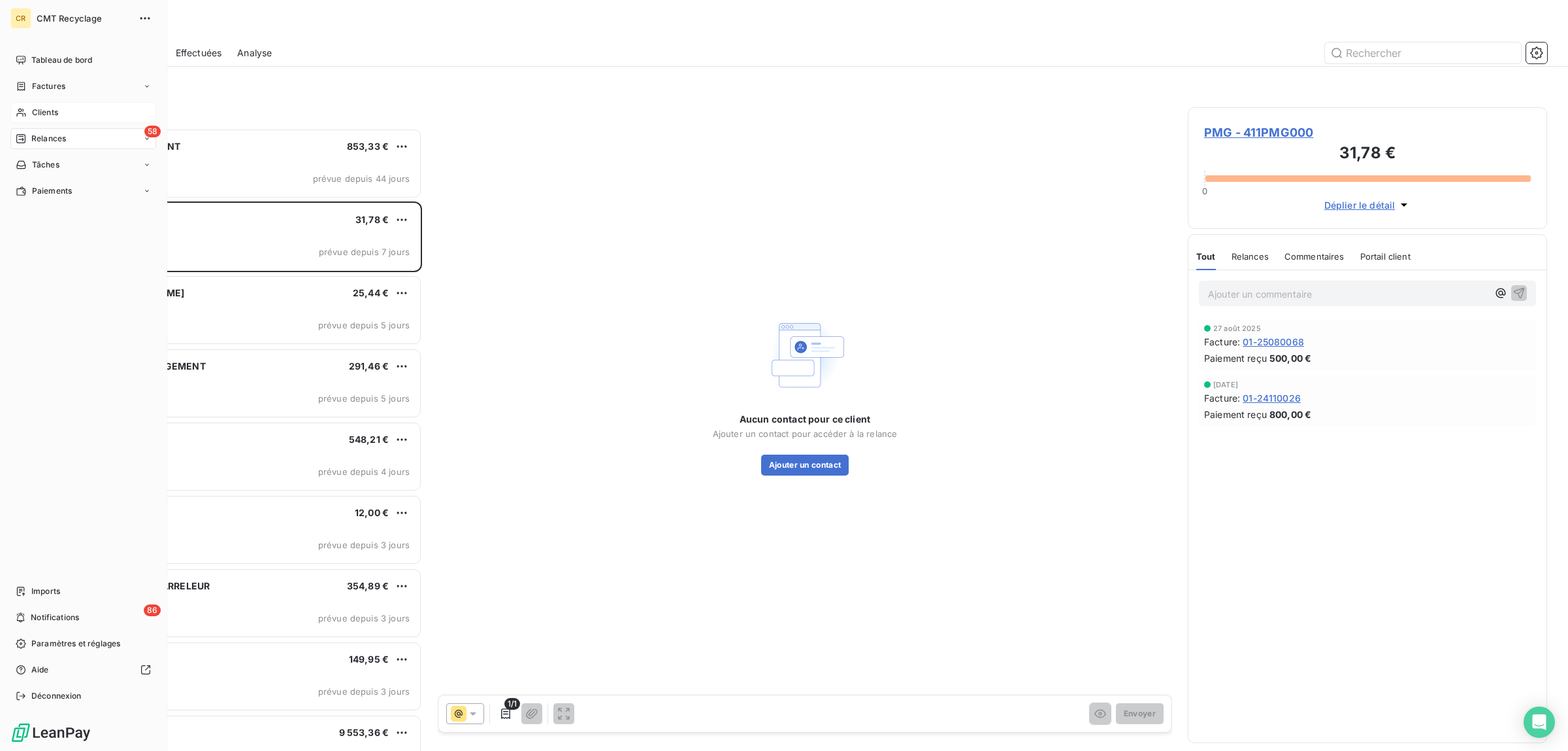
click at [33, 110] on span "Clients" at bounding box center [44, 112] width 26 height 11
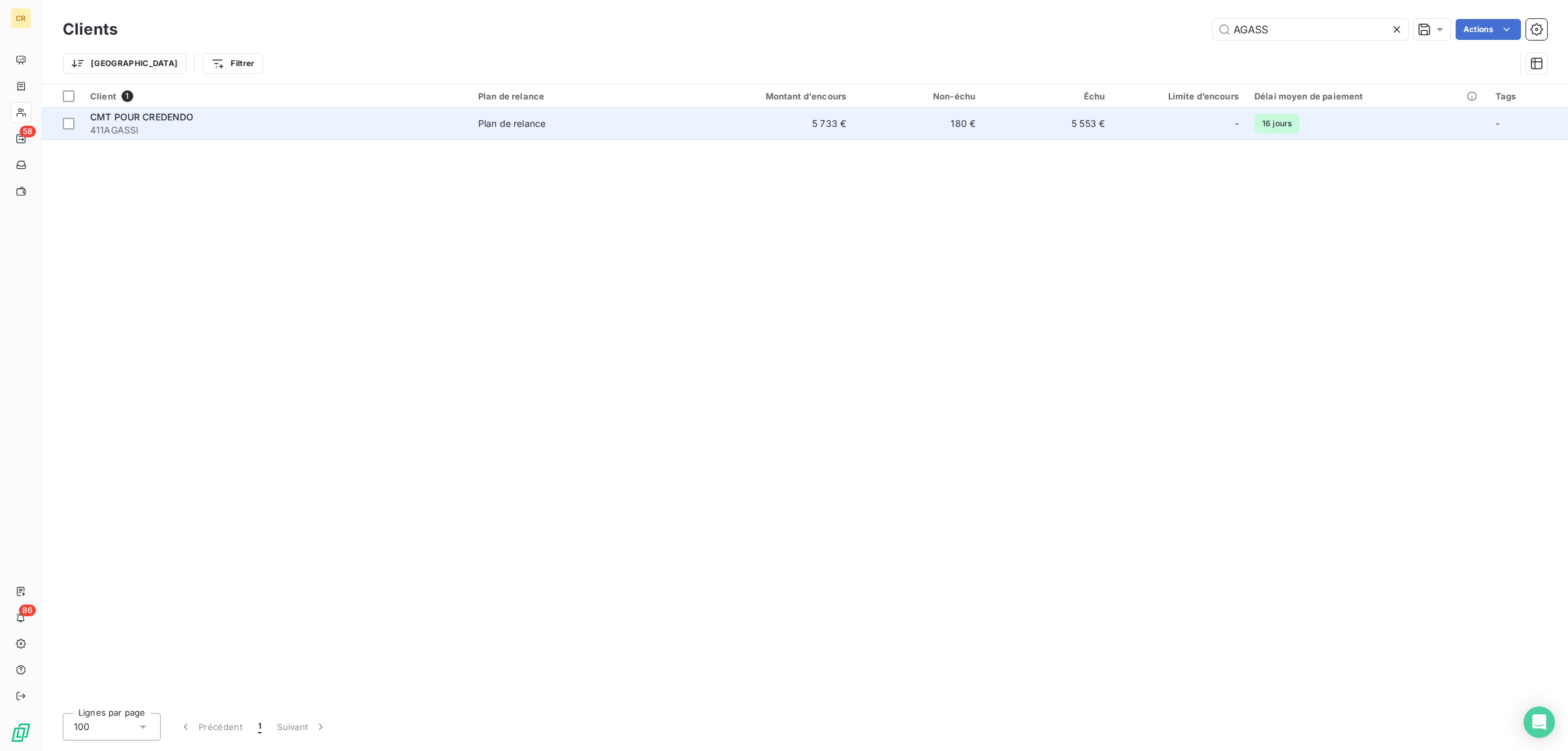
click at [583, 134] on td "Plan de relance" at bounding box center [576, 123] width 210 height 32
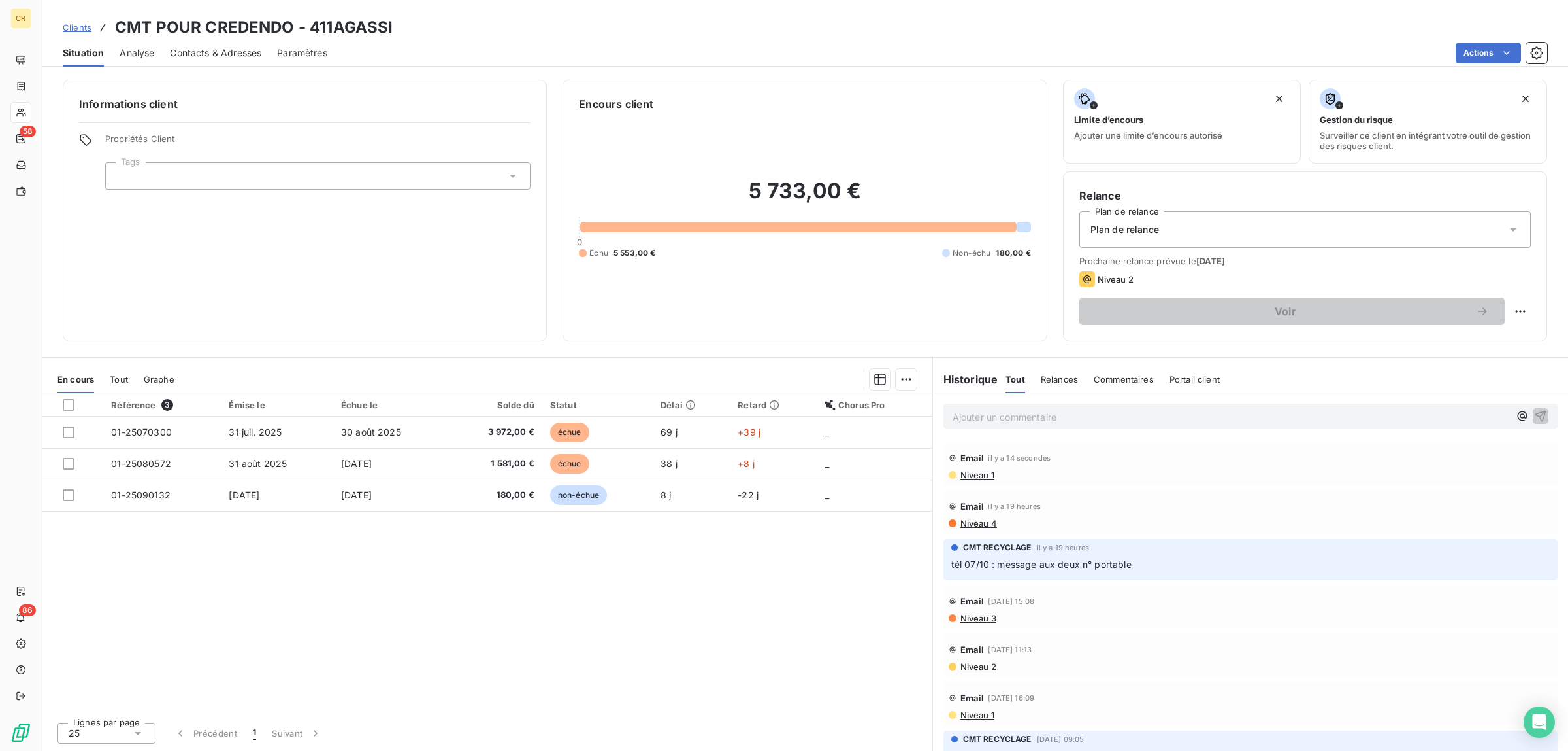
click at [977, 420] on p "Ajouter un commentaire ﻿" at bounding box center [1230, 416] width 556 height 16
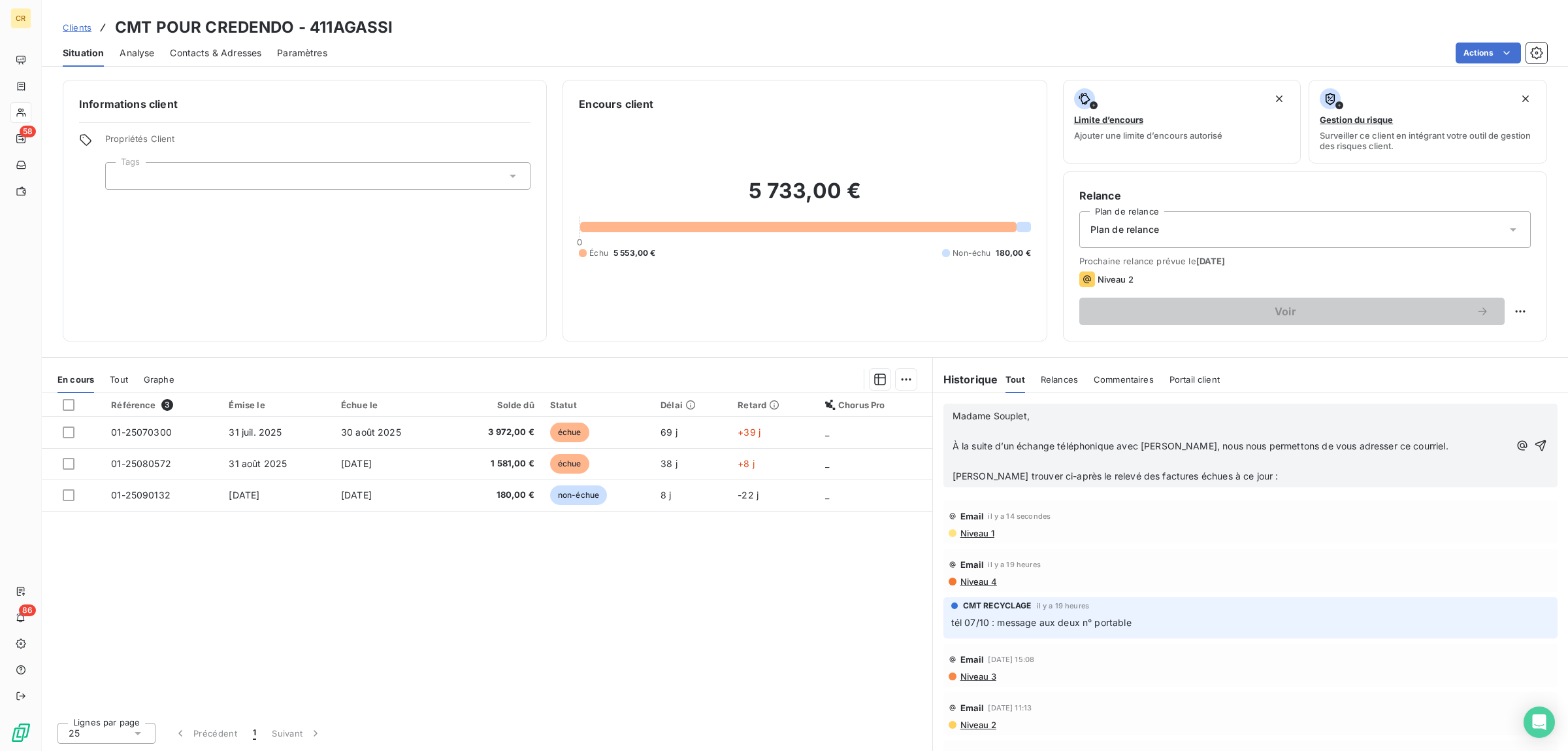
click at [1037, 422] on p "Madame Souplet," at bounding box center [1230, 416] width 556 height 15
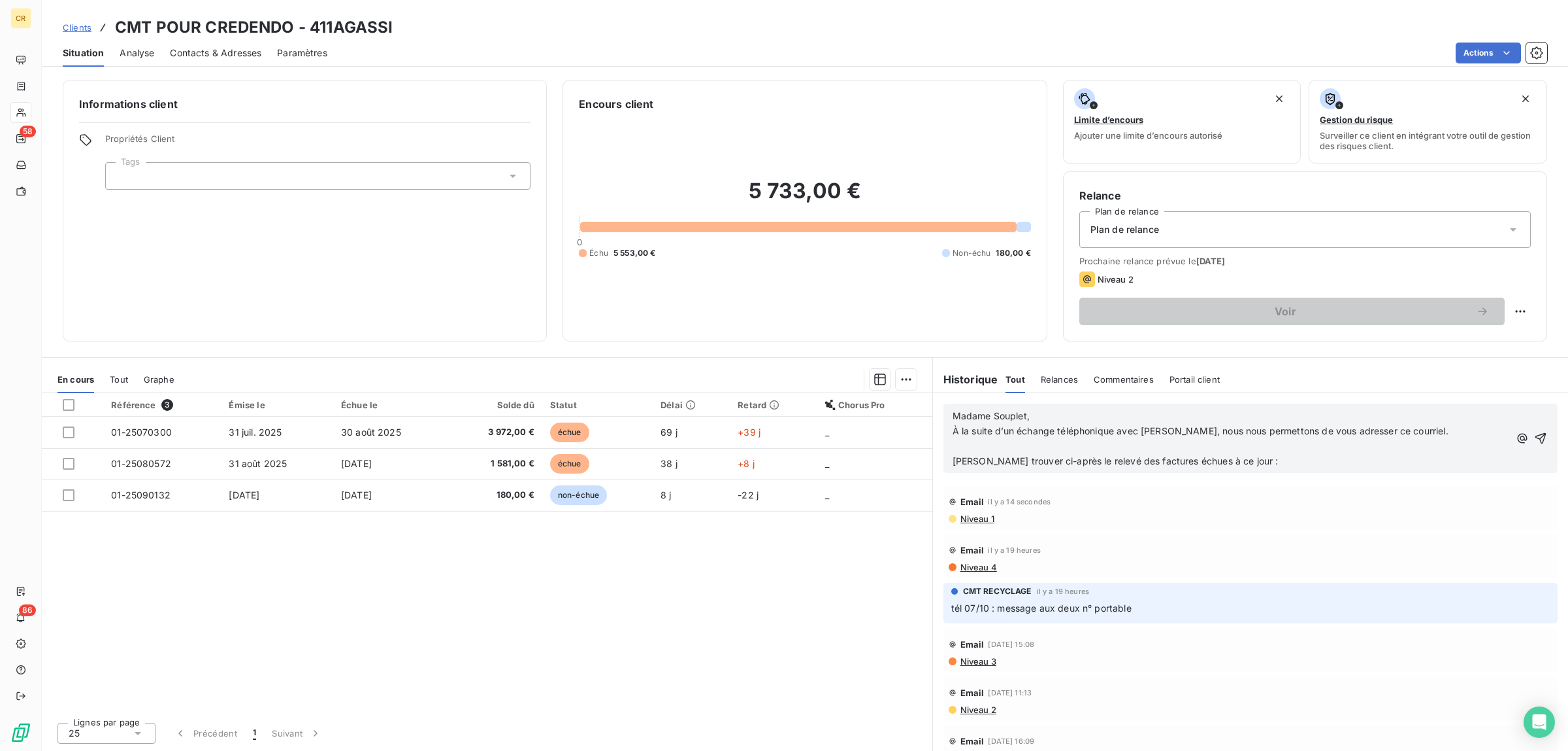
click at [1475, 434] on p "À la suite d’un échange téléphonique avec [PERSON_NAME], nous nous permettons d…" at bounding box center [1230, 431] width 556 height 15
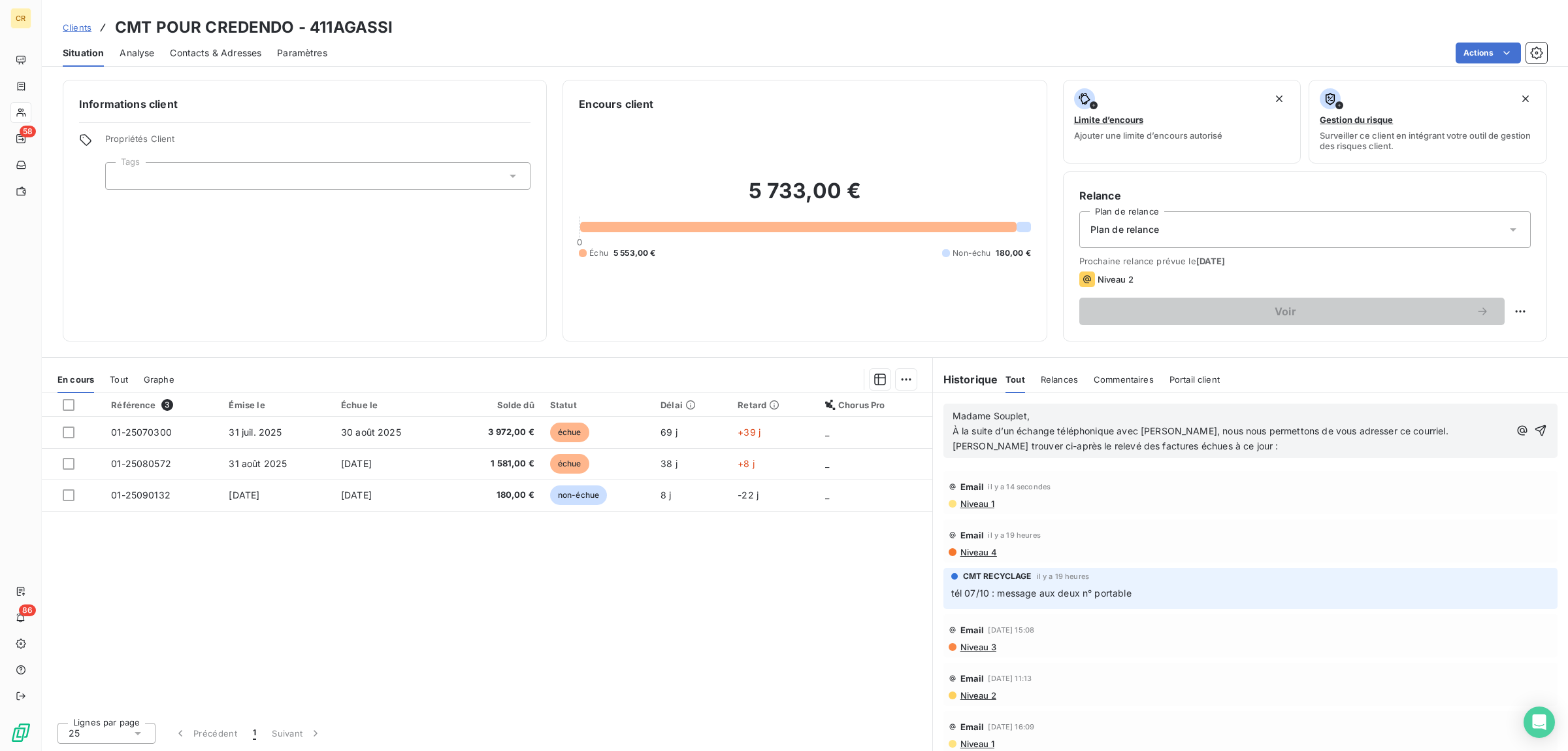
click at [1241, 447] on span "[PERSON_NAME] trouver ci-après le relevé des factures échues à ce jour :" at bounding box center [1115, 446] width 326 height 11
click at [1274, 446] on p "[PERSON_NAME] trouver ci-après le relevé des factures échues à ce jour :" at bounding box center [1230, 447] width 556 height 15
click at [952, 416] on span "Madame Souplet," at bounding box center [991, 416] width 77 height 11
click at [1535, 430] on icon "button" at bounding box center [1541, 431] width 13 height 13
